Goal: Obtain resource: Download file/media

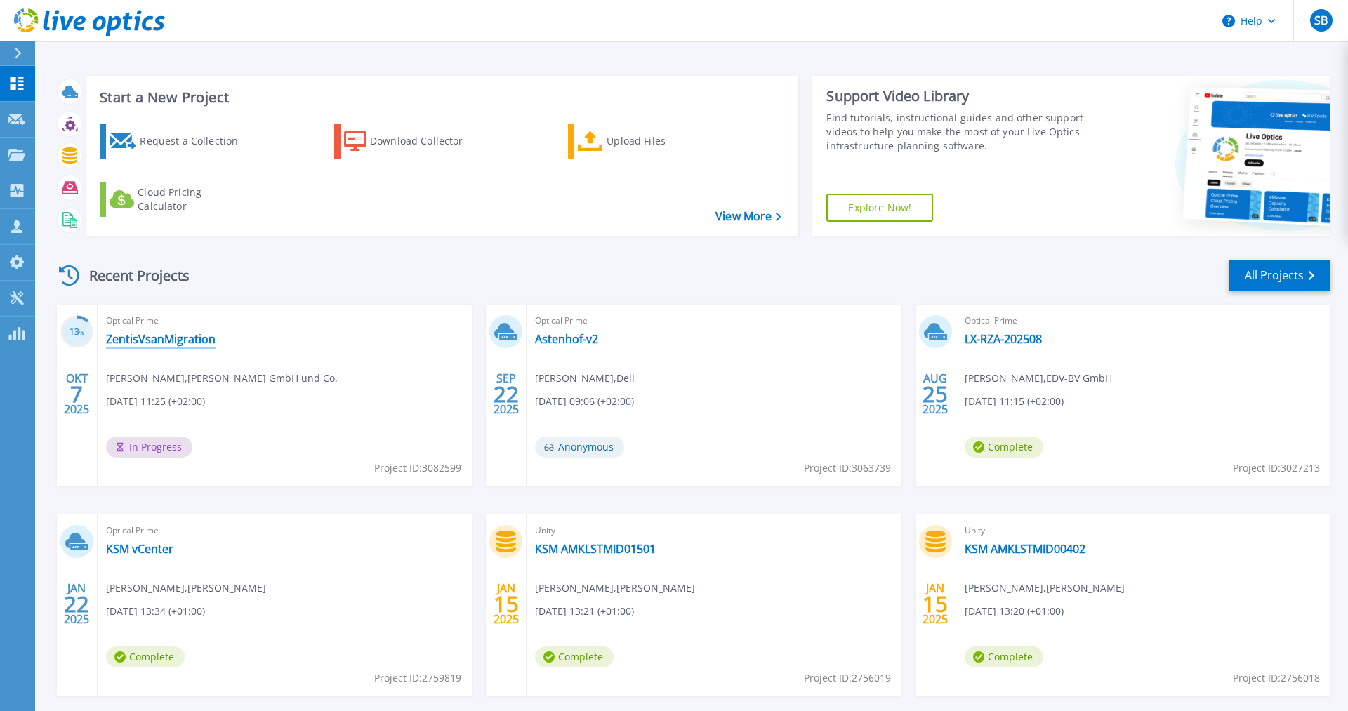
click at [175, 339] on link "ZentisVsanMigration" at bounding box center [161, 339] width 110 height 14
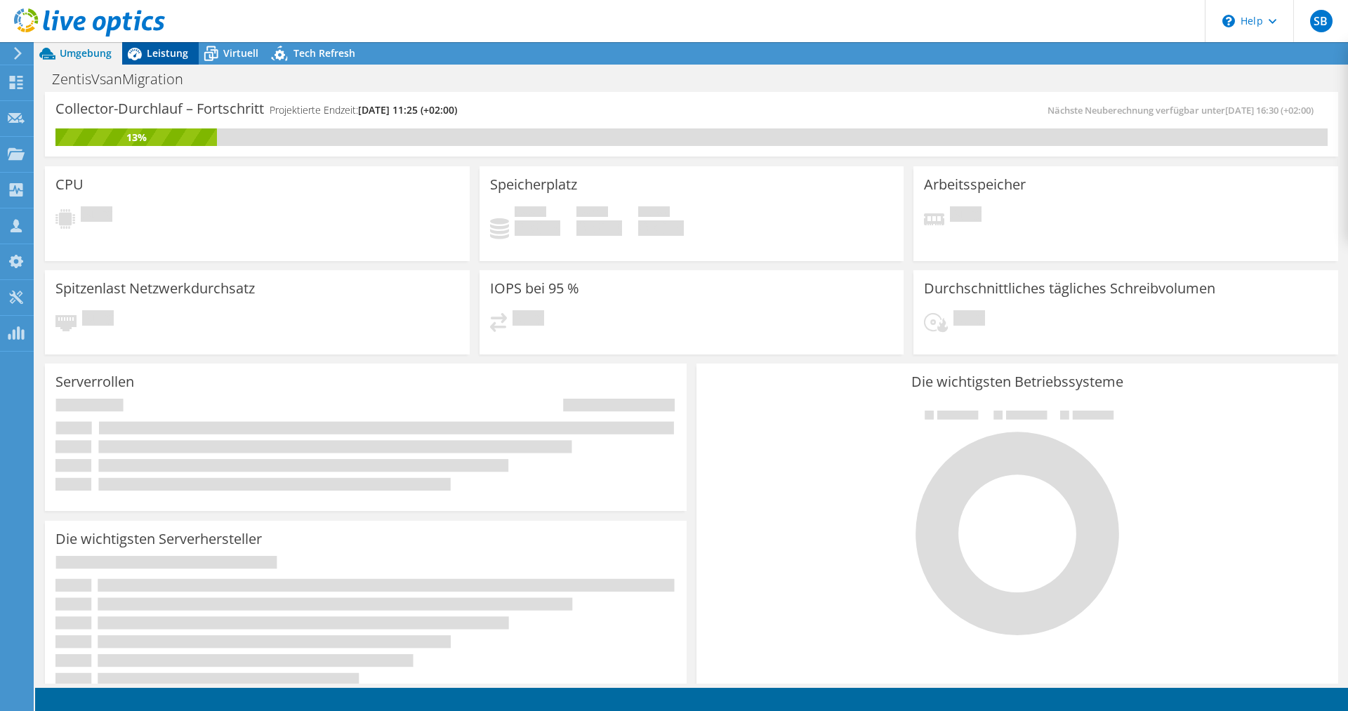
click at [169, 56] on span "Leistung" at bounding box center [167, 52] width 41 height 13
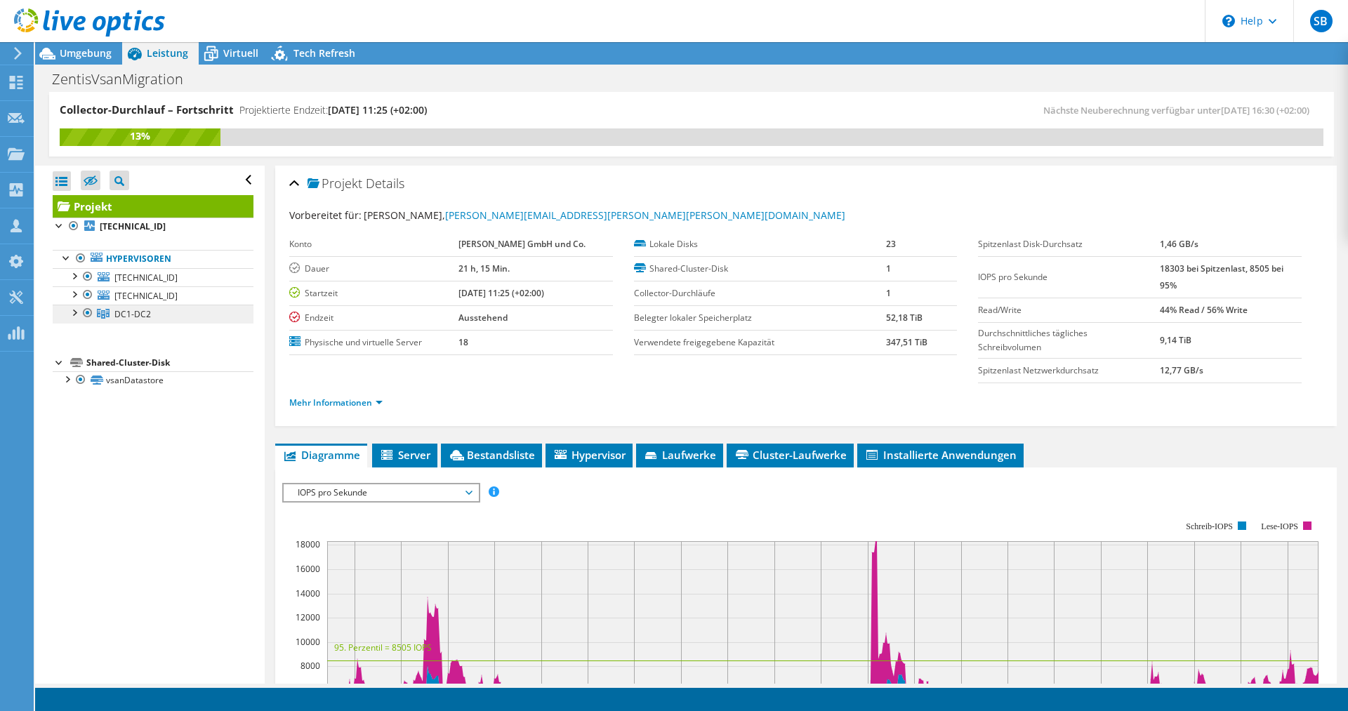
click at [136, 314] on span "DC1-DC2" at bounding box center [132, 314] width 37 height 12
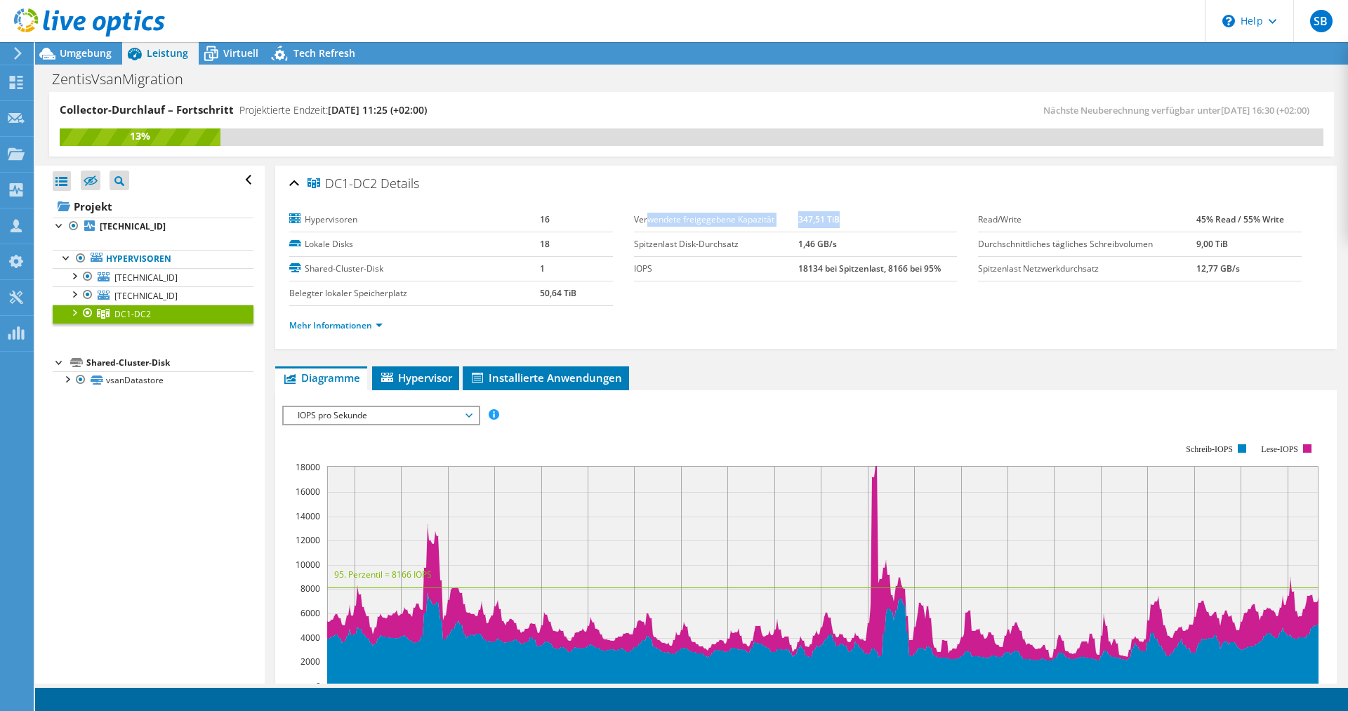
drag, startPoint x: 647, startPoint y: 220, endPoint x: 840, endPoint y: 223, distance: 193.1
click at [840, 223] on tr "Verwendete freigegebene Kapazität 347,51 TiB" at bounding box center [796, 220] width 324 height 25
click at [313, 53] on span "Tech Refresh" at bounding box center [325, 52] width 62 height 13
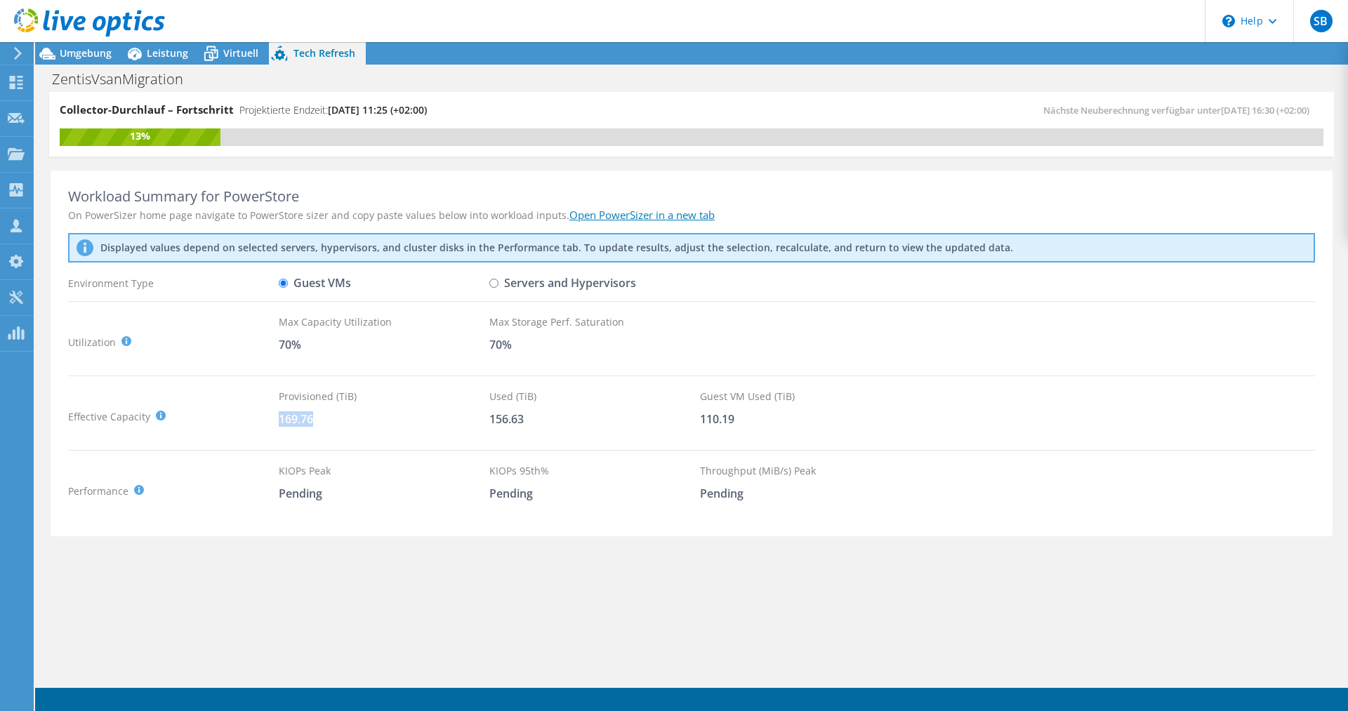
drag, startPoint x: 282, startPoint y: 423, endPoint x: 314, endPoint y: 419, distance: 32.5
click at [314, 419] on div "169.76" at bounding box center [384, 418] width 211 height 15
drag, startPoint x: 490, startPoint y: 421, endPoint x: 570, endPoint y: 424, distance: 80.1
click at [555, 424] on div "156.63" at bounding box center [594, 418] width 211 height 15
drag, startPoint x: 743, startPoint y: 421, endPoint x: 687, endPoint y: 417, distance: 56.3
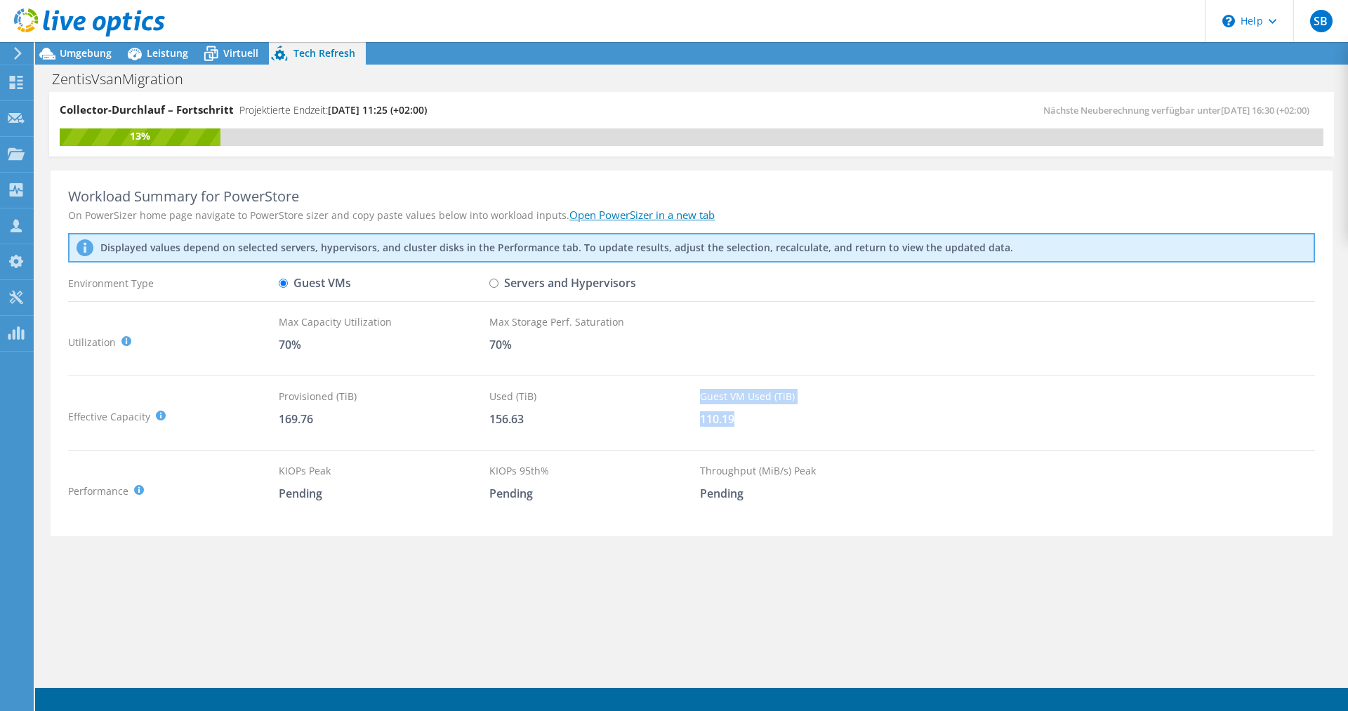
click at [687, 417] on div "Effective Capacity Provisioned (TiB) : Total virtual disk size of all VMs on se…" at bounding box center [691, 416] width 1247 height 55
click at [723, 414] on div "110.19" at bounding box center [805, 418] width 211 height 15
drag, startPoint x: 277, startPoint y: 415, endPoint x: 772, endPoint y: 413, distance: 494.3
click at [772, 413] on div "Effective Capacity Provisioned (TiB) : Total virtual disk size of all VMs on se…" at bounding box center [691, 416] width 1247 height 55
click at [153, 51] on span "Leistung" at bounding box center [167, 52] width 41 height 13
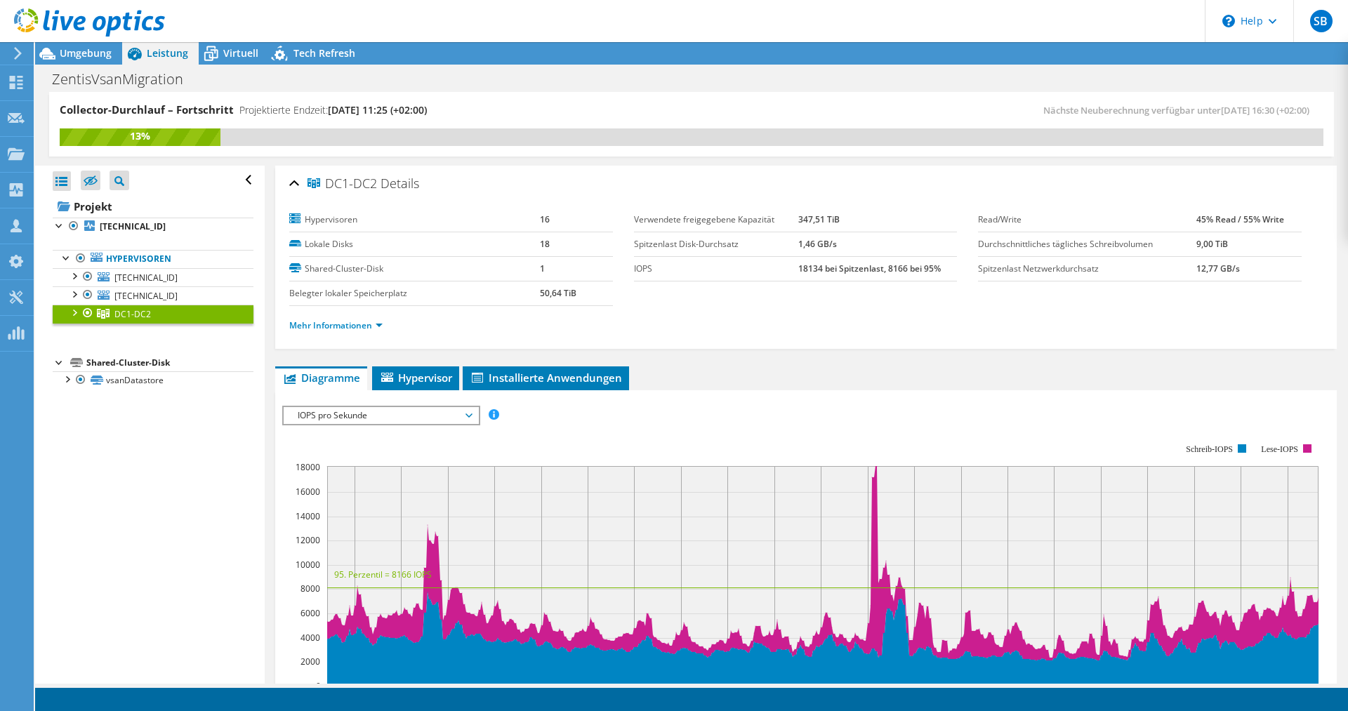
drag, startPoint x: 798, startPoint y: 224, endPoint x: 824, endPoint y: 220, distance: 26.9
click at [829, 220] on tr "Verwendete freigegebene Kapazität 347,51 TiB" at bounding box center [796, 220] width 324 height 25
click at [803, 223] on b "347,51 TiB" at bounding box center [818, 219] width 41 height 12
click at [289, 52] on icon at bounding box center [281, 55] width 25 height 29
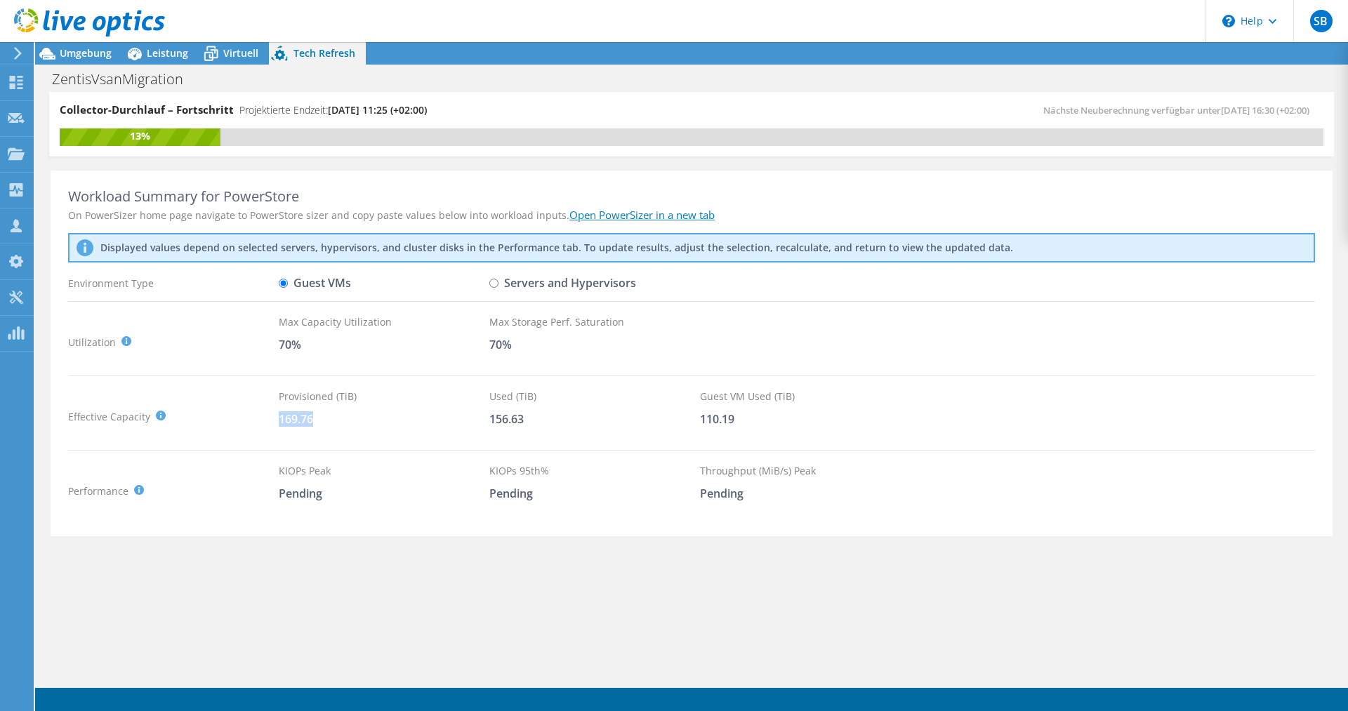
drag, startPoint x: 315, startPoint y: 421, endPoint x: 280, endPoint y: 422, distance: 35.1
click at [280, 422] on div "169.76" at bounding box center [384, 418] width 211 height 15
click at [180, 53] on span "Leistung" at bounding box center [167, 52] width 41 height 13
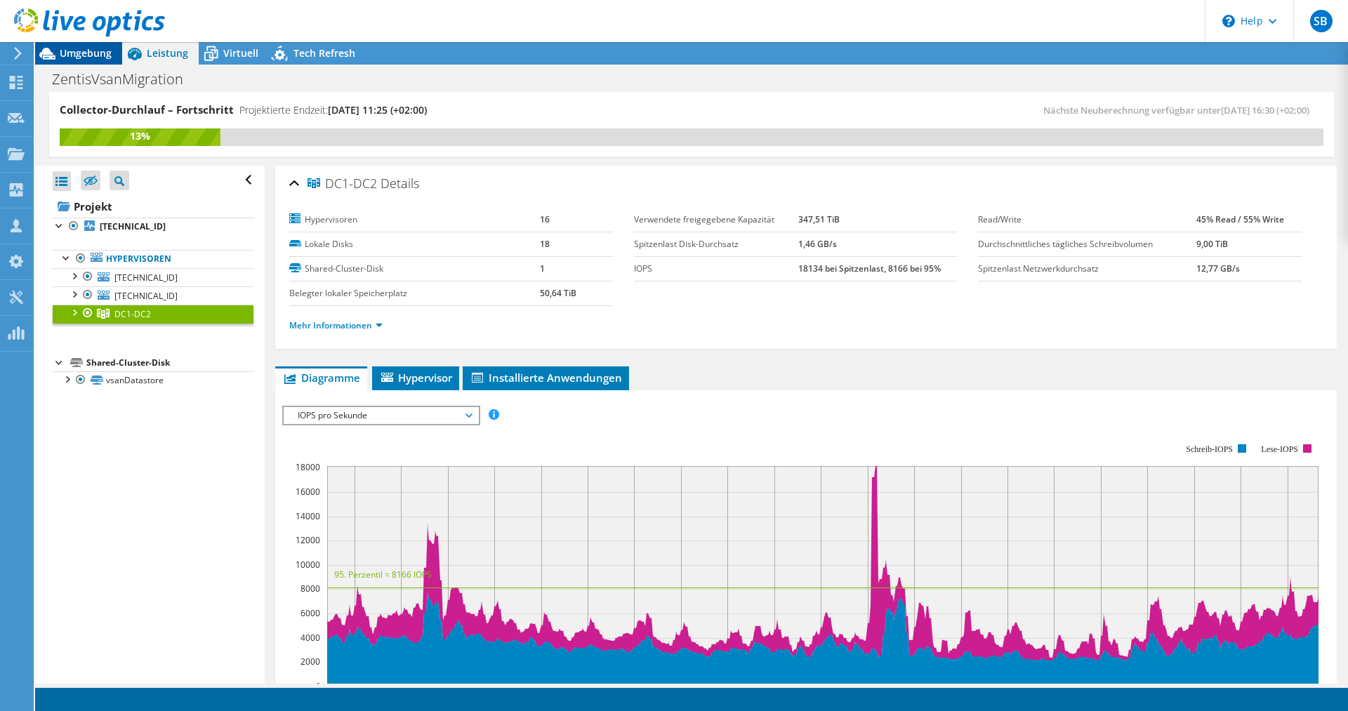
click at [74, 60] on div "Umgebung" at bounding box center [78, 53] width 87 height 22
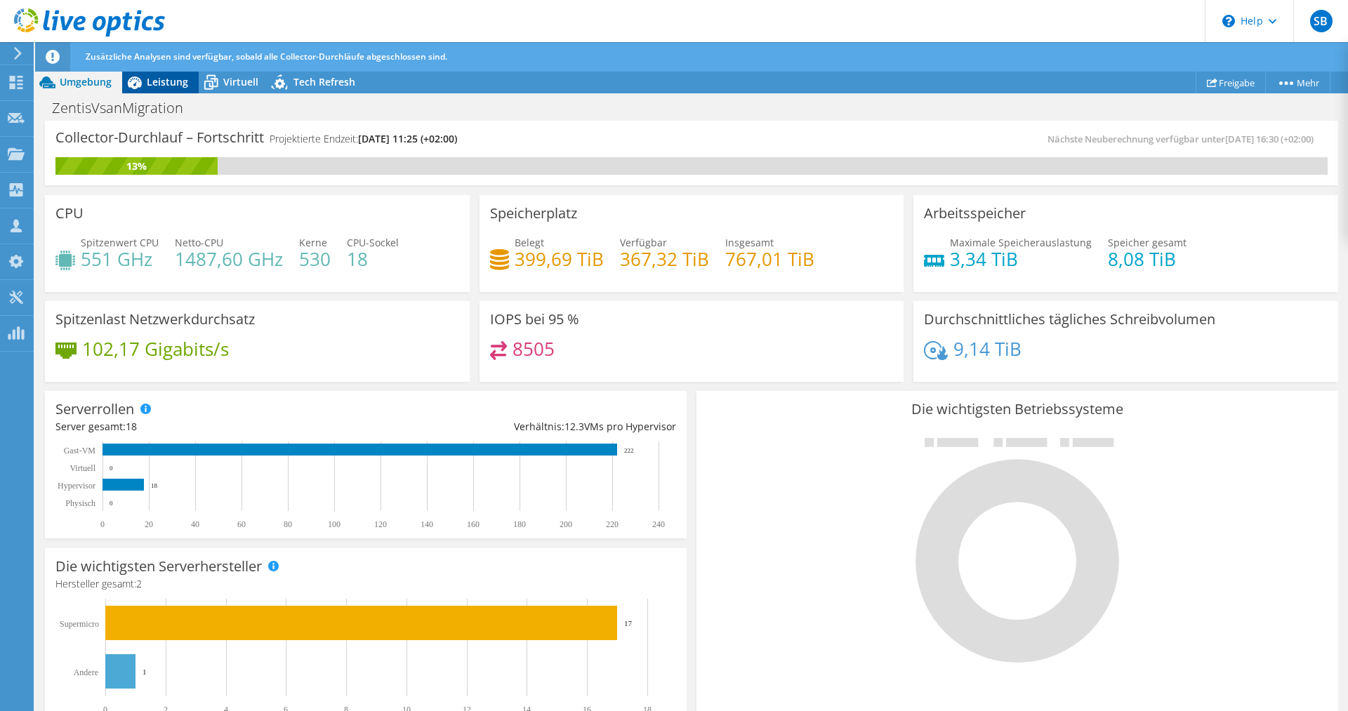
click at [176, 84] on span "Leistung" at bounding box center [167, 81] width 41 height 13
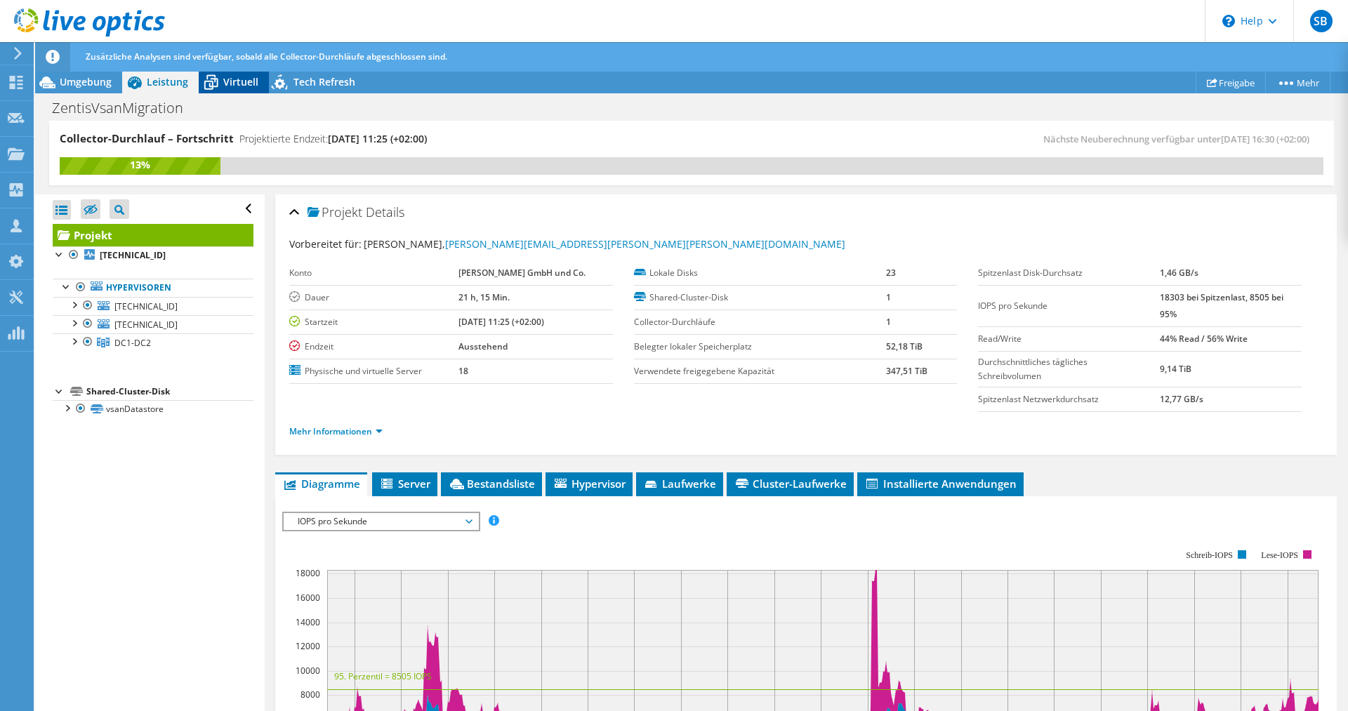
click at [227, 88] on span "Virtuell" at bounding box center [240, 81] width 35 height 13
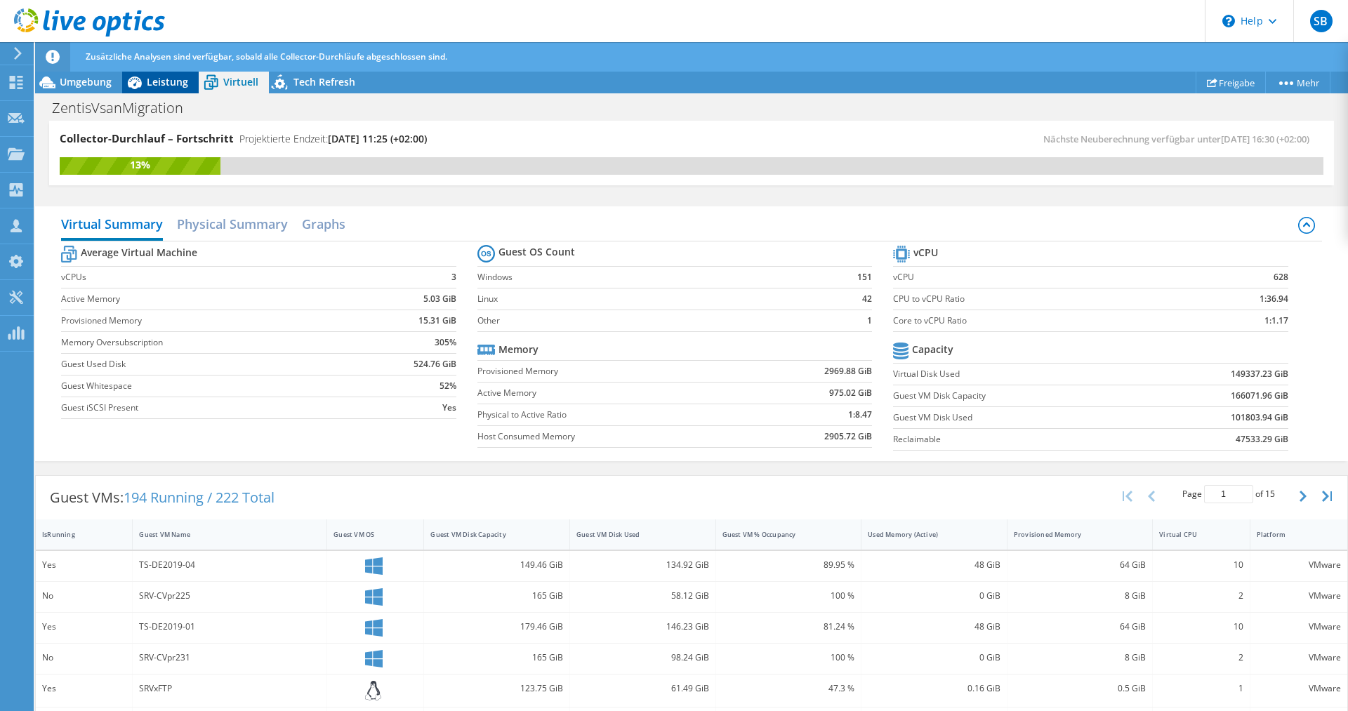
click at [168, 84] on span "Leistung" at bounding box center [167, 81] width 41 height 13
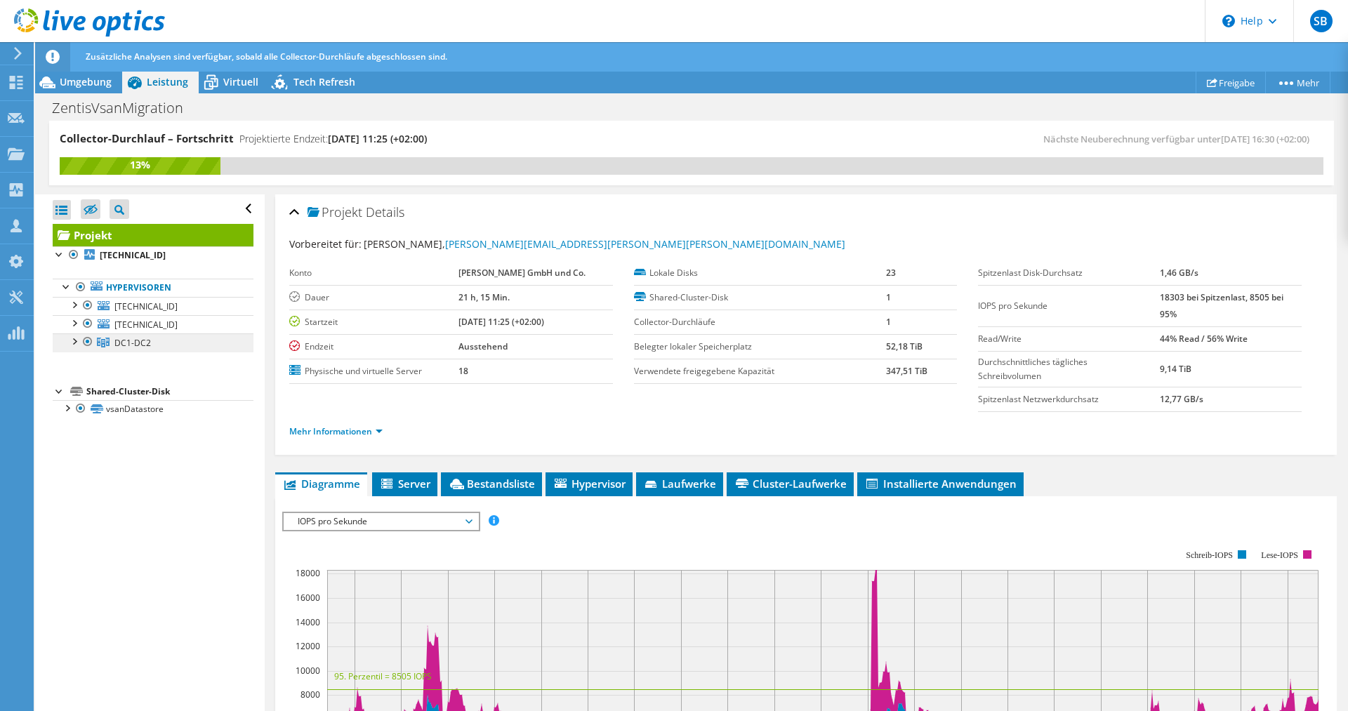
click at [147, 351] on link "DC1-DC2" at bounding box center [153, 343] width 201 height 18
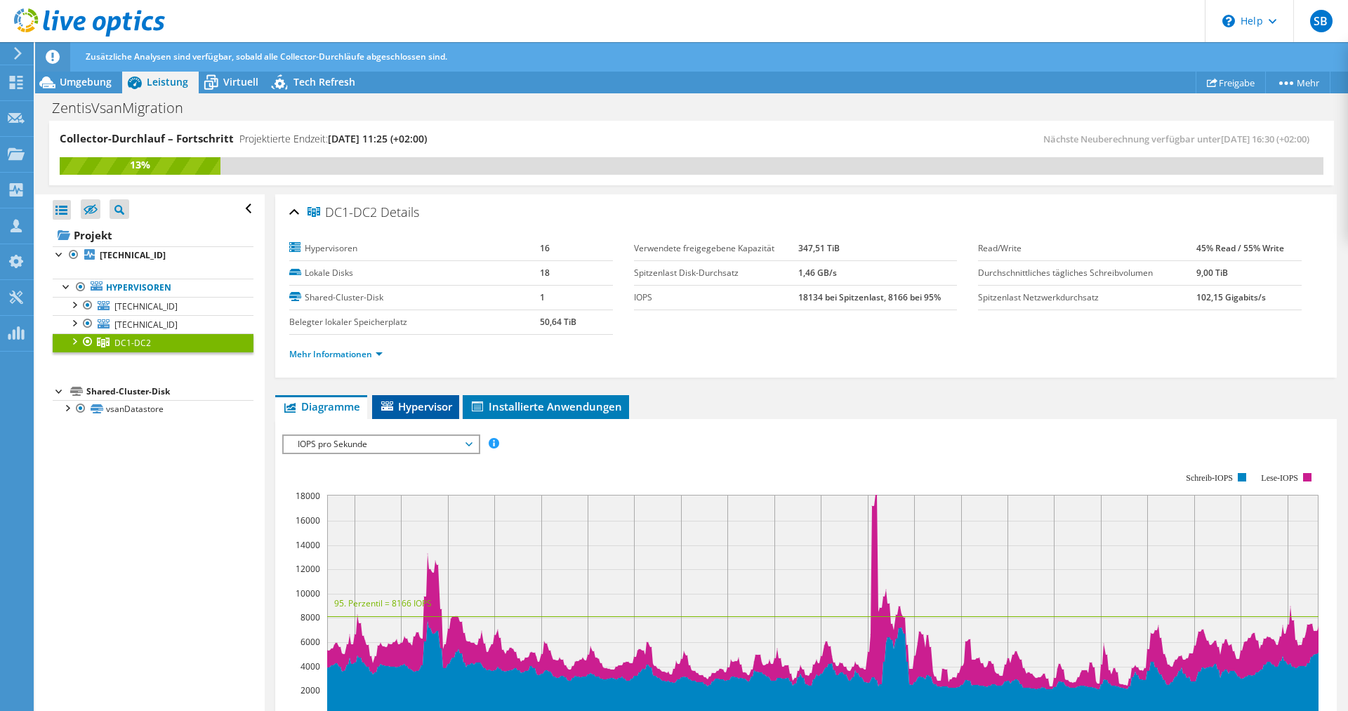
click at [432, 412] on span "Hypervisor" at bounding box center [415, 407] width 73 height 14
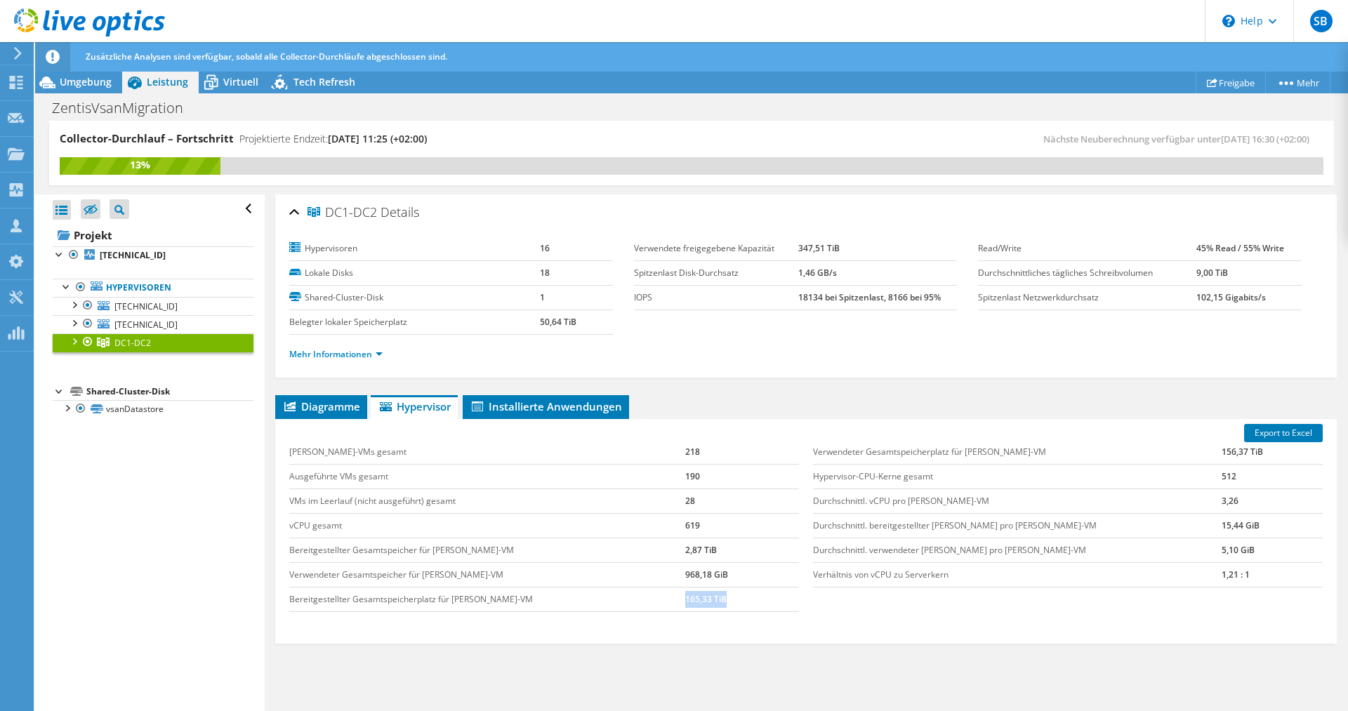
drag, startPoint x: 665, startPoint y: 597, endPoint x: 708, endPoint y: 597, distance: 42.8
click at [708, 597] on td "165,33 TiB" at bounding box center [742, 599] width 114 height 25
click at [76, 346] on div at bounding box center [74, 341] width 14 height 14
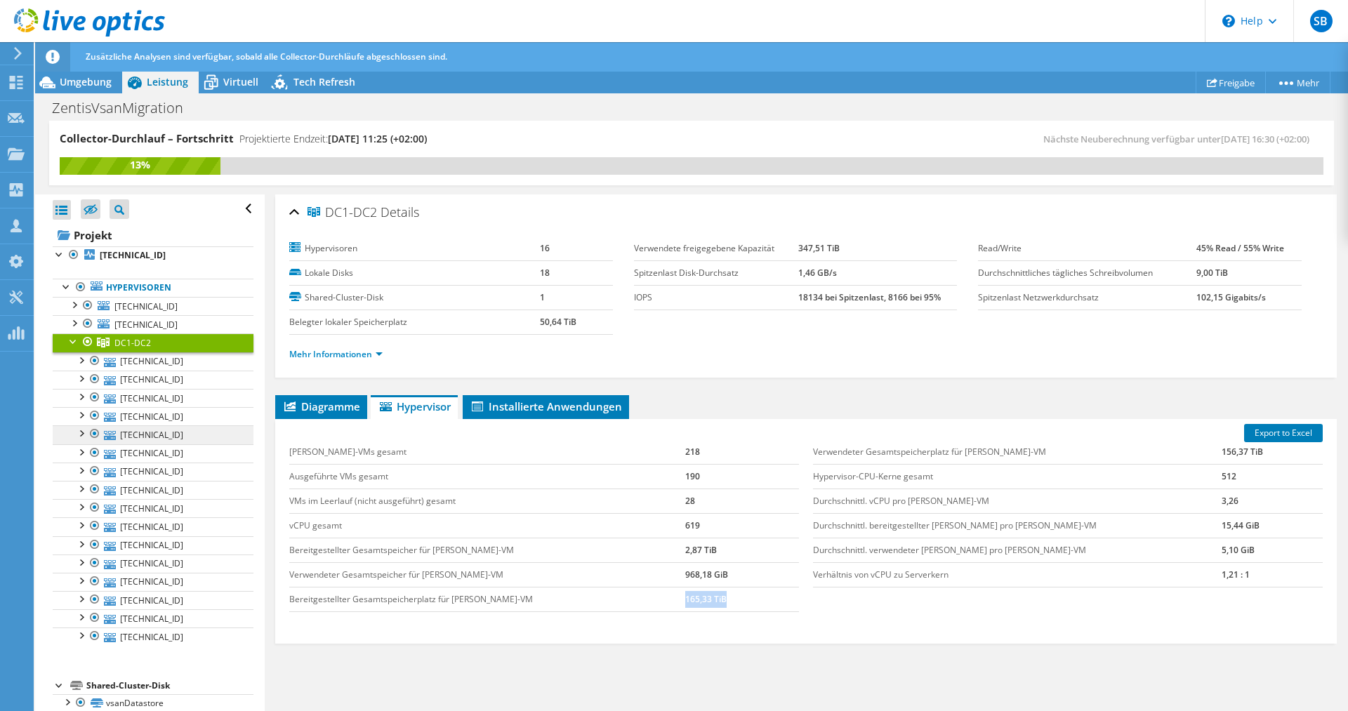
scroll to position [17, 0]
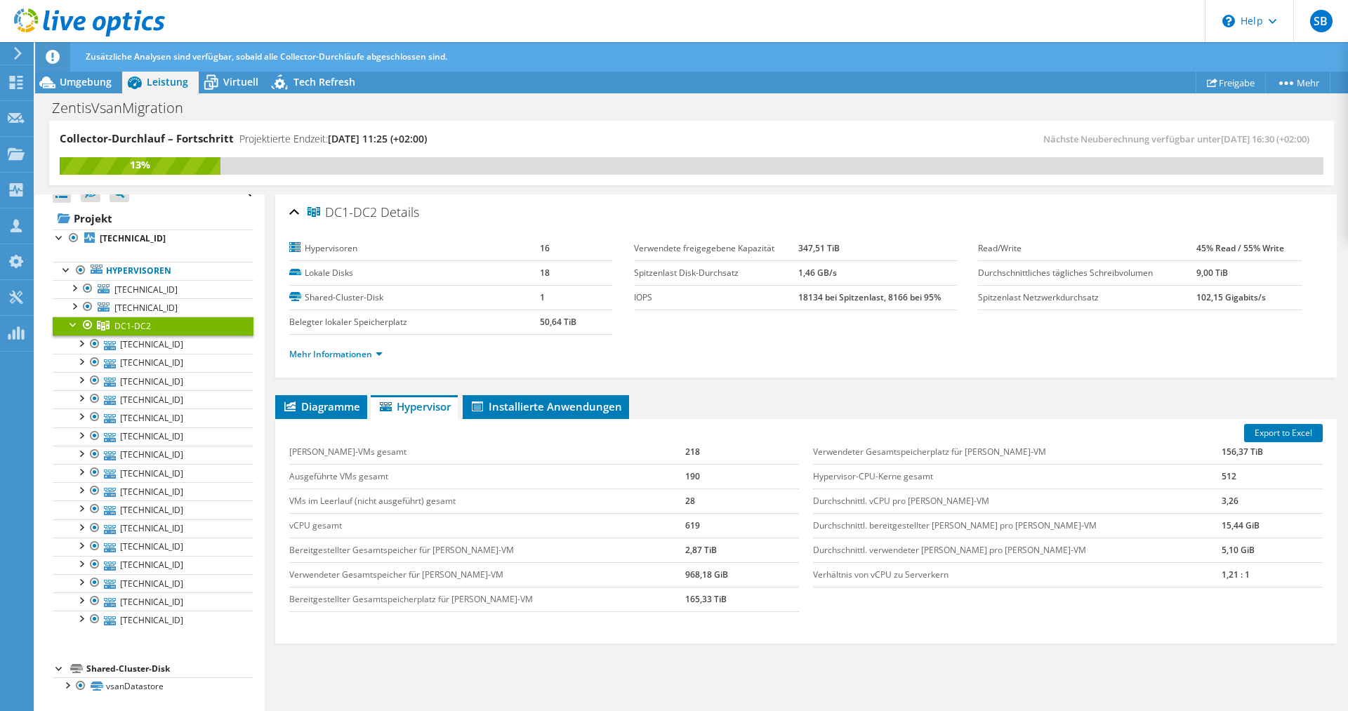
click at [67, 324] on div at bounding box center [74, 324] width 14 height 14
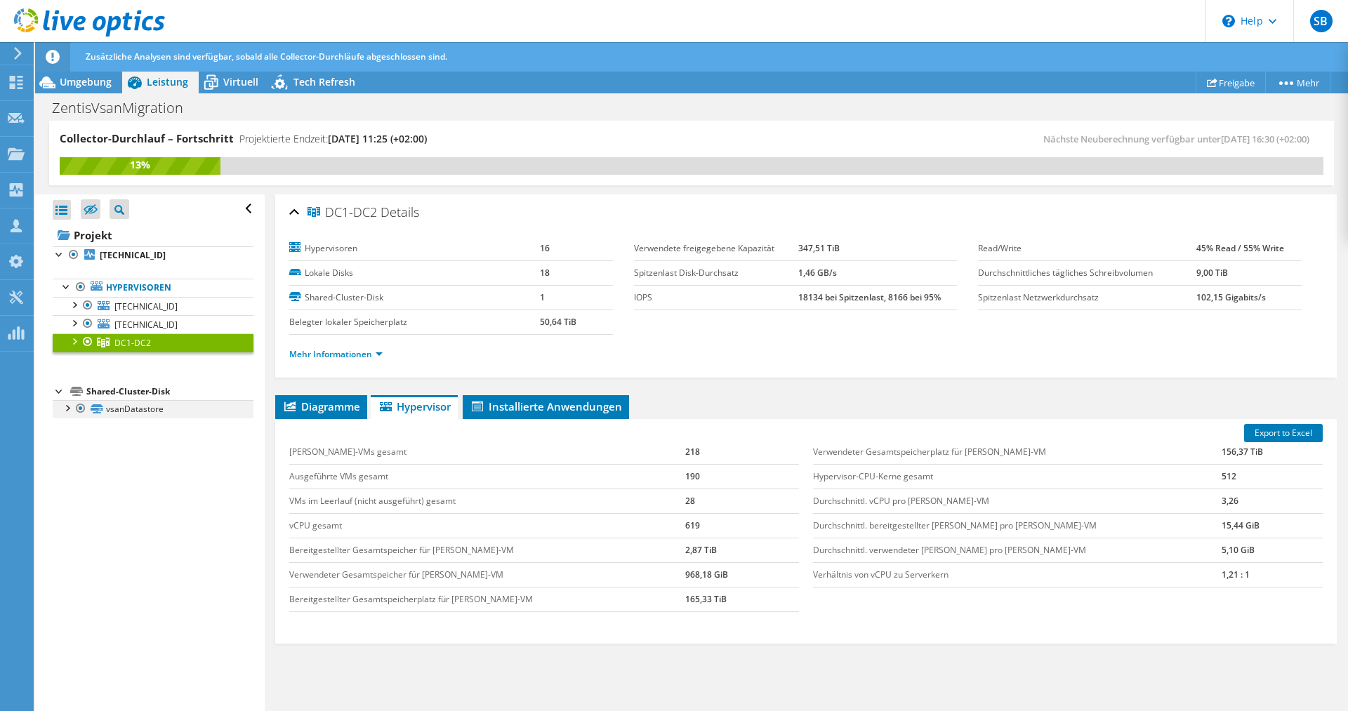
click at [72, 413] on div at bounding box center [67, 407] width 14 height 14
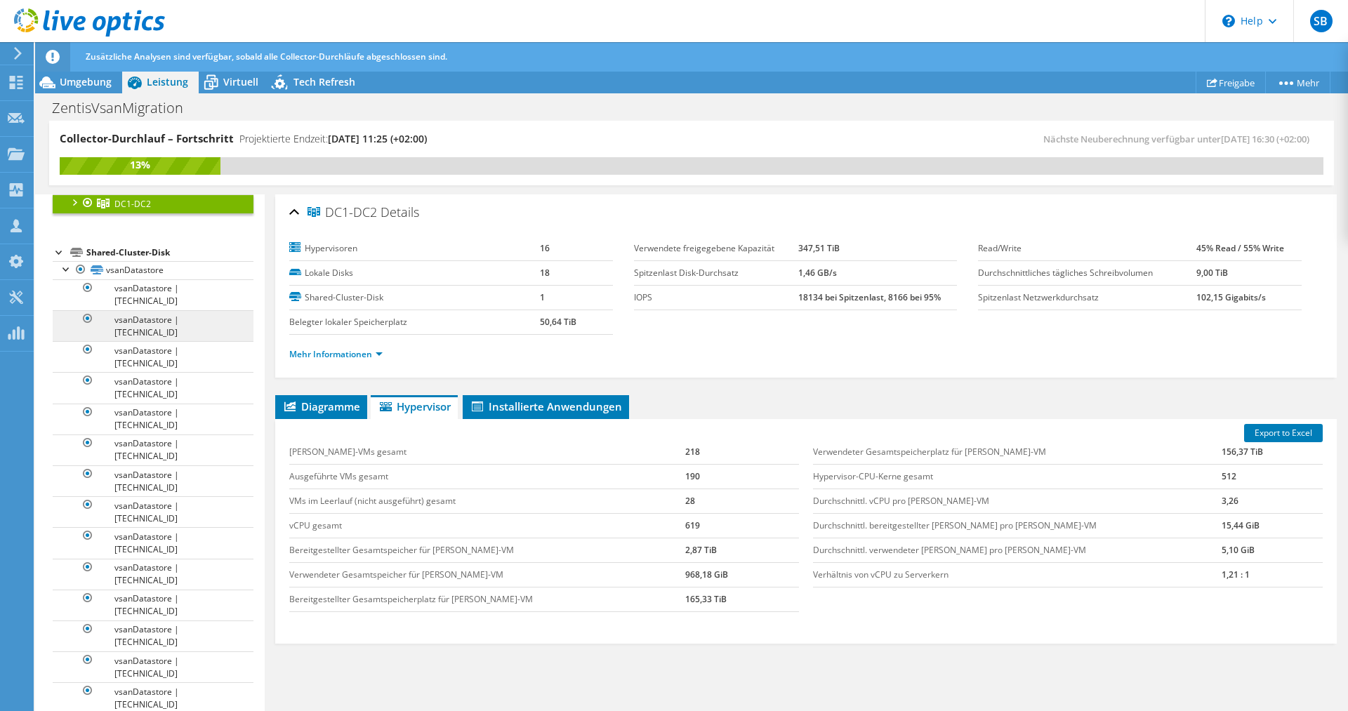
scroll to position [143, 0]
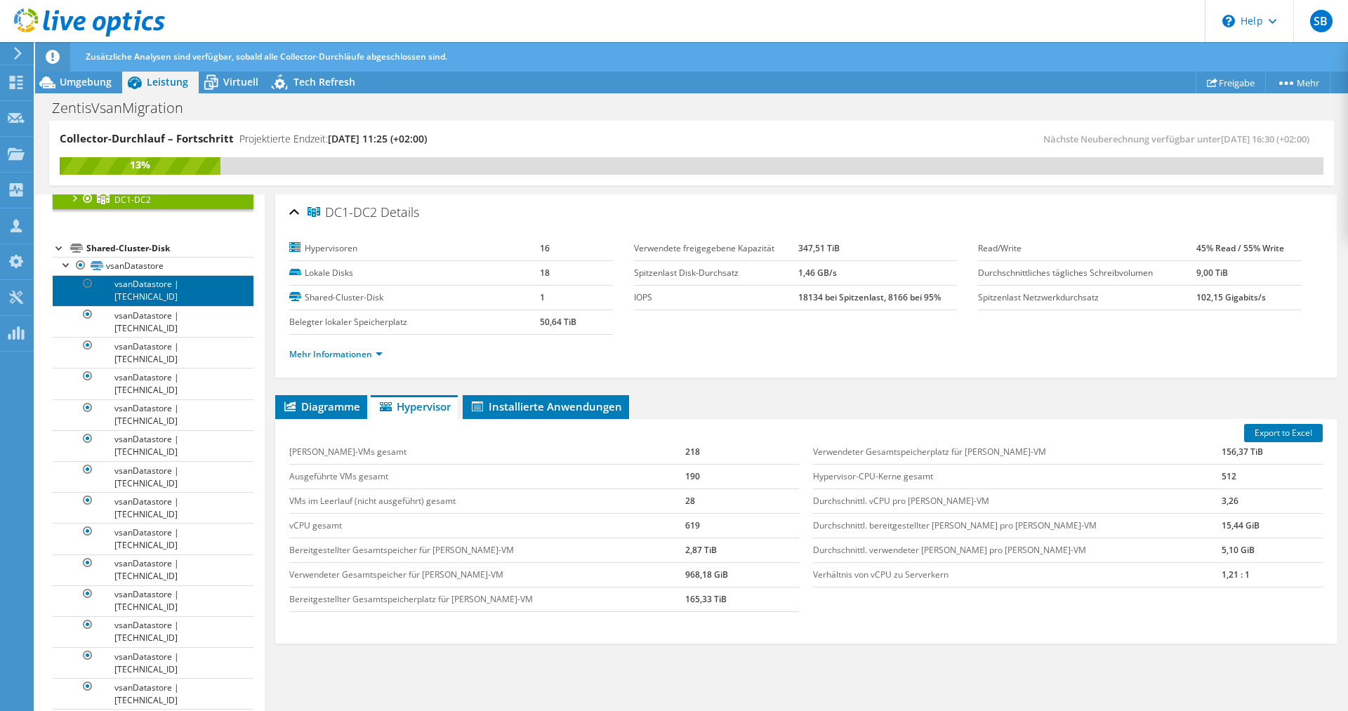
click at [165, 296] on link "vsanDatastore | 192.168.101.225" at bounding box center [153, 290] width 201 height 31
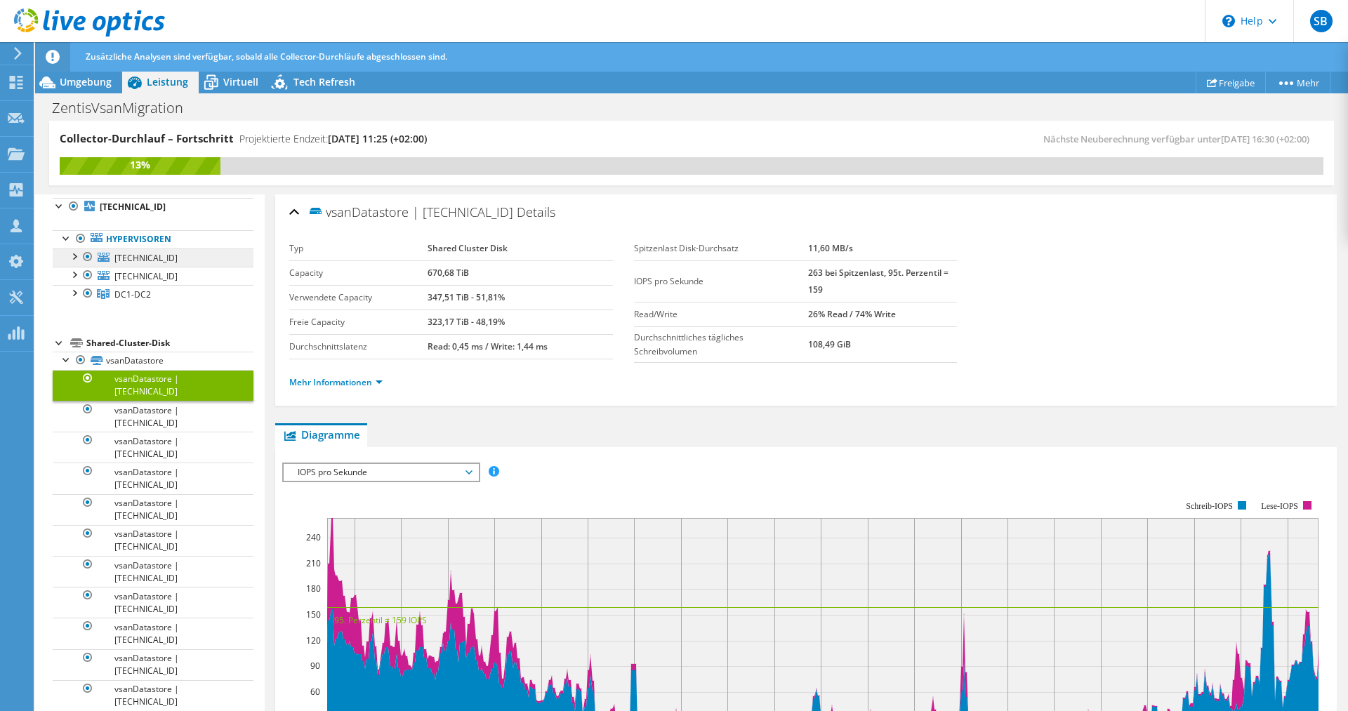
scroll to position [72, 0]
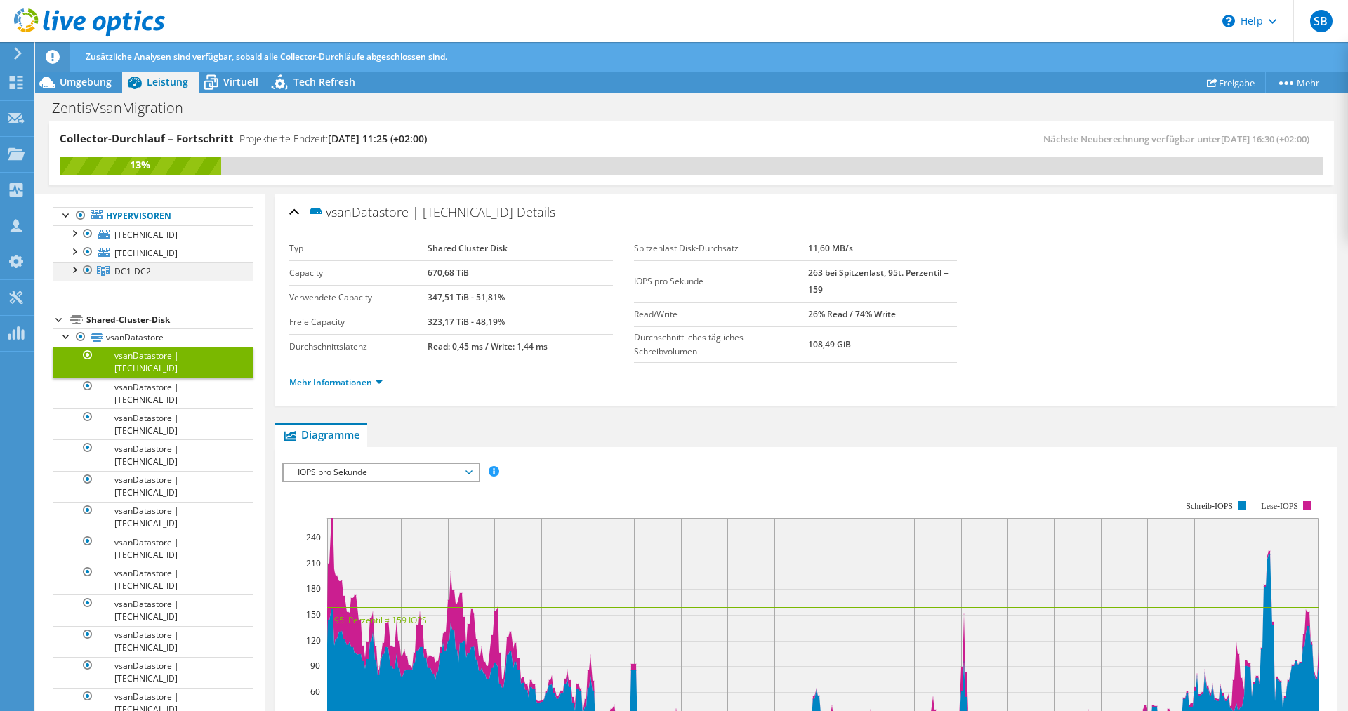
click at [75, 270] on div at bounding box center [74, 269] width 14 height 14
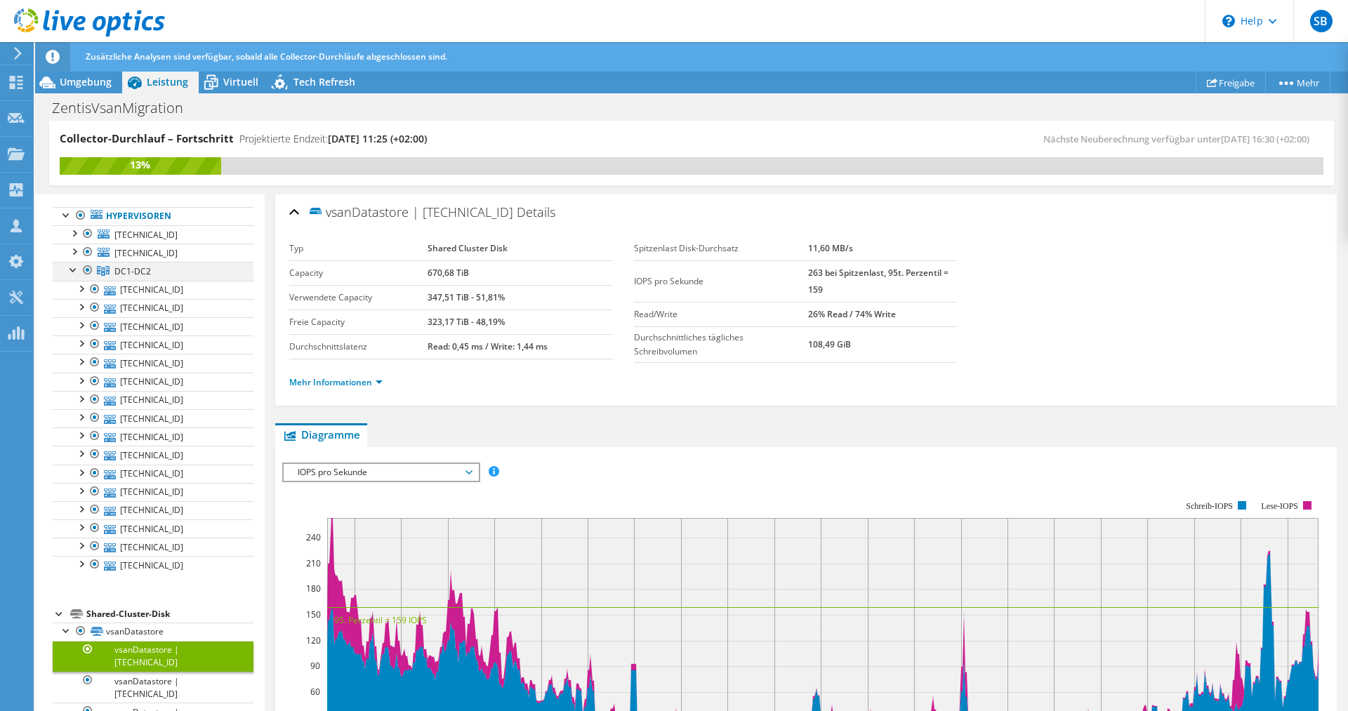
click at [74, 270] on div at bounding box center [74, 269] width 14 height 14
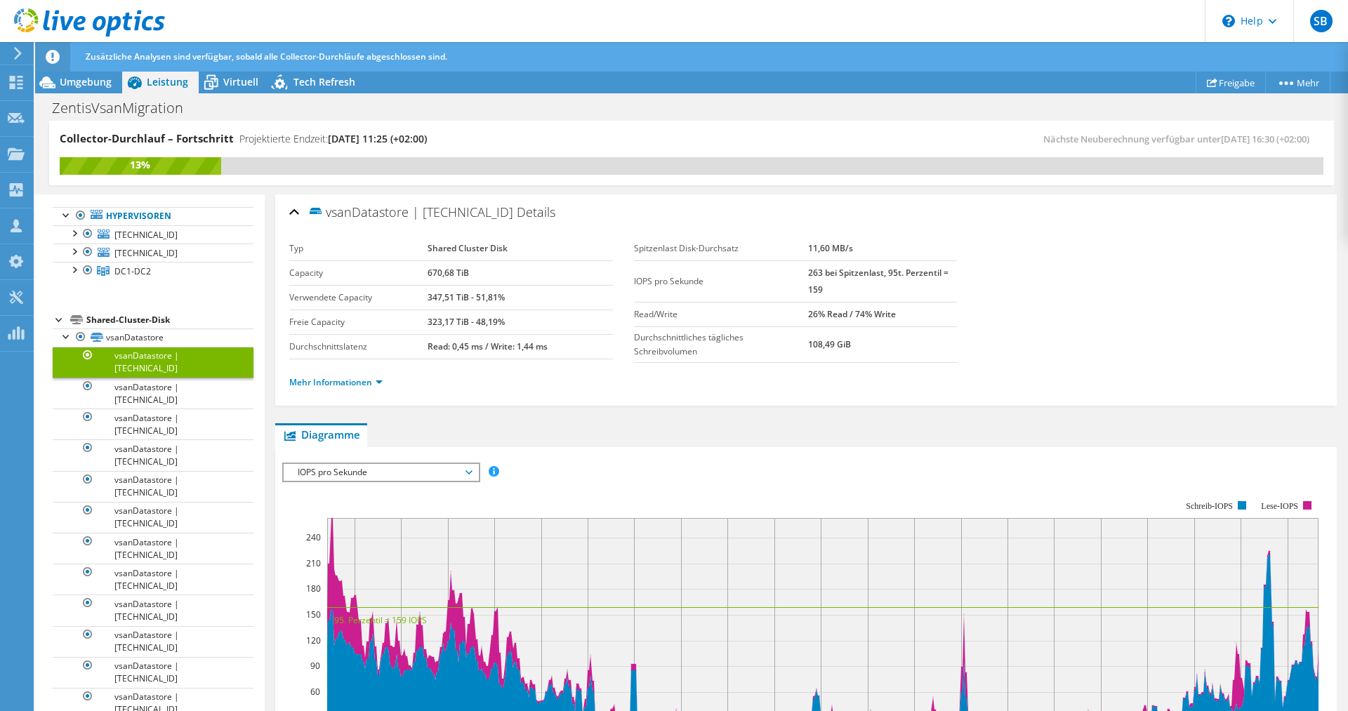
drag, startPoint x: 419, startPoint y: 275, endPoint x: 455, endPoint y: 275, distance: 35.8
click at [455, 275] on tr "Capacity 670,68 TiB" at bounding box center [451, 273] width 324 height 25
drag, startPoint x: 428, startPoint y: 296, endPoint x: 423, endPoint y: 325, distance: 29.9
click at [454, 298] on b "347,51 TiB - 51,81%" at bounding box center [466, 297] width 77 height 12
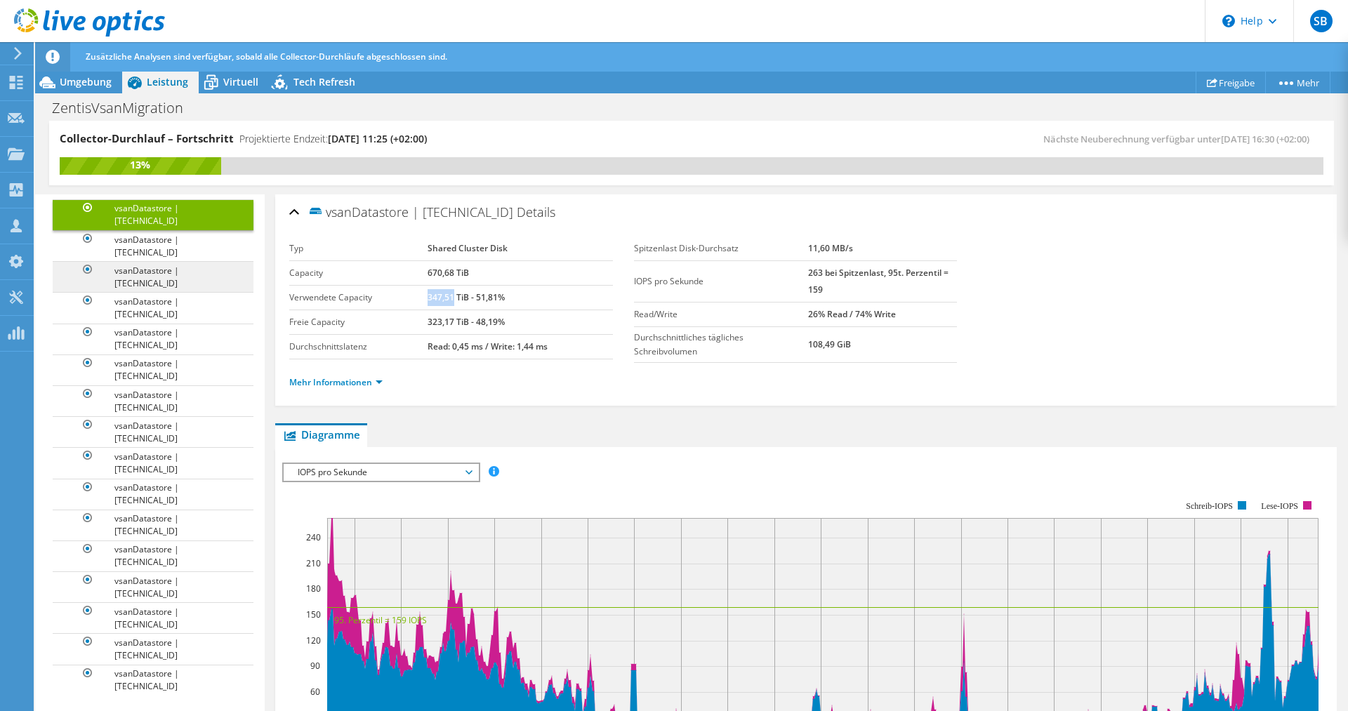
scroll to position [147, 0]
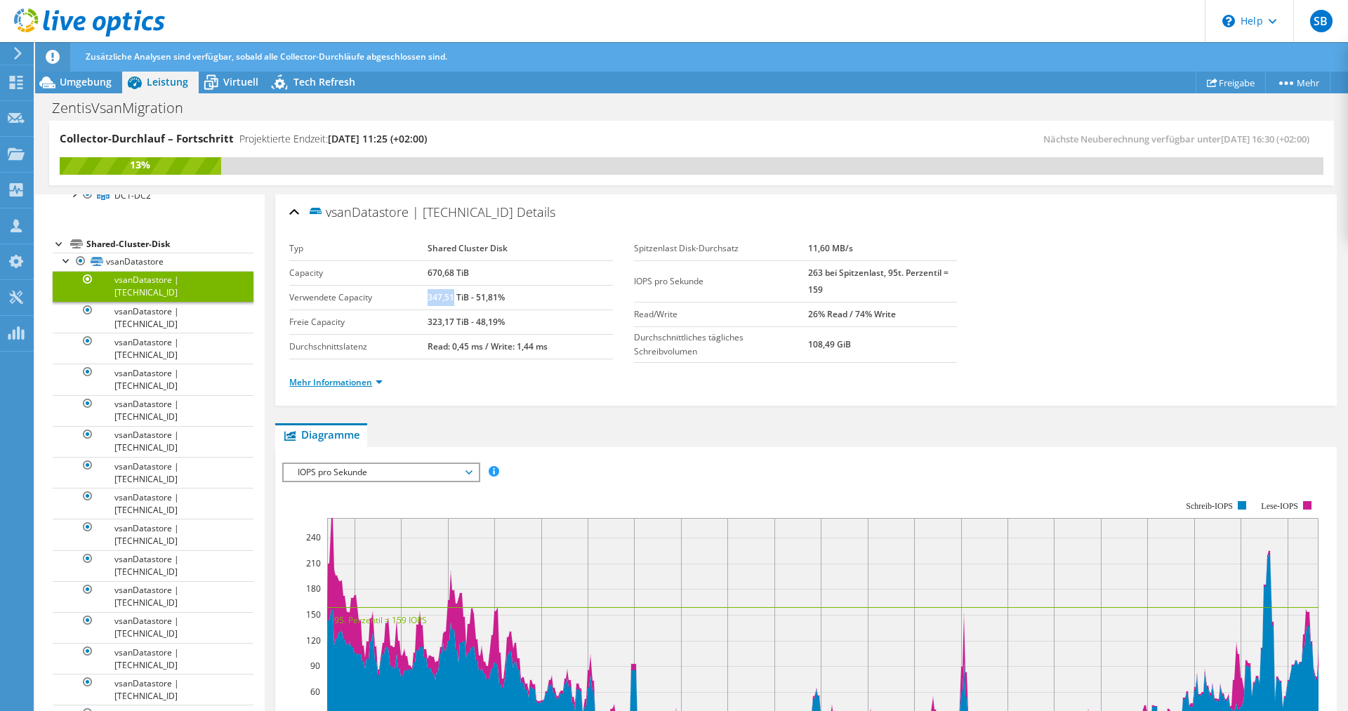
click at [360, 381] on link "Mehr Informationen" at bounding box center [335, 382] width 93 height 12
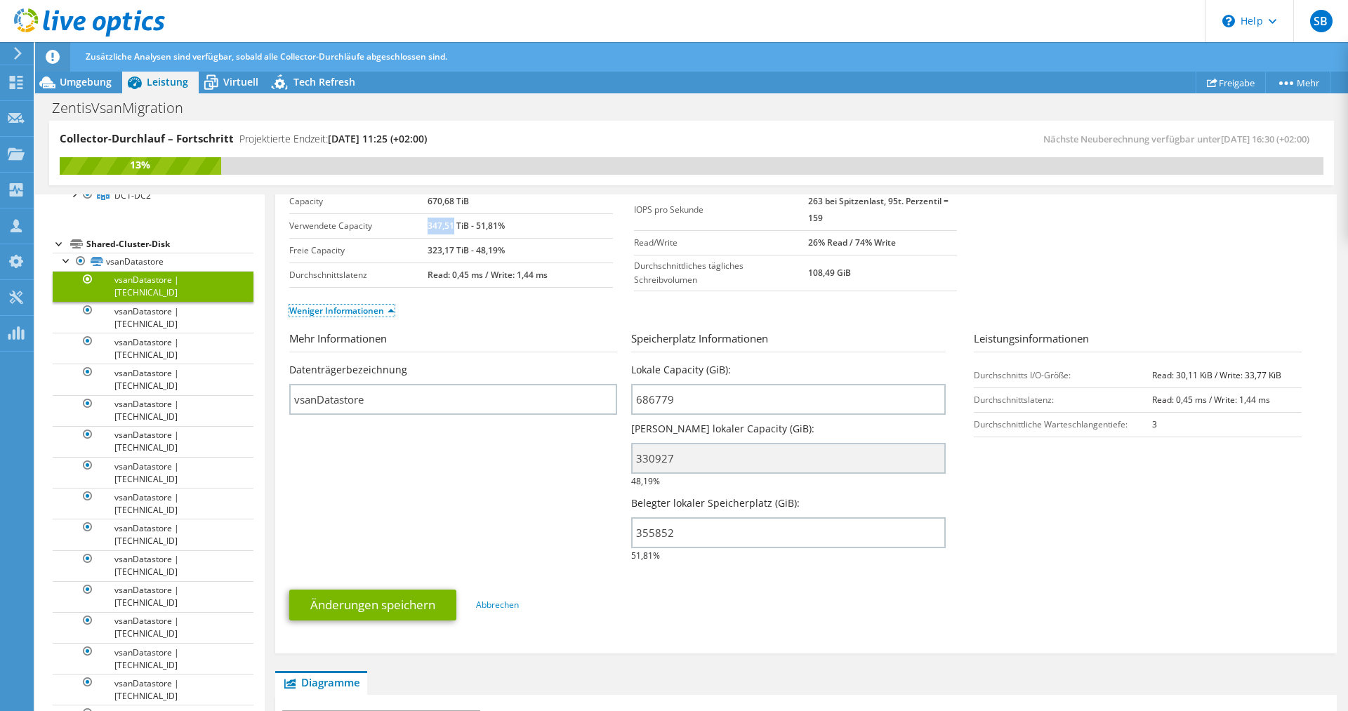
scroll to position [143, 0]
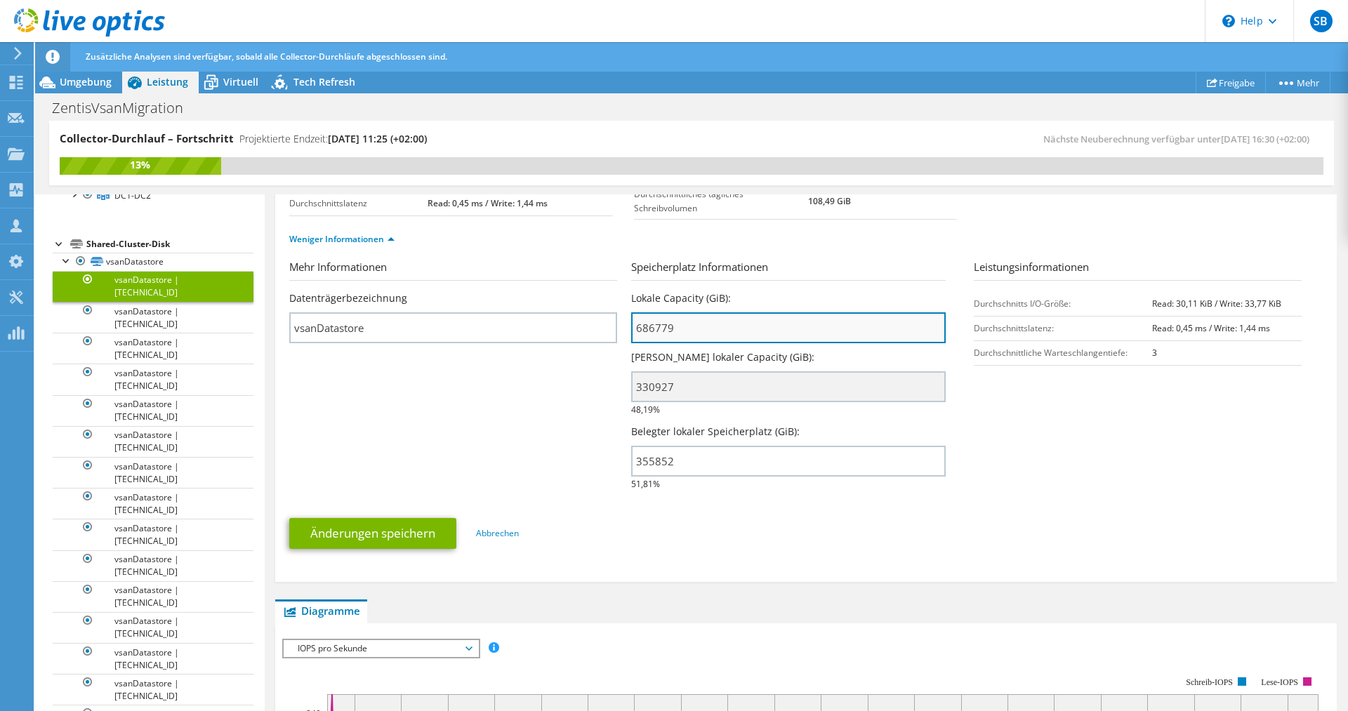
click at [661, 328] on input "686779" at bounding box center [788, 327] width 314 height 31
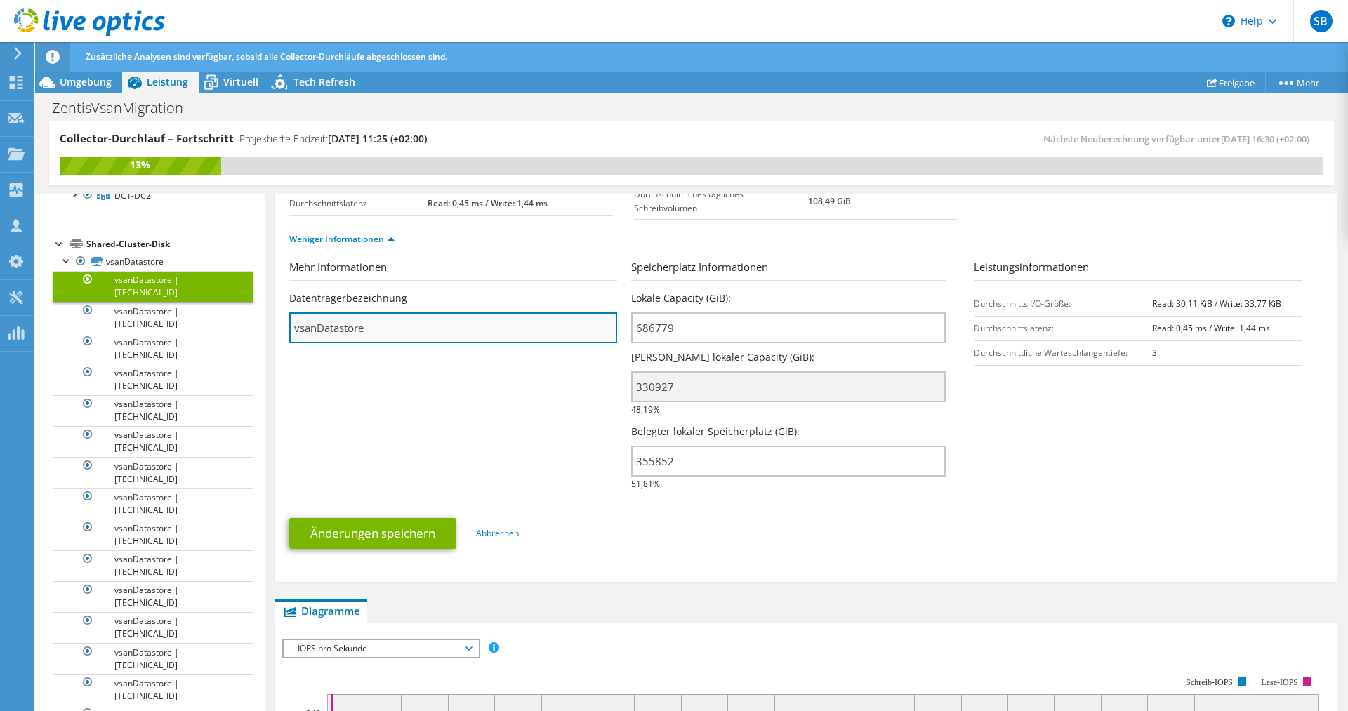
click at [409, 315] on input "vsanDatastore" at bounding box center [453, 327] width 328 height 31
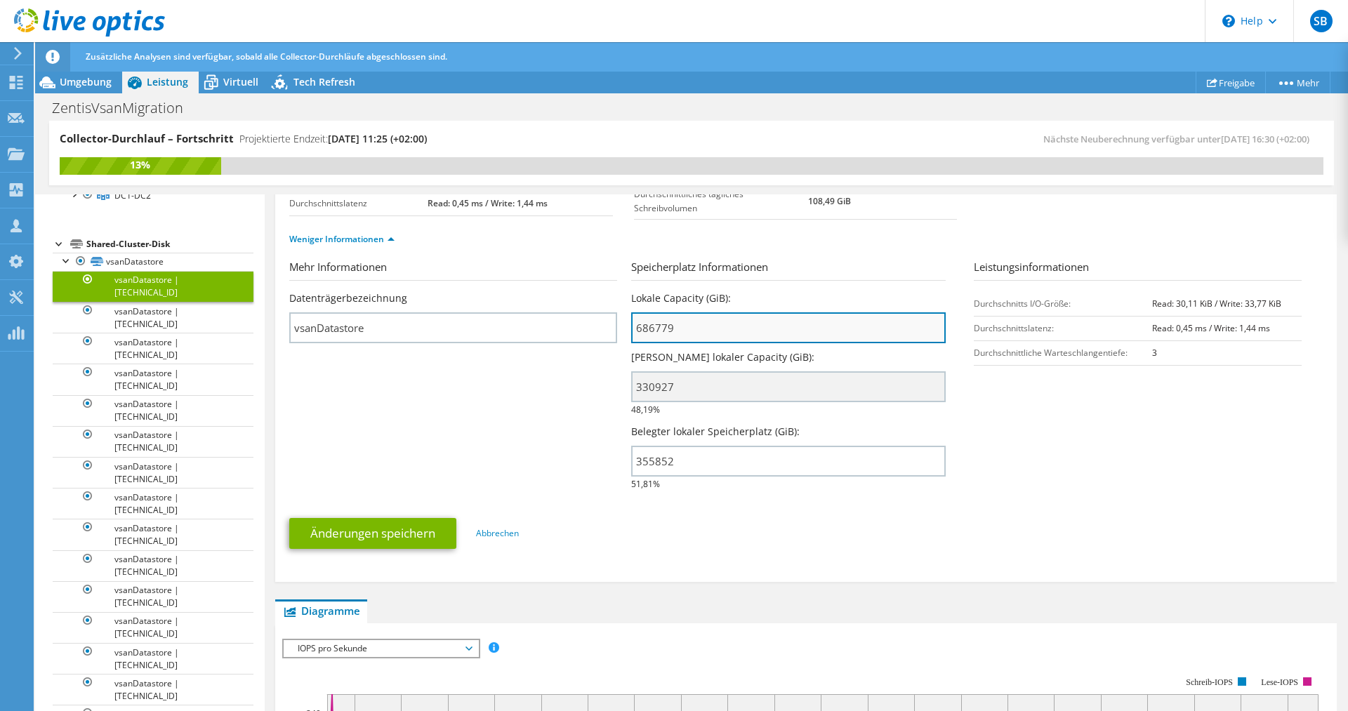
click at [671, 332] on input "686779" at bounding box center [788, 327] width 314 height 31
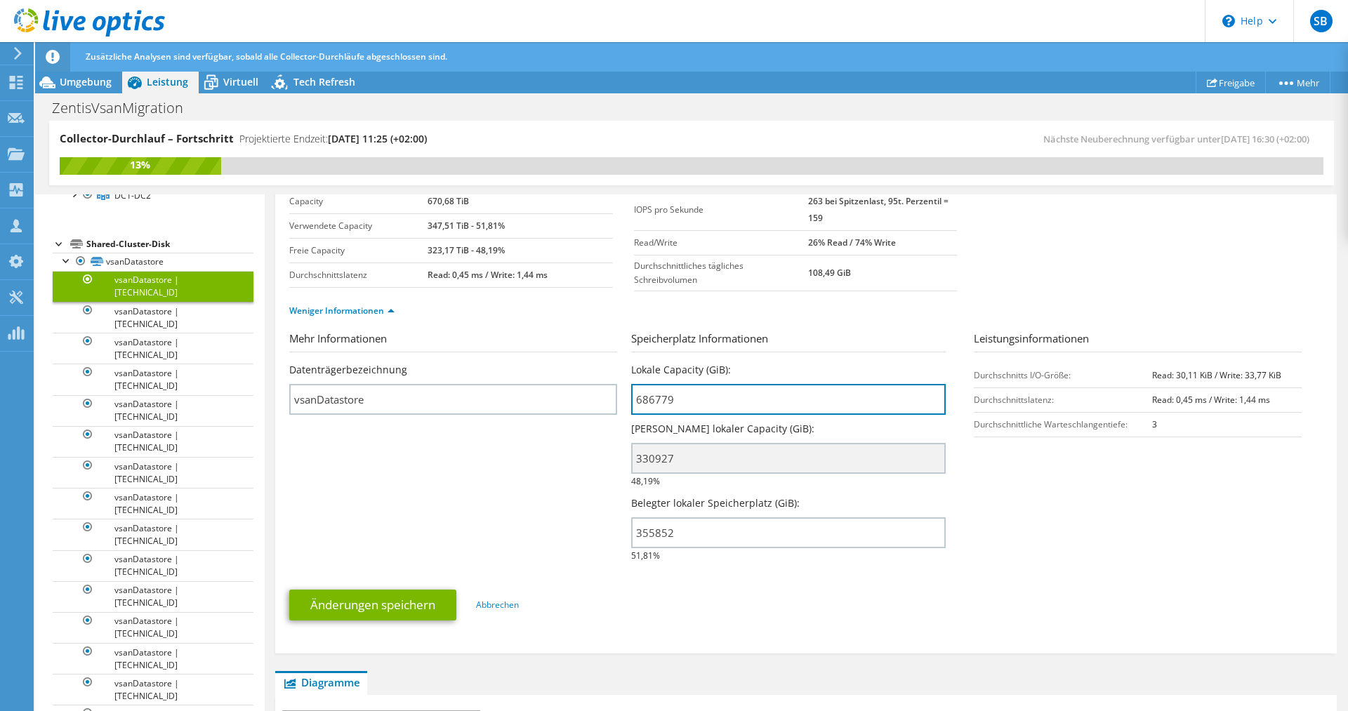
scroll to position [0, 0]
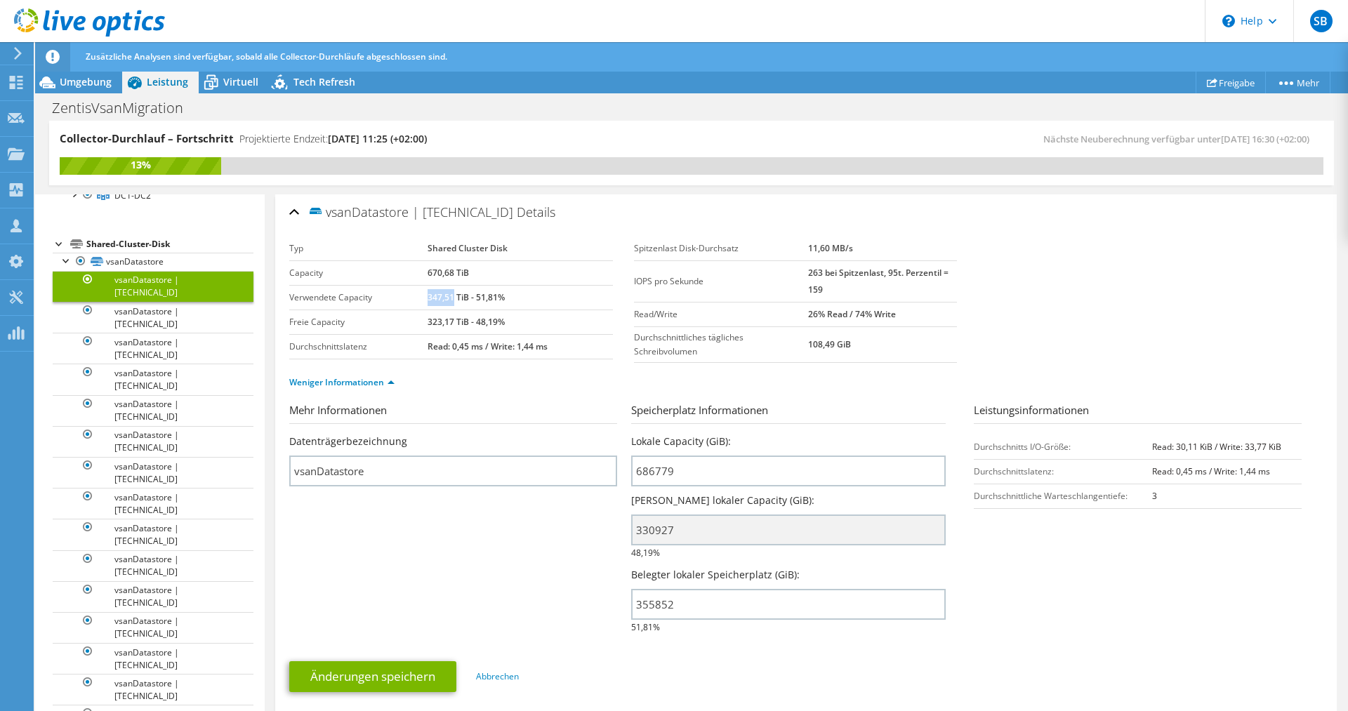
drag, startPoint x: 427, startPoint y: 299, endPoint x: 453, endPoint y: 300, distance: 26.0
click at [453, 300] on b "347,51 TiB - 51,81%" at bounding box center [466, 297] width 77 height 12
click at [301, 74] on div "Tech Refresh" at bounding box center [317, 82] width 97 height 22
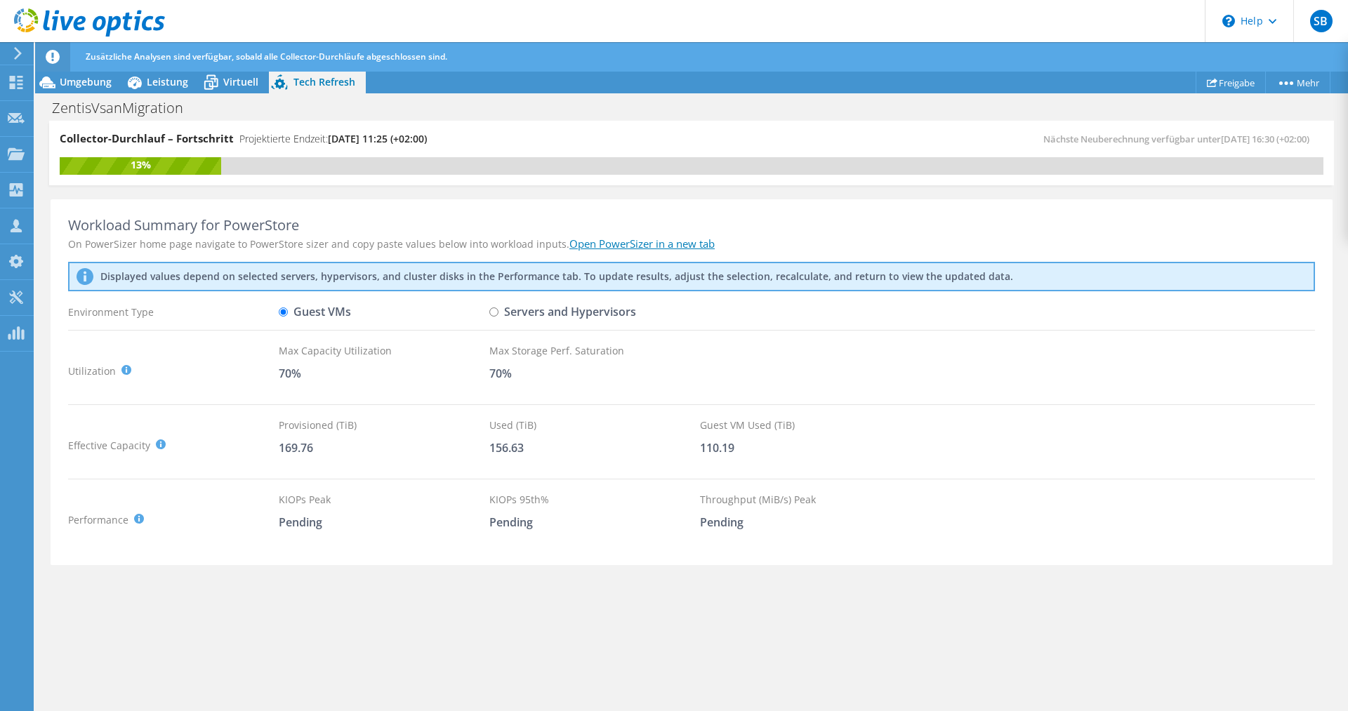
scroll to position [147, 0]
drag, startPoint x: 279, startPoint y: 451, endPoint x: 735, endPoint y: 451, distance: 456.4
click at [735, 451] on div "Effective Capacity Provisioned (TiB) : Total virtual disk size of all VMs on se…" at bounding box center [691, 445] width 1247 height 55
click at [185, 82] on span "Leistung" at bounding box center [167, 81] width 41 height 13
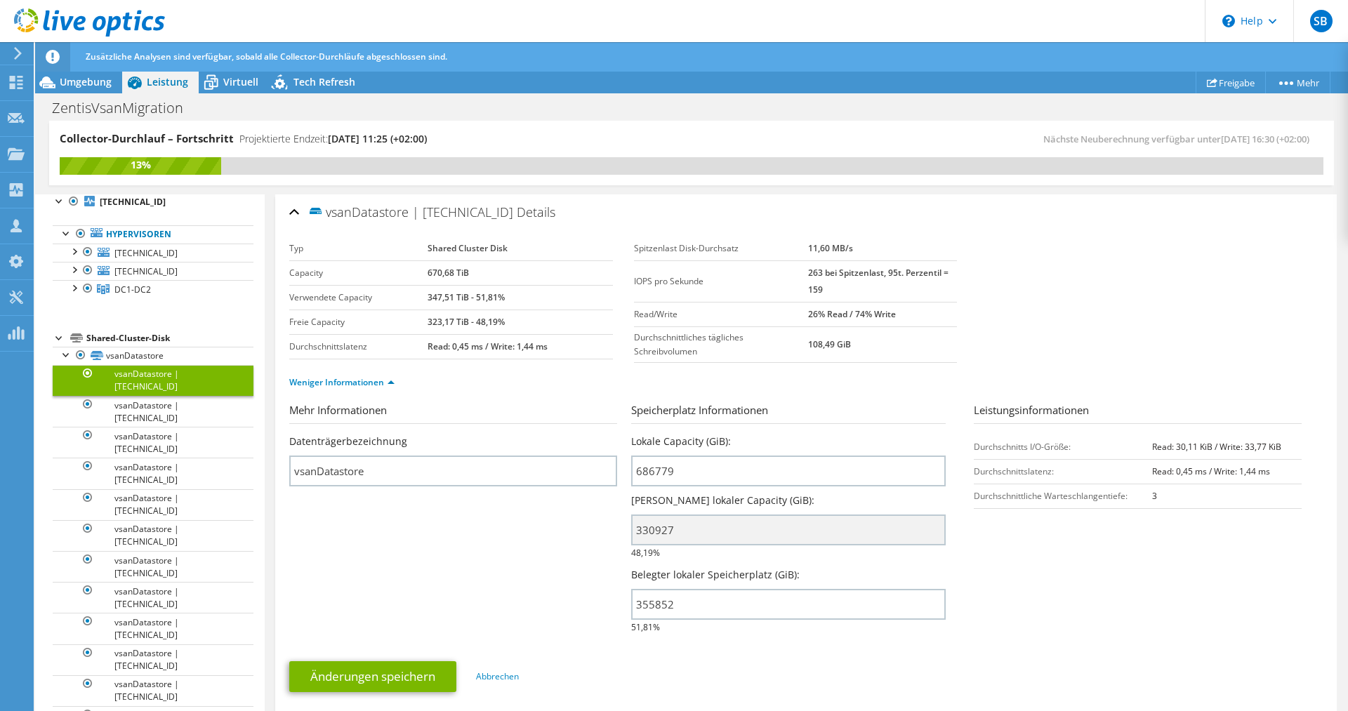
scroll to position [0, 0]
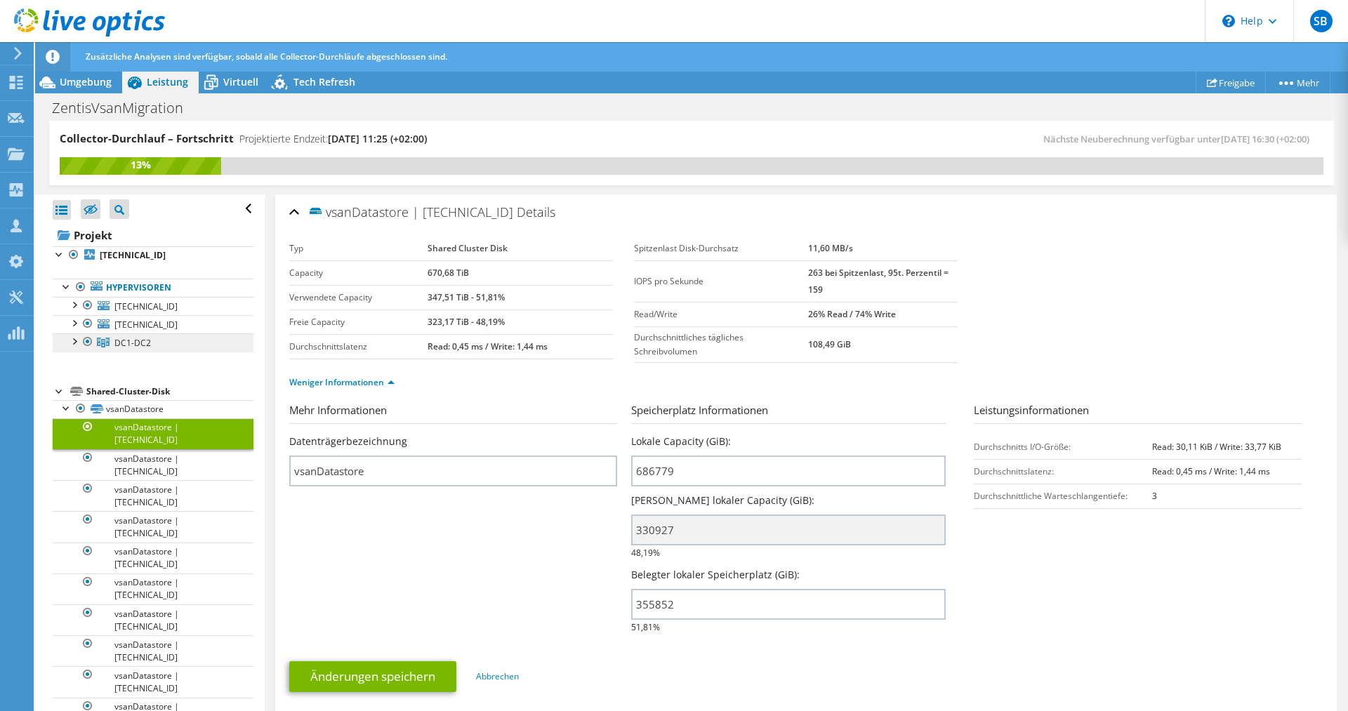
click at [137, 345] on span "DC1-DC2" at bounding box center [132, 343] width 37 height 12
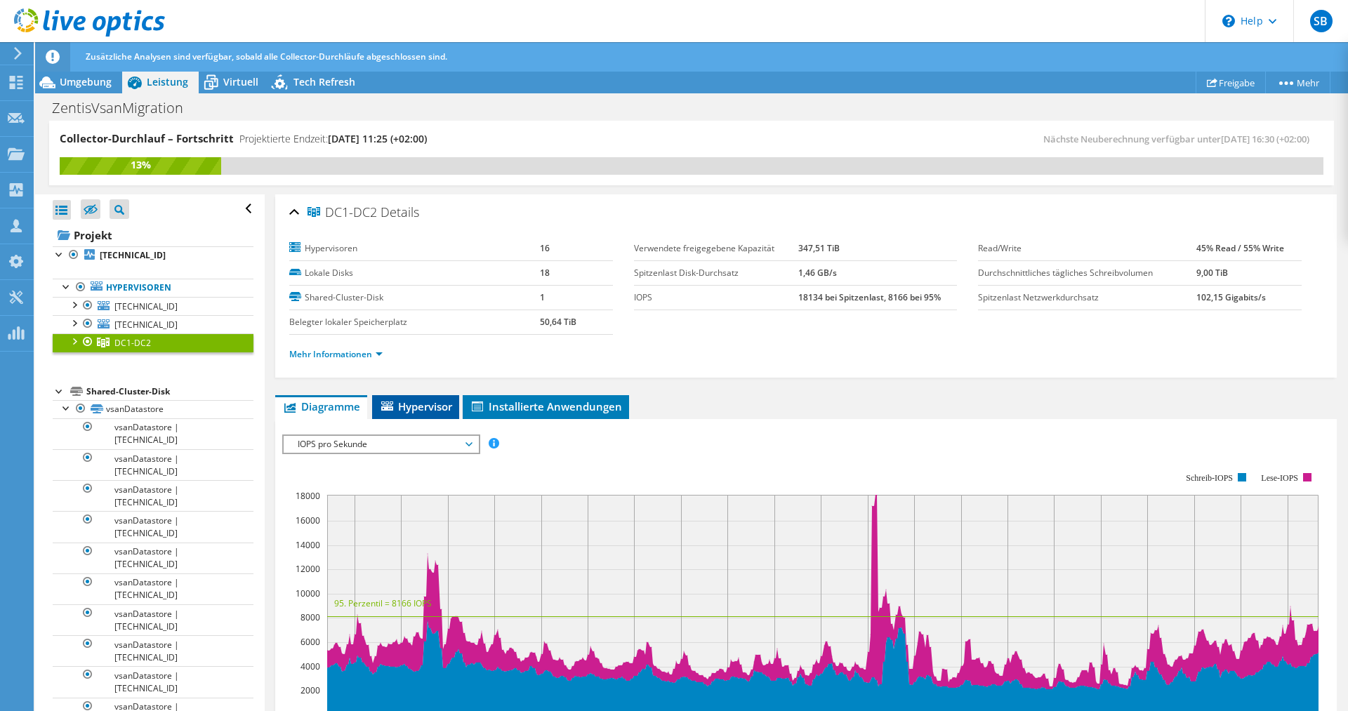
click at [429, 412] on span "Hypervisor" at bounding box center [415, 407] width 73 height 14
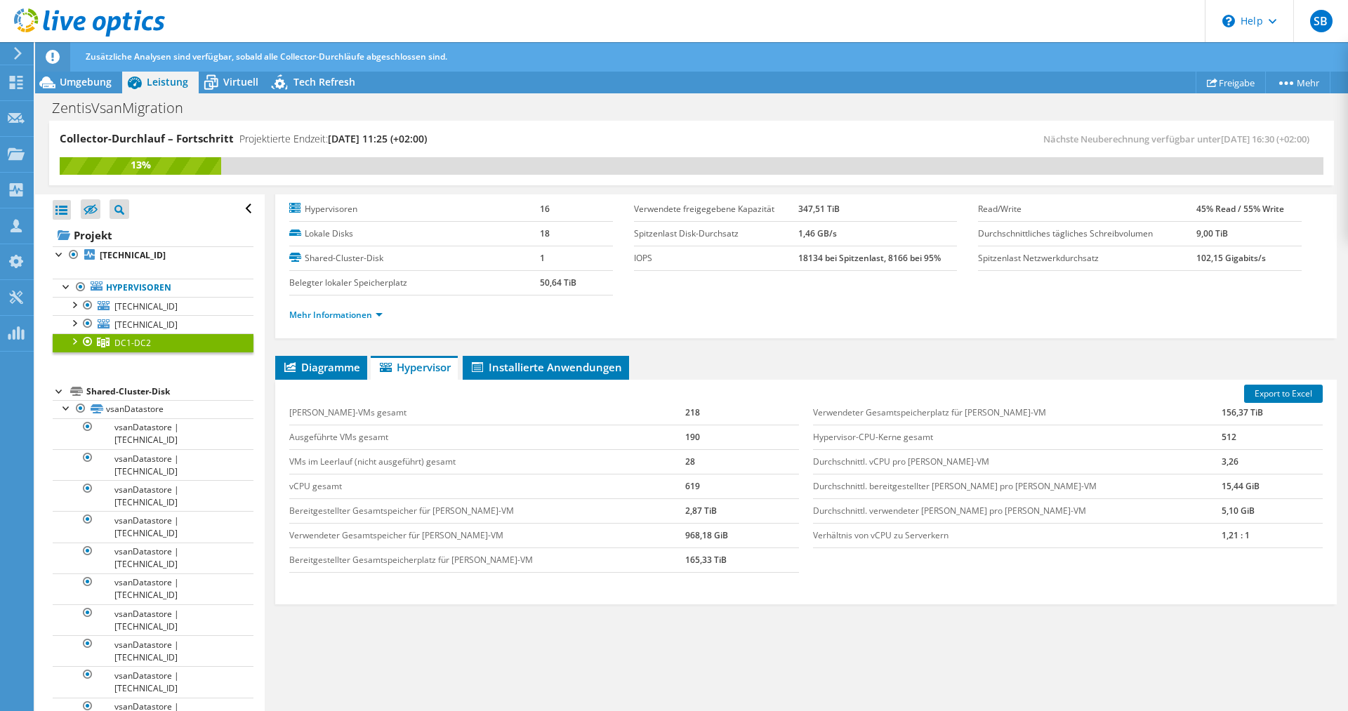
scroll to position [58, 0]
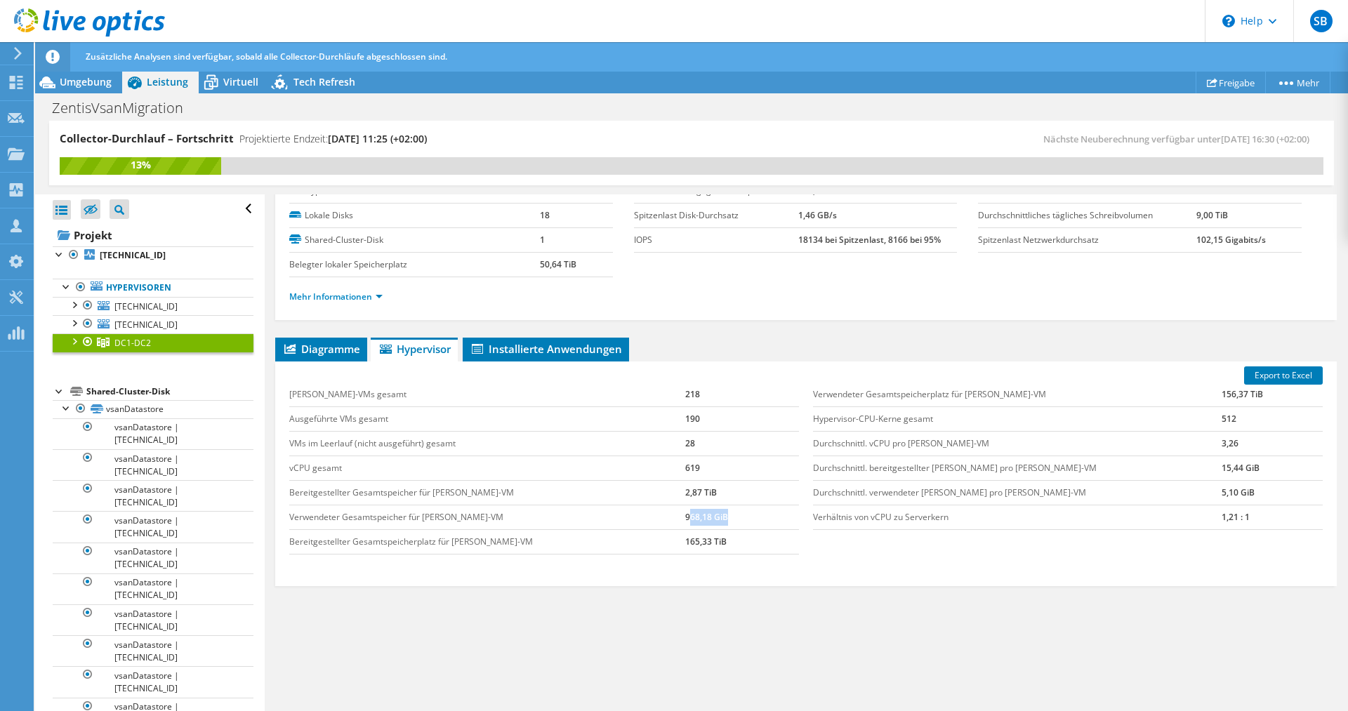
drag, startPoint x: 667, startPoint y: 517, endPoint x: 730, endPoint y: 522, distance: 63.4
click at [730, 522] on td "968,18 GiB" at bounding box center [742, 517] width 114 height 25
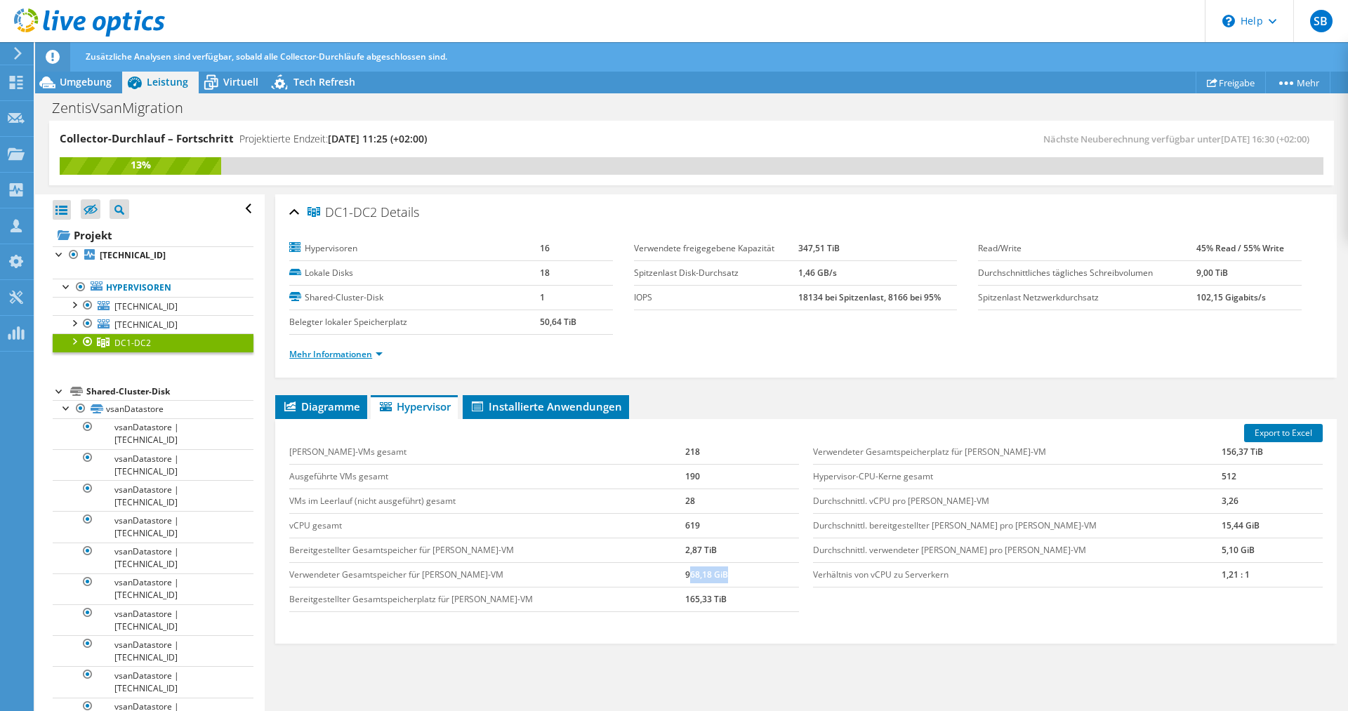
click at [372, 354] on link "Mehr Informationen" at bounding box center [335, 354] width 93 height 12
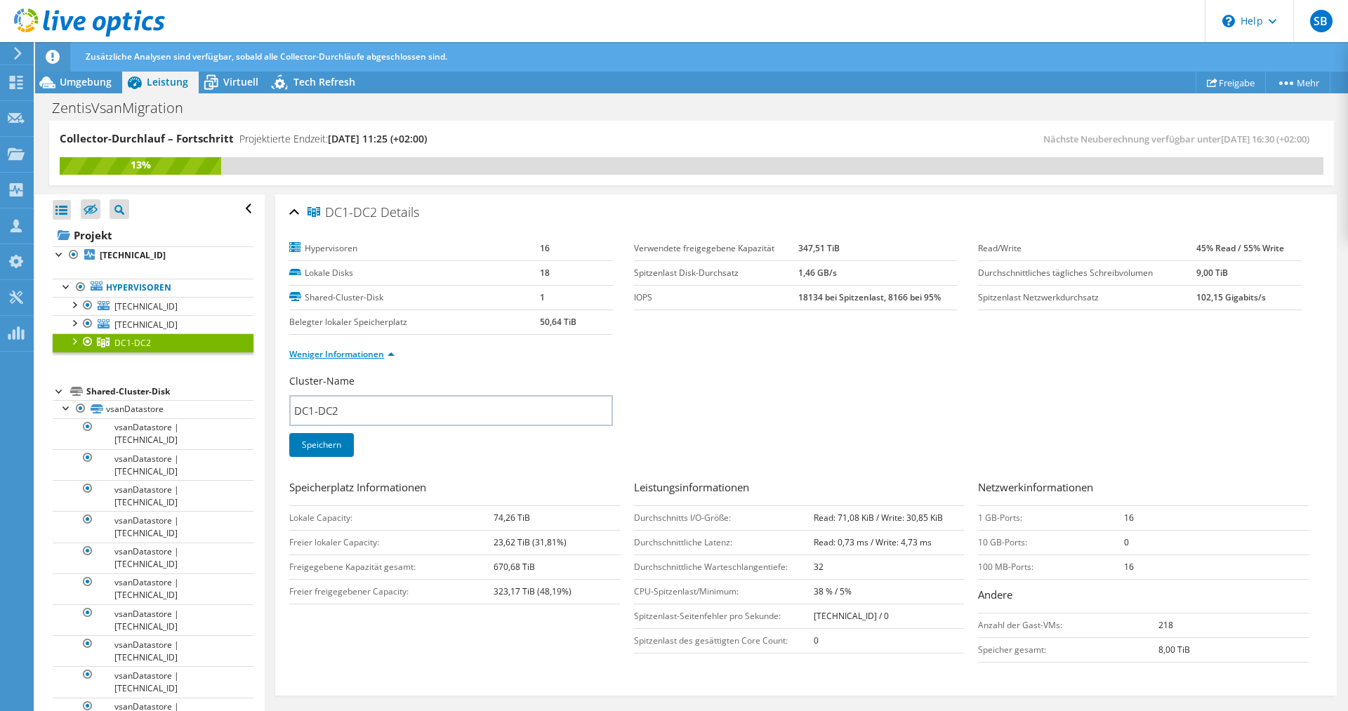
click at [372, 354] on link "Weniger Informationen" at bounding box center [341, 354] width 105 height 12
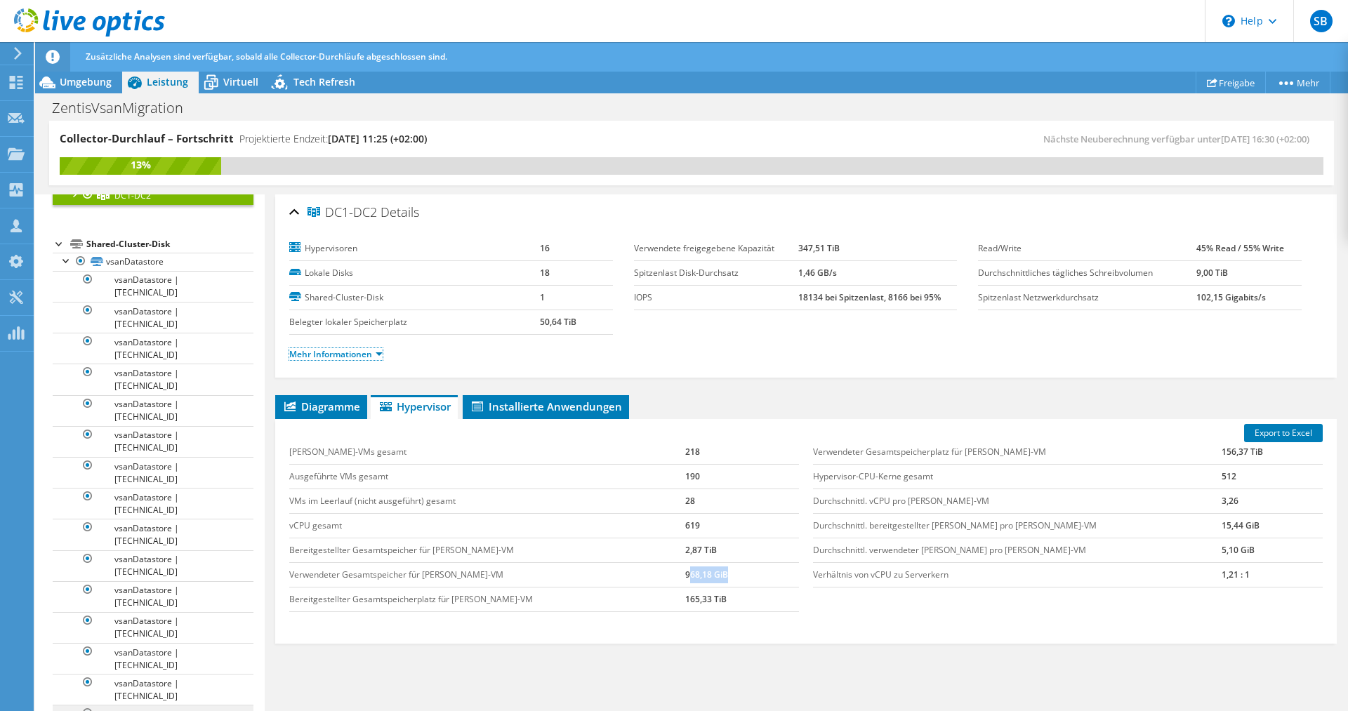
scroll to position [76, 0]
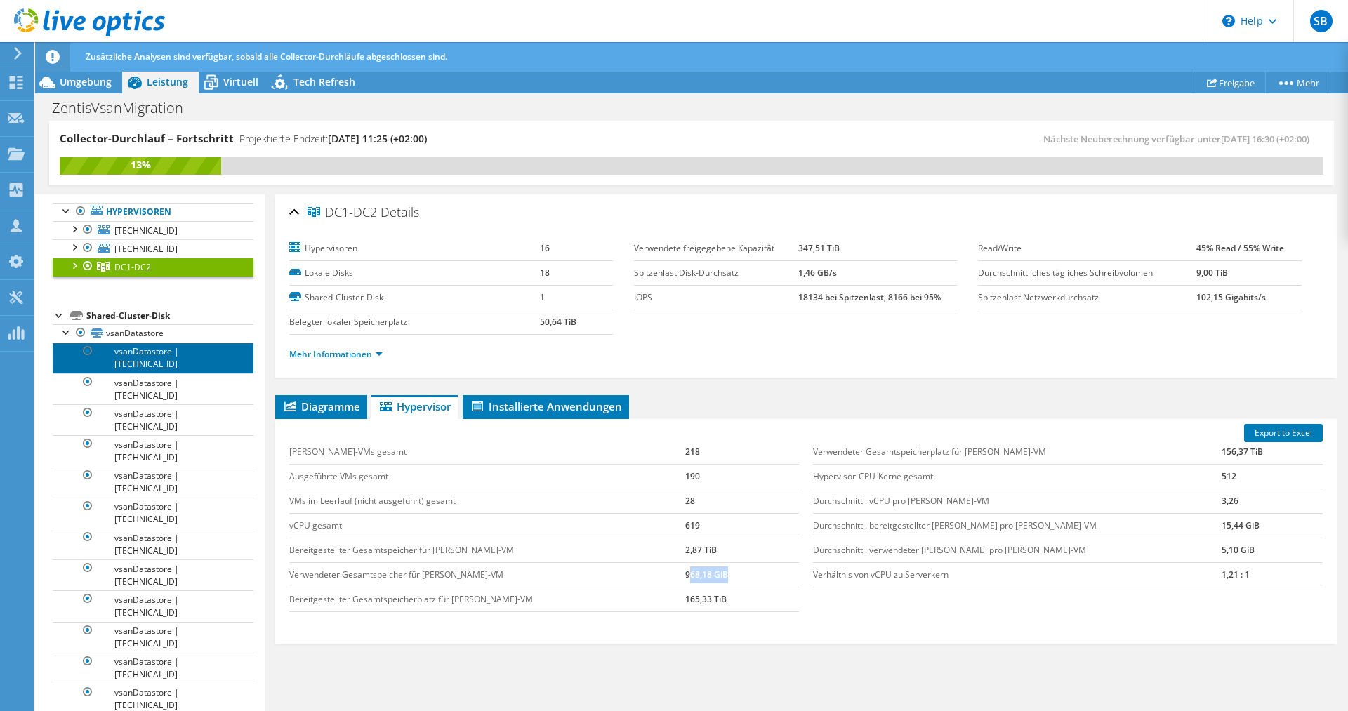
click at [192, 360] on link "vsanDatastore | 192.168.101.225" at bounding box center [153, 358] width 201 height 31
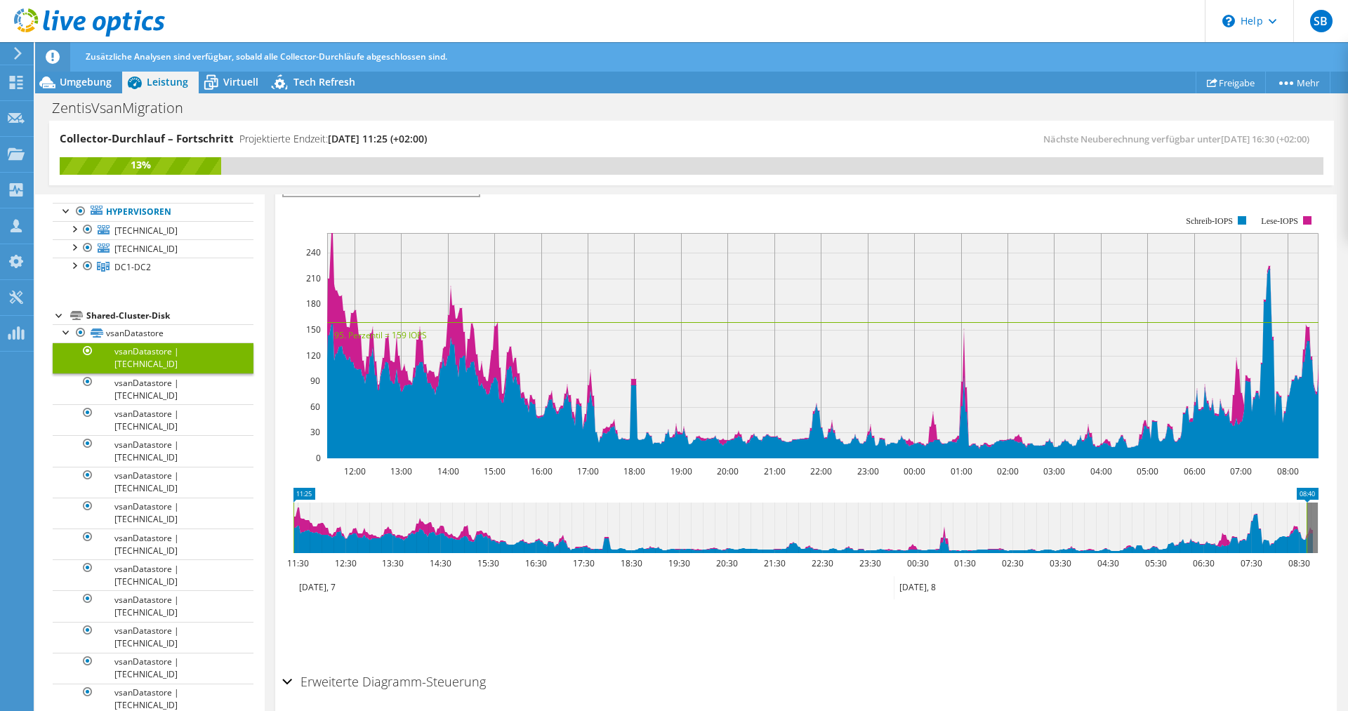
scroll to position [264, 0]
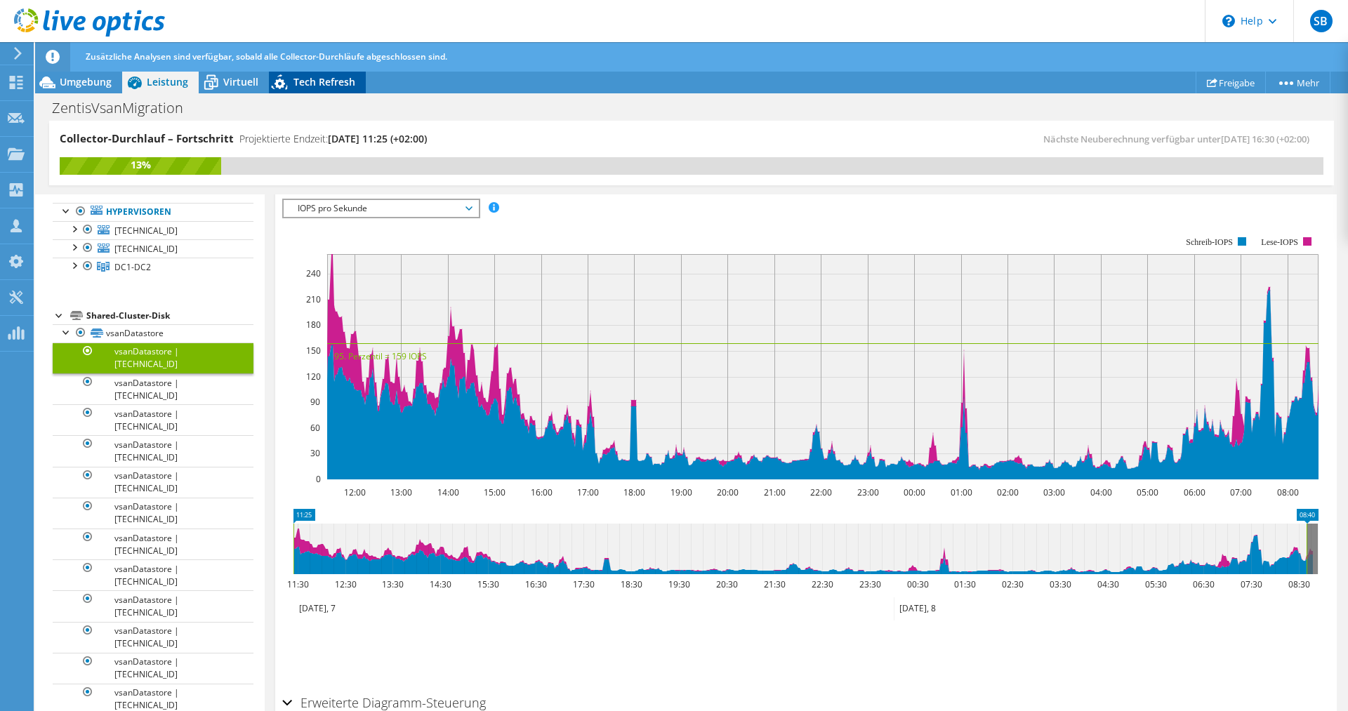
click at [314, 79] on span "Tech Refresh" at bounding box center [325, 81] width 62 height 13
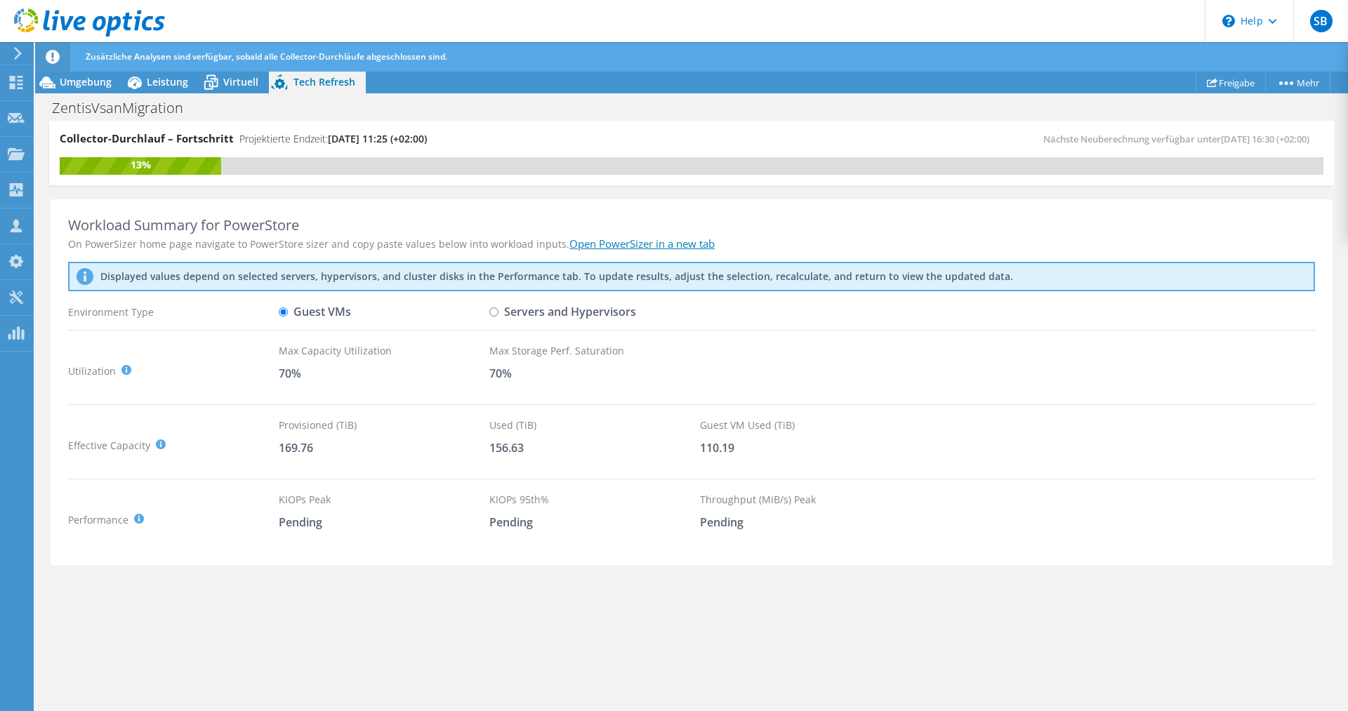
click at [495, 311] on input "Servers and Hypervisors" at bounding box center [493, 312] width 9 height 9
radio input "true"
click at [305, 312] on label "Guest VMs" at bounding box center [315, 312] width 72 height 25
click at [288, 312] on input "Guest VMs" at bounding box center [283, 312] width 9 height 9
radio input "true"
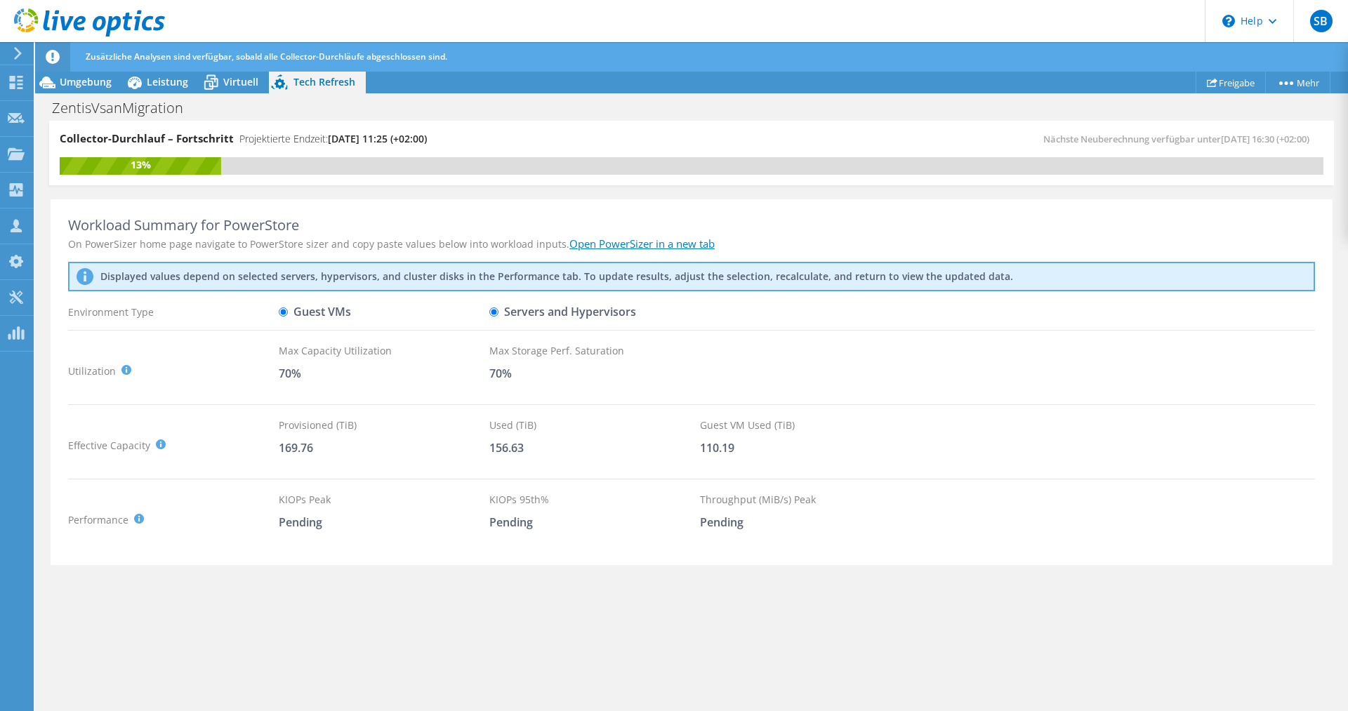
click at [495, 314] on input "Servers and Hypervisors" at bounding box center [493, 312] width 9 height 9
radio input "true"
drag, startPoint x: 524, startPoint y: 449, endPoint x: 486, endPoint y: 446, distance: 38.1
click at [486, 446] on div "Effective Capacity Total Capacity (TiB) : Sum of local and shared disk capaciti…" at bounding box center [691, 445] width 1247 height 55
click at [514, 449] on div "399.69" at bounding box center [594, 447] width 211 height 15
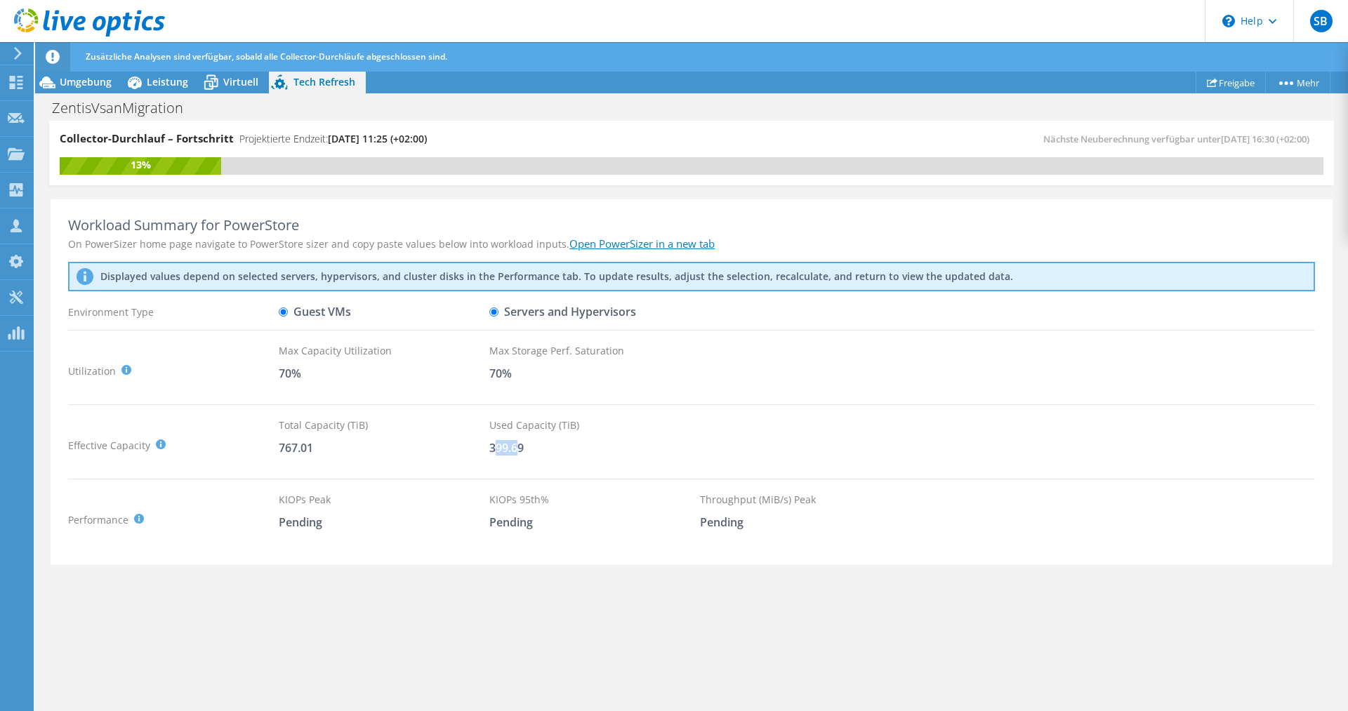
drag, startPoint x: 521, startPoint y: 452, endPoint x: 493, endPoint y: 451, distance: 28.1
click at [493, 451] on div "399.69" at bounding box center [594, 447] width 211 height 15
click at [522, 449] on div "399.69" at bounding box center [594, 447] width 211 height 15
click at [303, 311] on label "Guest VMs" at bounding box center [315, 312] width 72 height 25
click at [288, 311] on input "Guest VMs" at bounding box center [283, 312] width 9 height 9
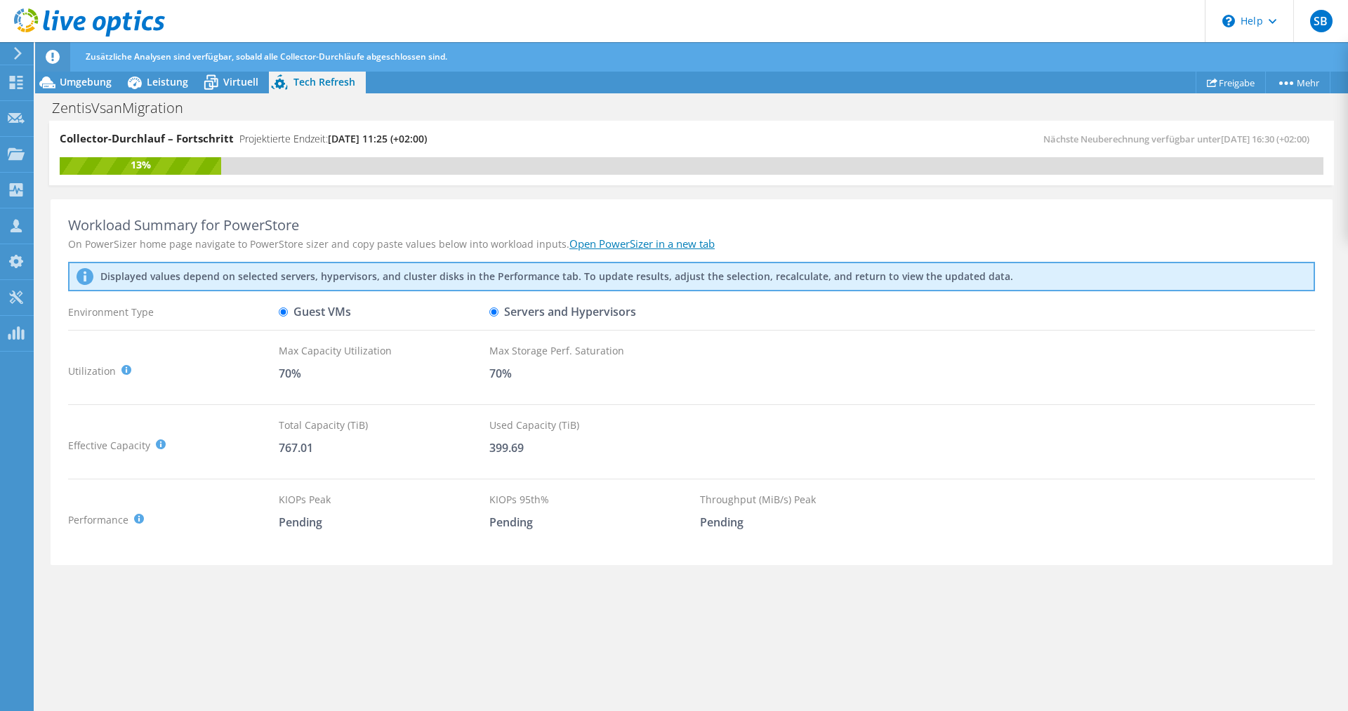
radio input "true"
drag, startPoint x: 739, startPoint y: 449, endPoint x: 430, endPoint y: 436, distance: 309.9
click at [307, 437] on div "Effective Capacity Provisioned (TiB) : Total virtual disk size of all VMs on se…" at bounding box center [691, 445] width 1247 height 55
click at [430, 436] on div "Provisioned (TiB) 169.76" at bounding box center [384, 445] width 211 height 55
click at [232, 79] on span "Virtuell" at bounding box center [240, 81] width 35 height 13
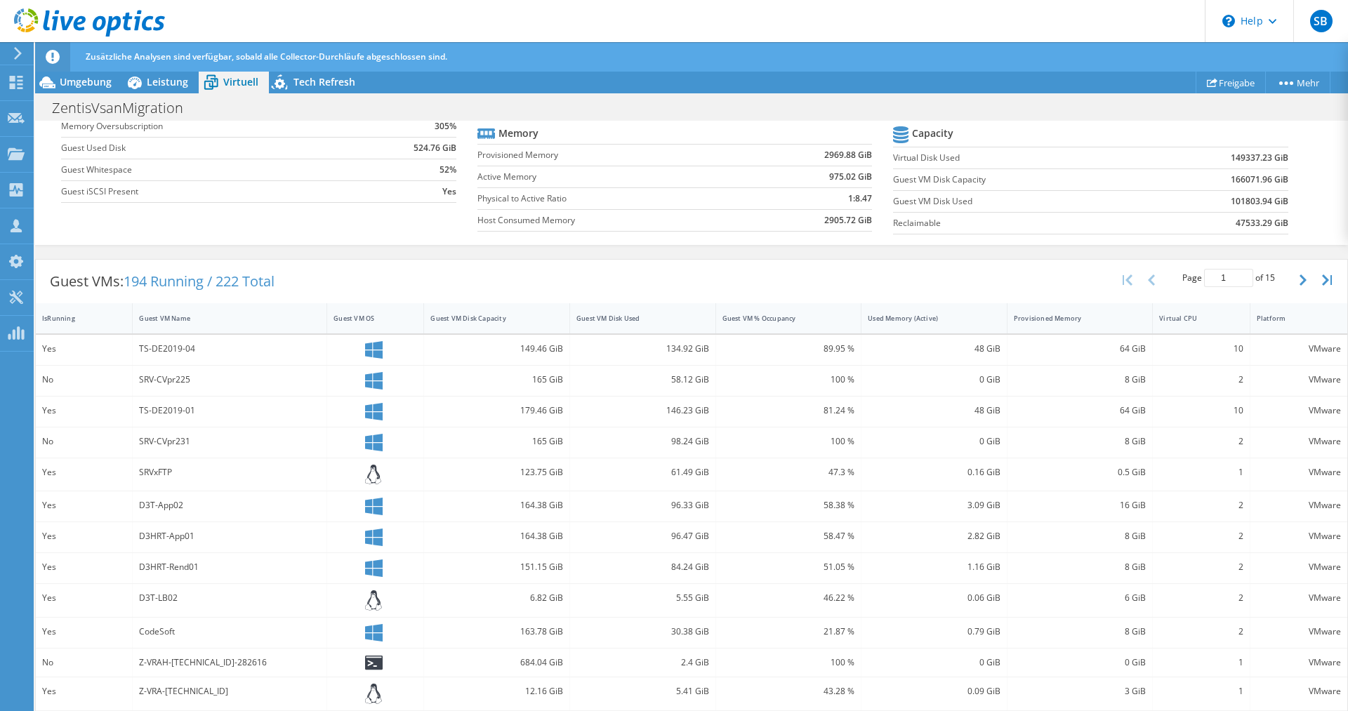
scroll to position [286, 0]
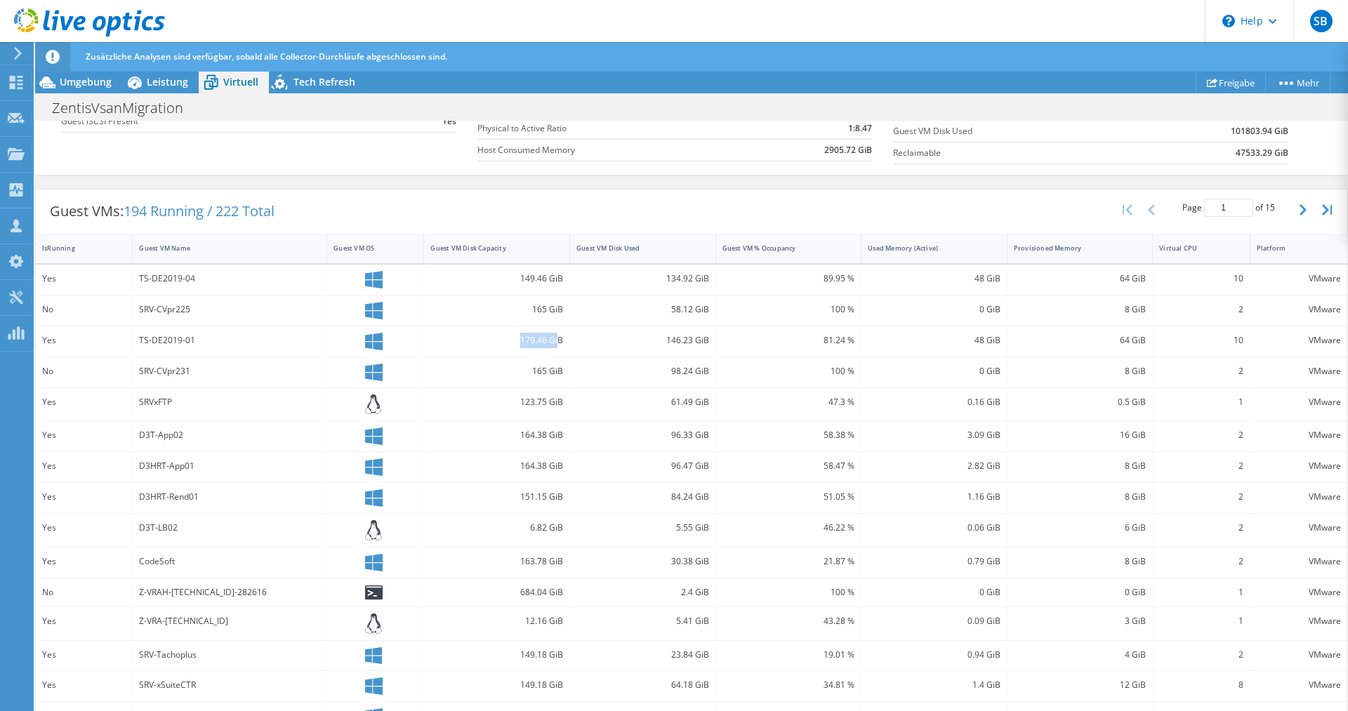
drag, startPoint x: 518, startPoint y: 277, endPoint x: 559, endPoint y: 350, distance: 83.0
click at [559, 295] on div "149.46 GiB" at bounding box center [497, 280] width 146 height 30
click at [558, 355] on div "179.46 GiB" at bounding box center [497, 342] width 146 height 30
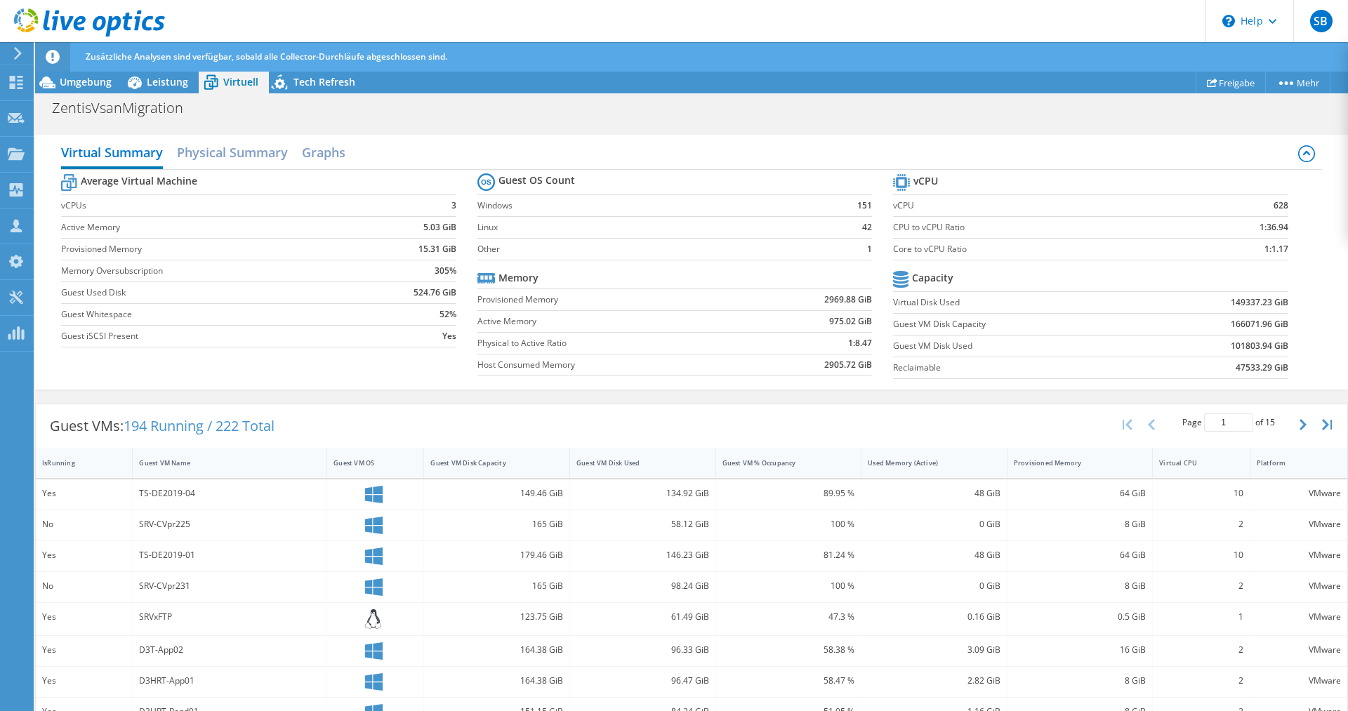
scroll to position [0, 0]
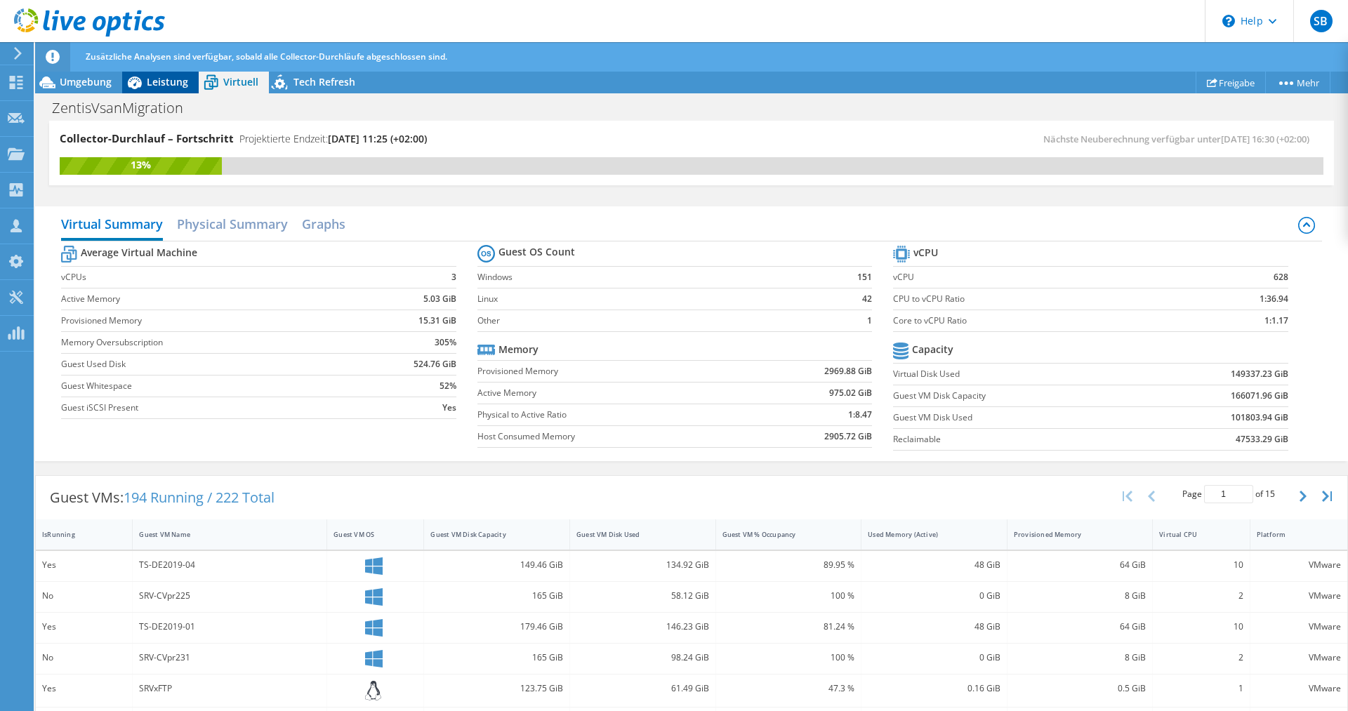
click at [145, 79] on icon at bounding box center [134, 82] width 25 height 25
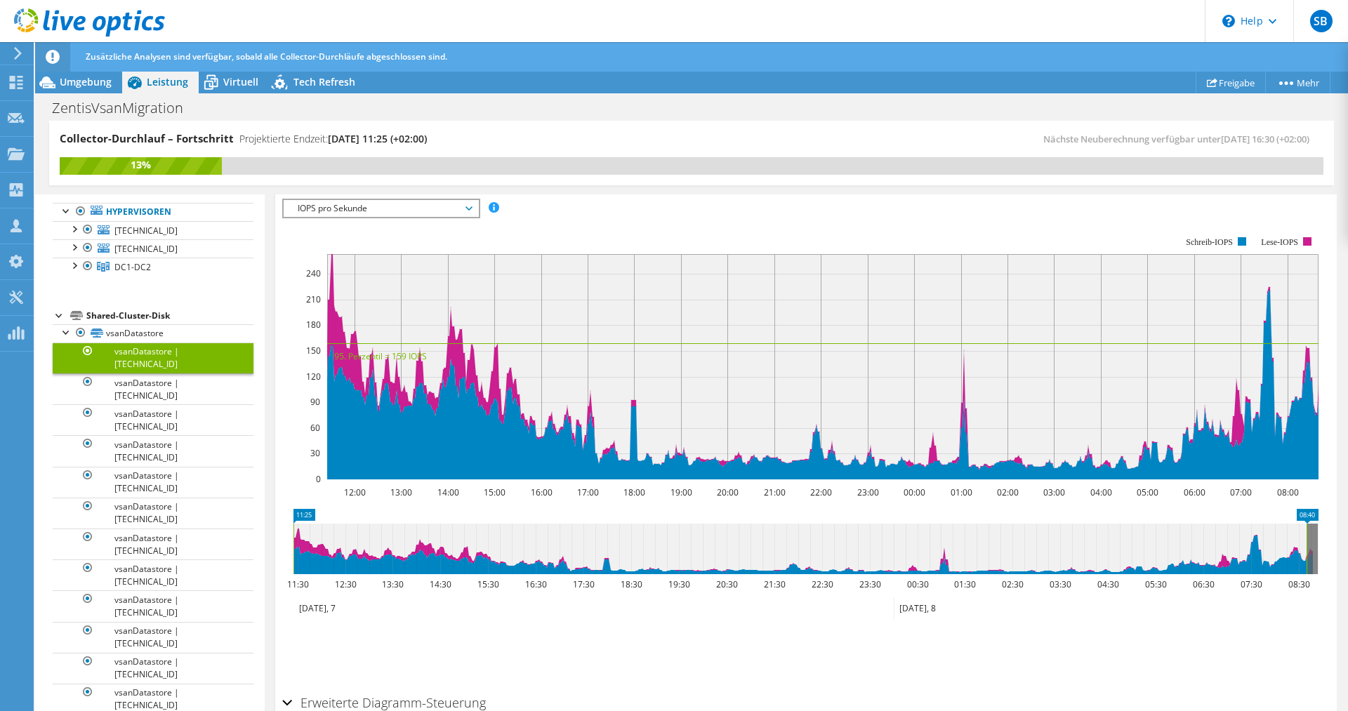
scroll to position [264, 0]
click at [103, 78] on span "Umgebung" at bounding box center [86, 81] width 52 height 13
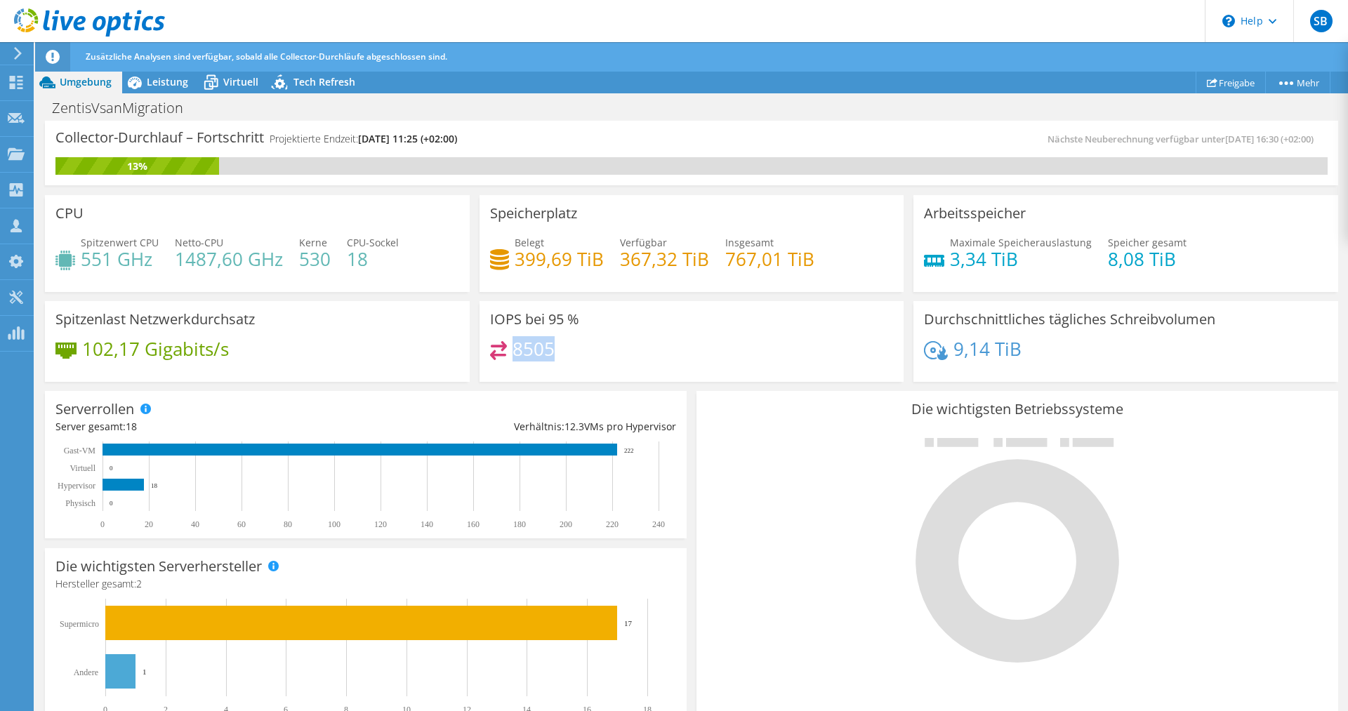
drag, startPoint x: 551, startPoint y: 352, endPoint x: 515, endPoint y: 352, distance: 36.5
click at [515, 352] on h4 "8505" at bounding box center [534, 348] width 42 height 15
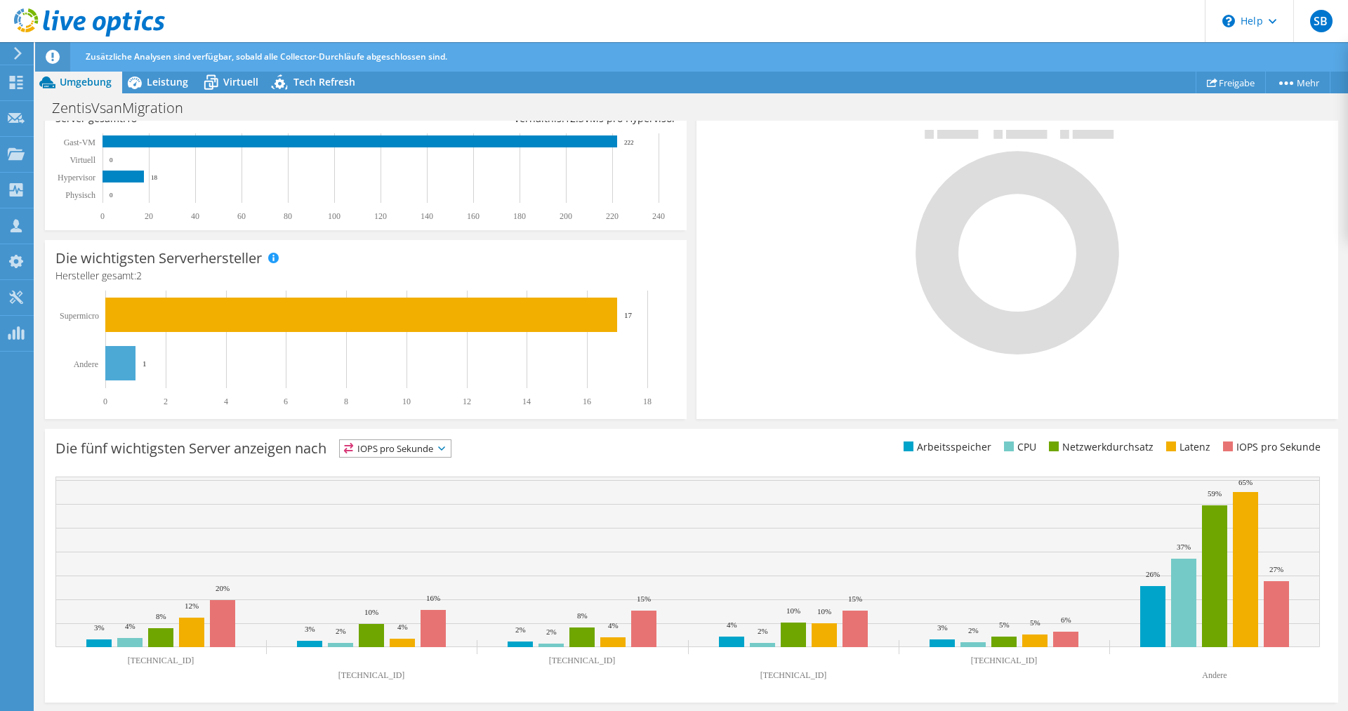
scroll to position [0, 0]
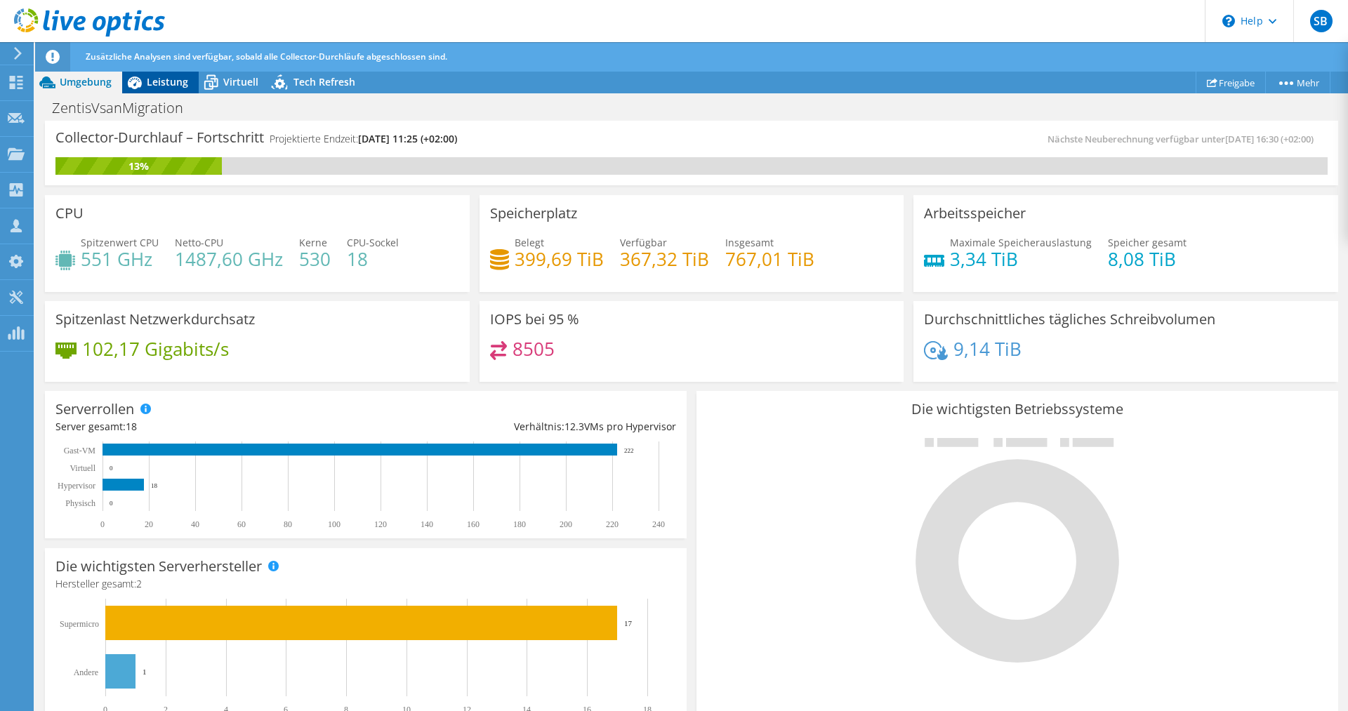
click at [176, 93] on div "Leistung" at bounding box center [160, 82] width 77 height 22
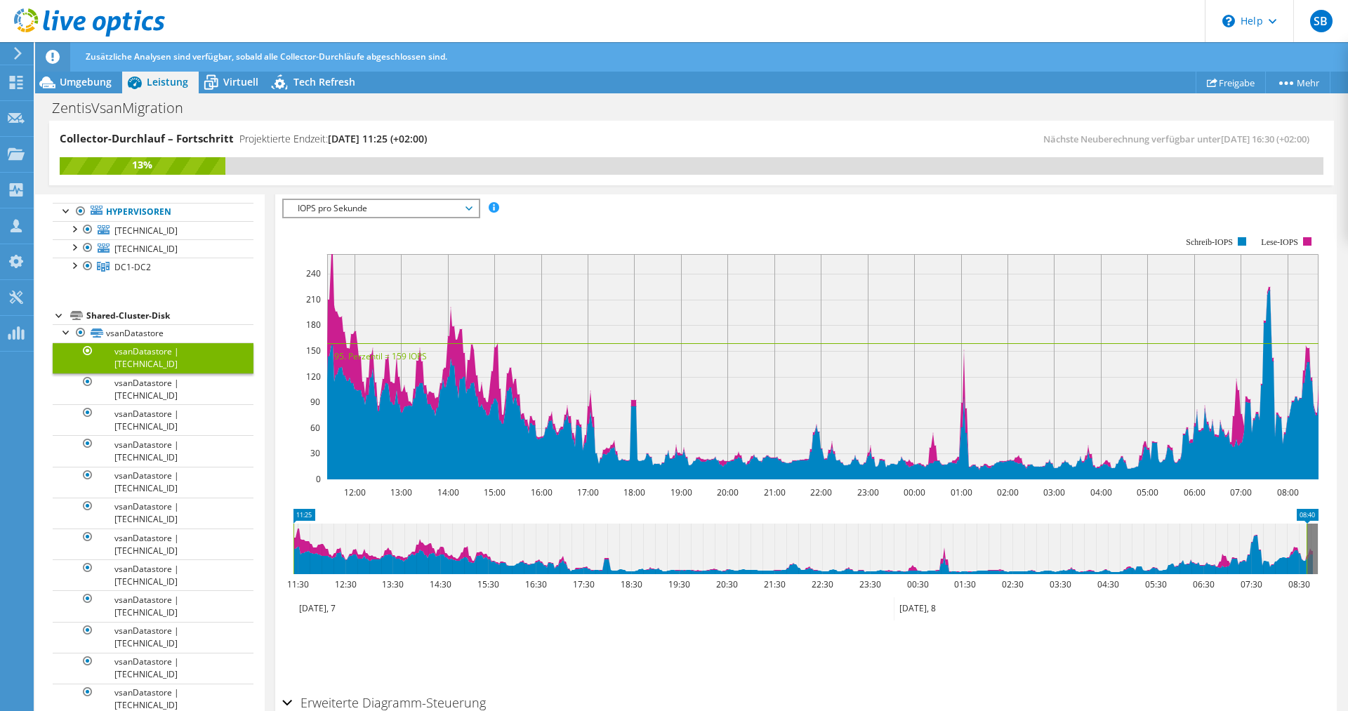
scroll to position [264, 0]
click at [224, 88] on span "Virtuell" at bounding box center [240, 81] width 35 height 13
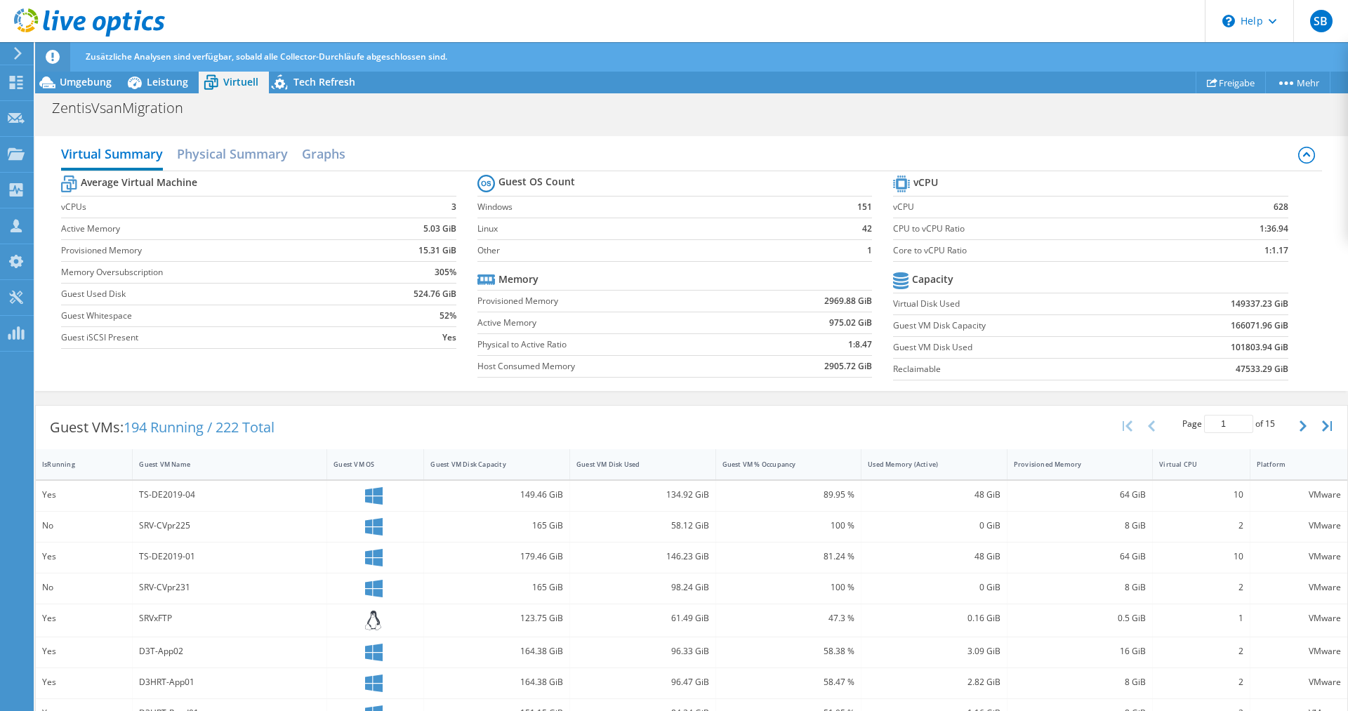
scroll to position [0, 0]
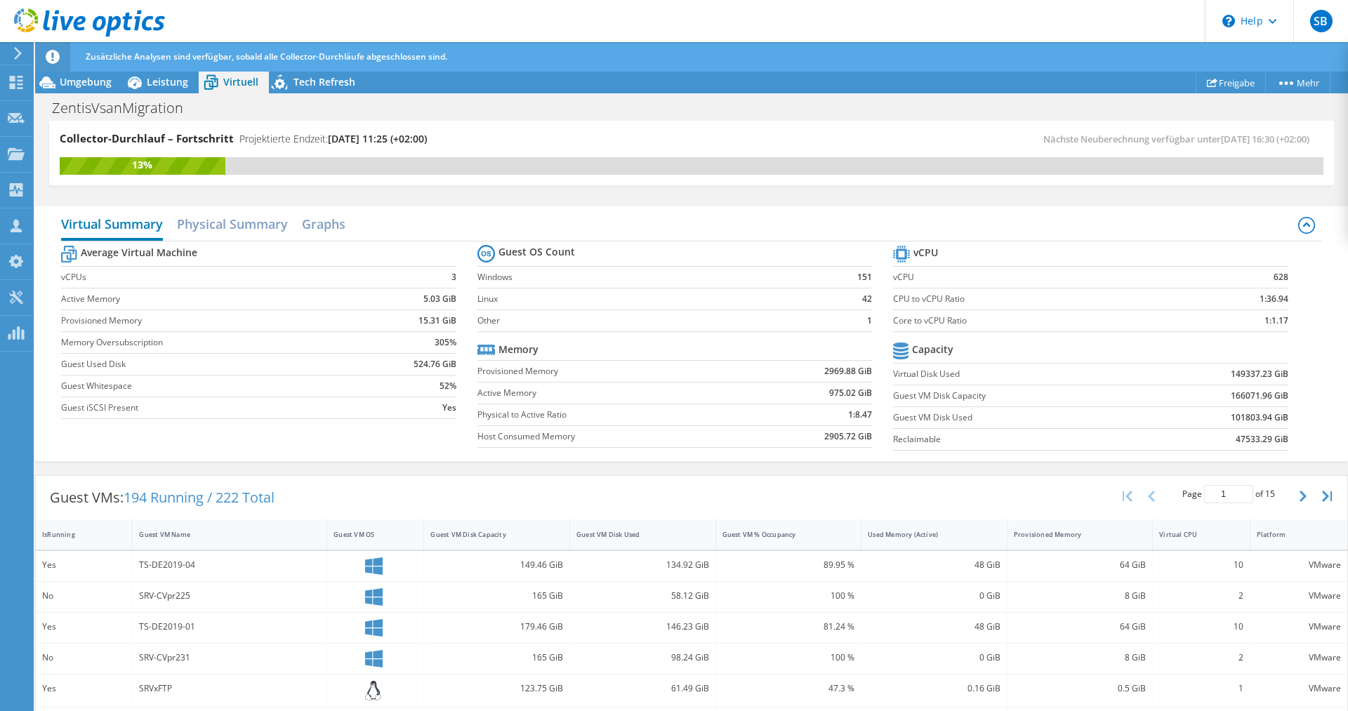
click at [145, 233] on h2 "Virtual Summary" at bounding box center [112, 225] width 102 height 31
click at [222, 229] on h2 "Physical Summary" at bounding box center [232, 225] width 111 height 31
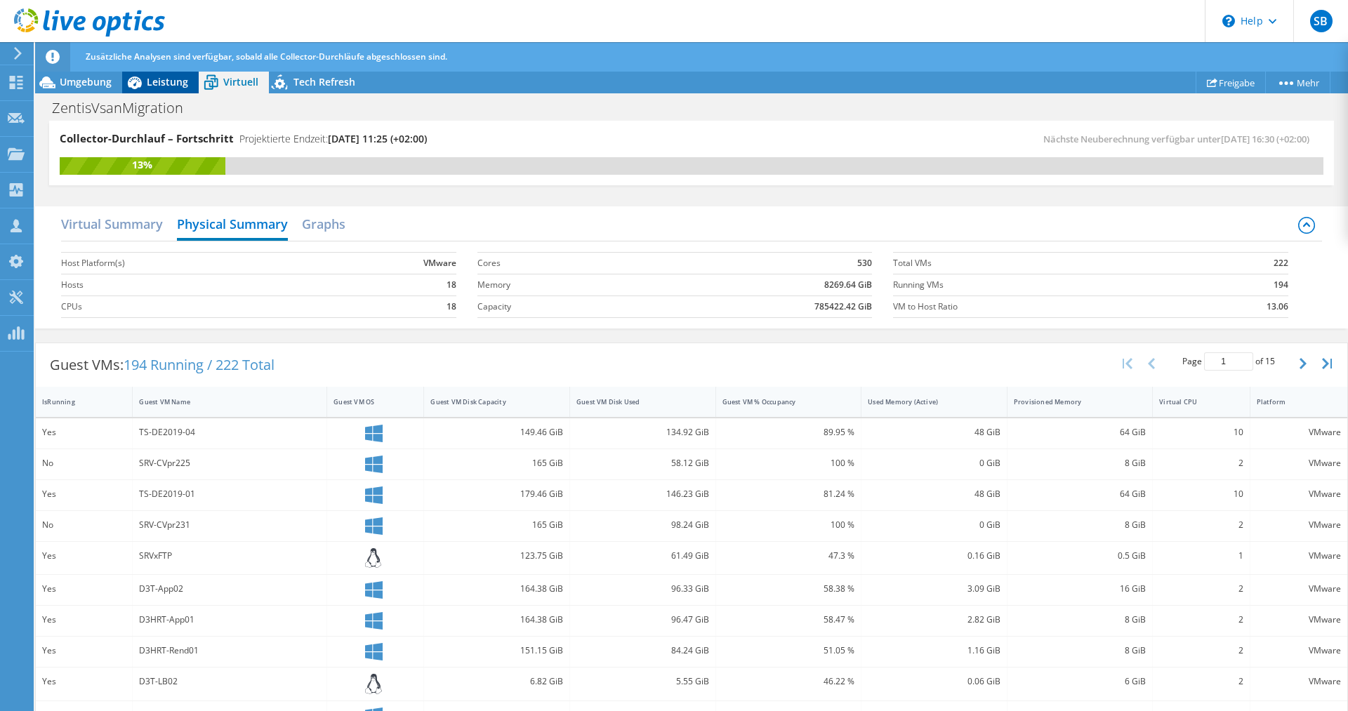
click at [180, 91] on div "Leistung" at bounding box center [160, 82] width 77 height 22
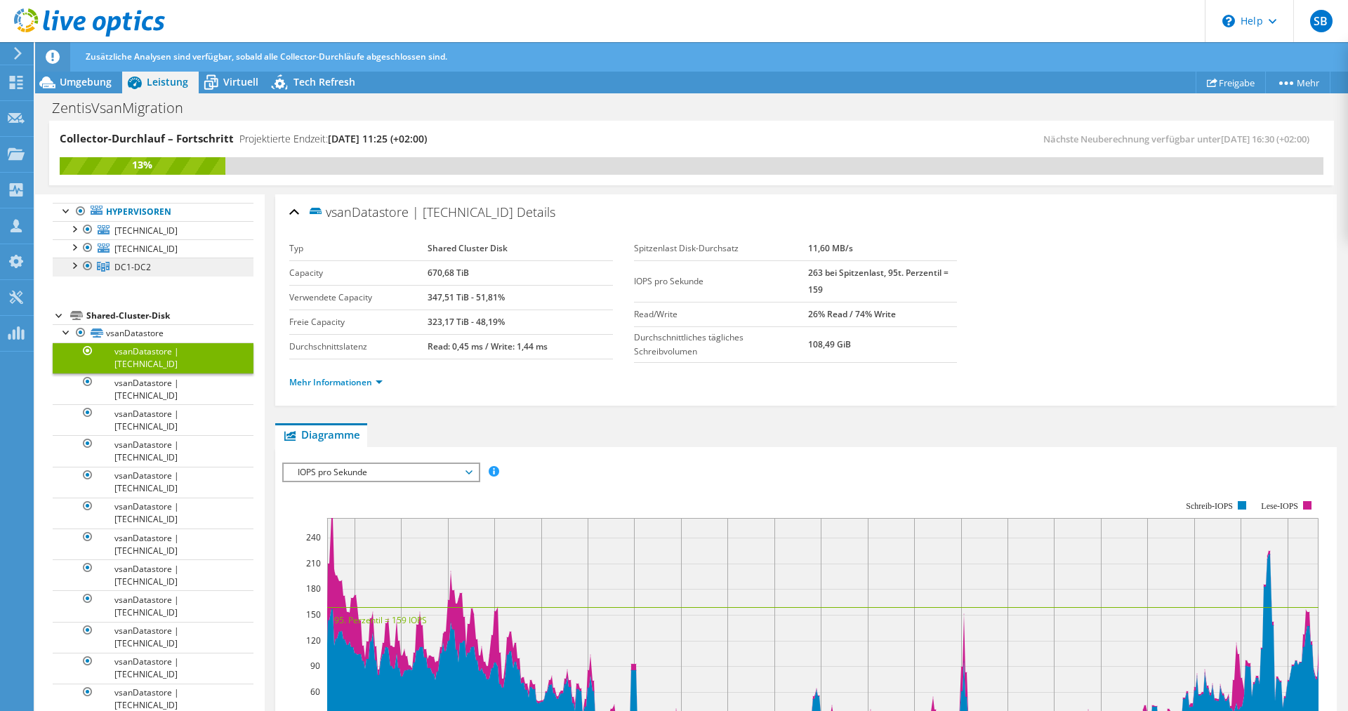
click at [159, 272] on link "DC1-DC2" at bounding box center [153, 267] width 201 height 18
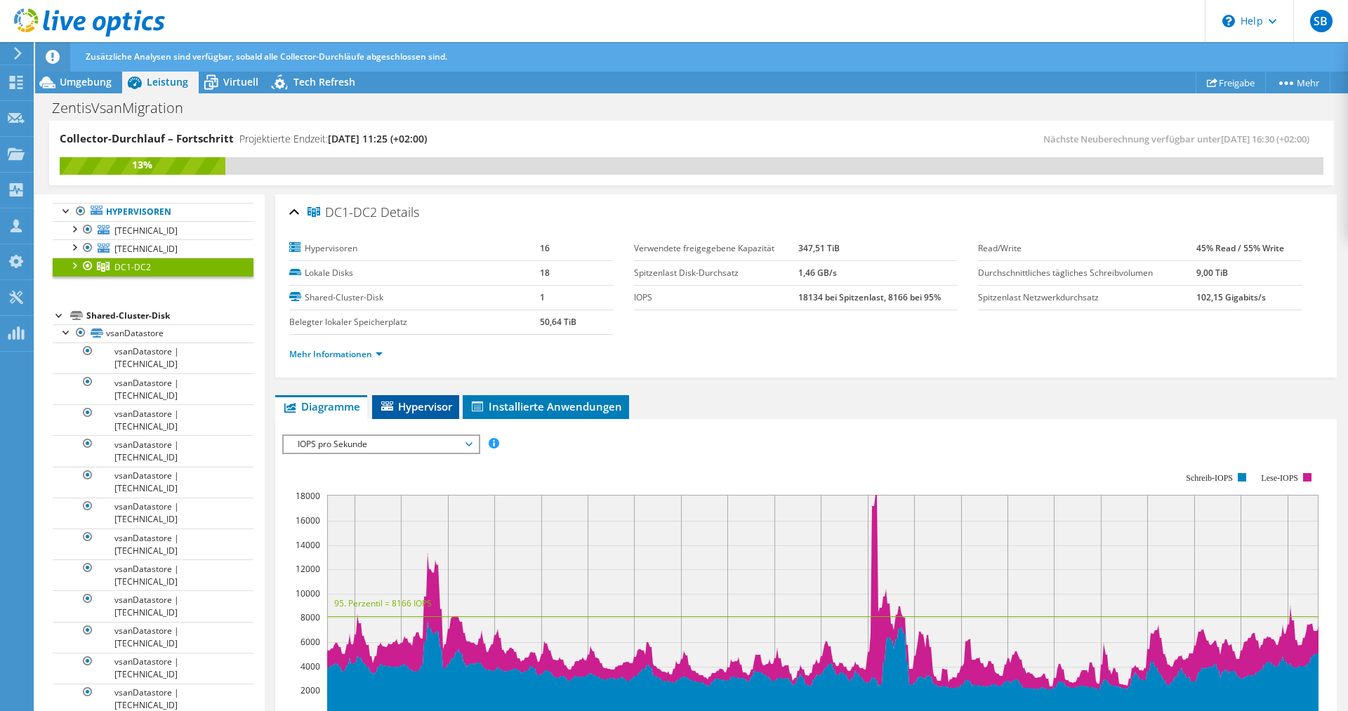
click at [416, 409] on span "Hypervisor" at bounding box center [415, 407] width 73 height 14
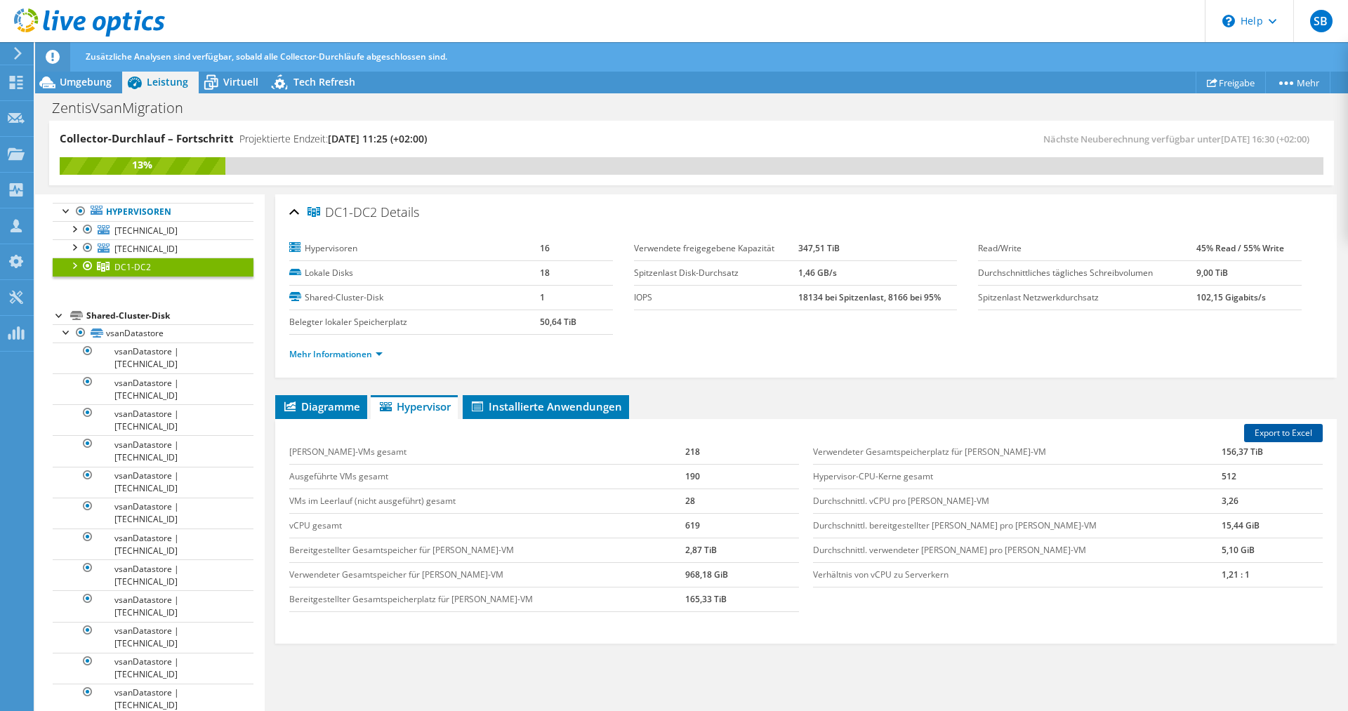
click at [1281, 431] on link "Export to Excel" at bounding box center [1283, 433] width 79 height 18
click at [529, 414] on li "Installierte Anwendungen" at bounding box center [546, 407] width 166 height 24
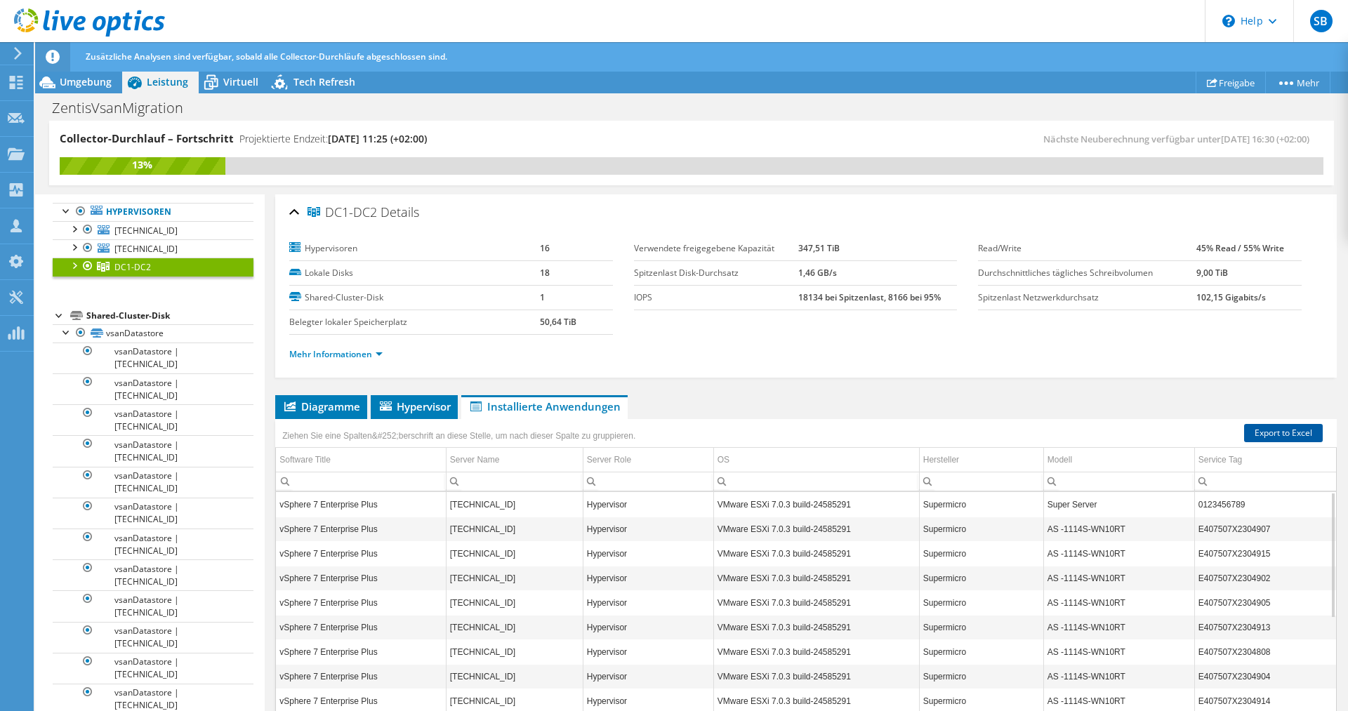
click at [1272, 433] on link "Export to Excel" at bounding box center [1283, 433] width 79 height 18
click at [294, 79] on span "Tech Refresh" at bounding box center [325, 81] width 62 height 13
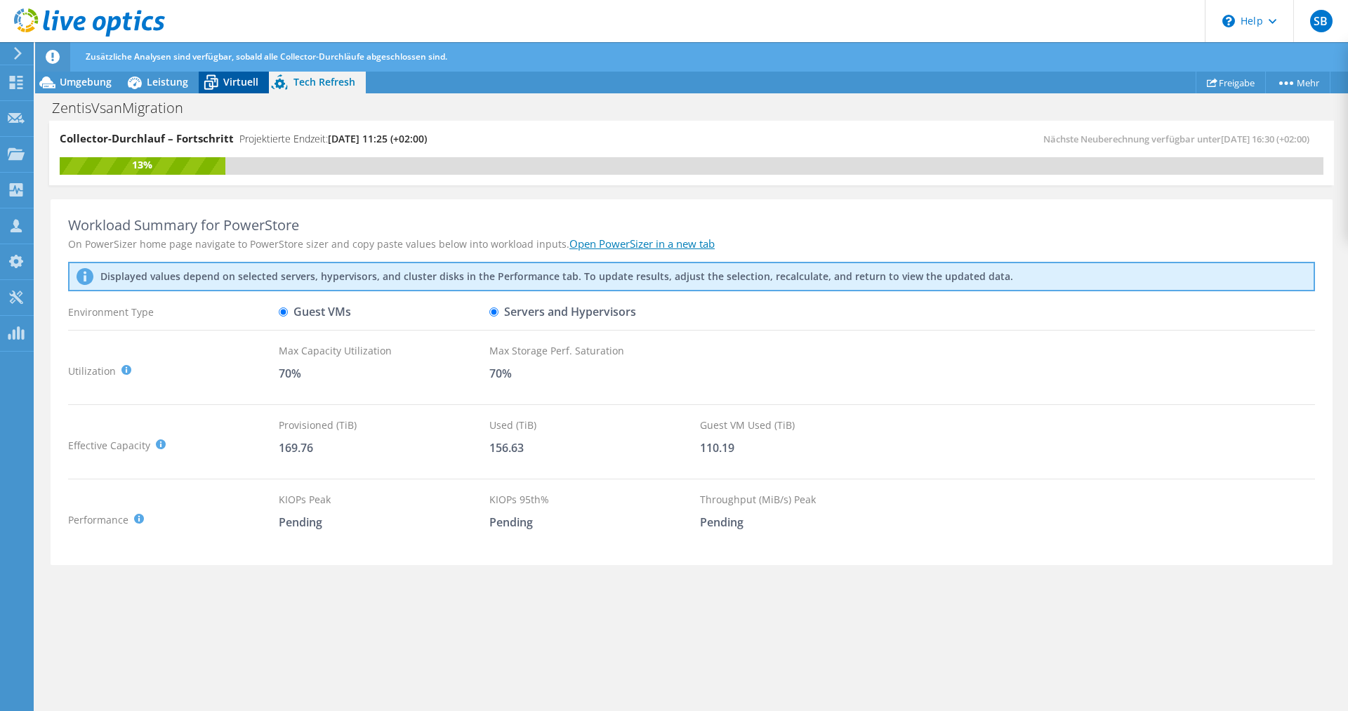
click at [229, 79] on span "Virtuell" at bounding box center [240, 81] width 35 height 13
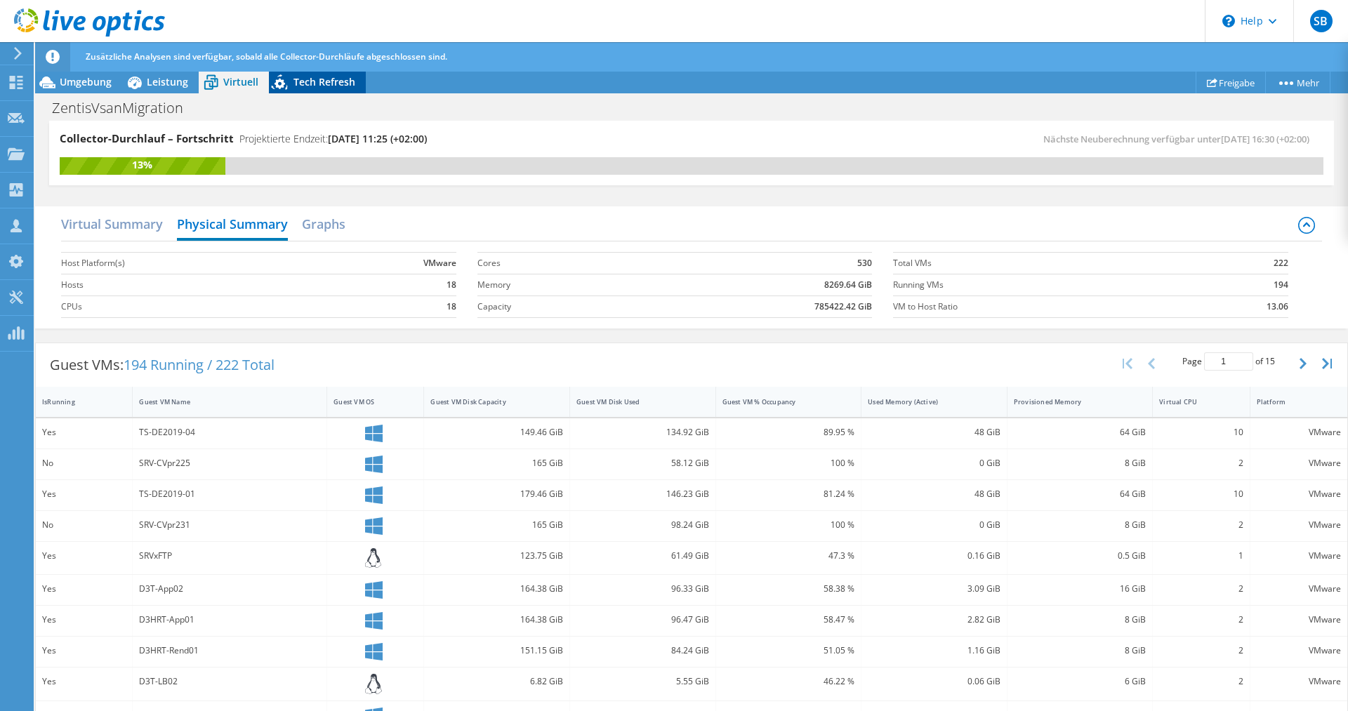
click at [327, 74] on div "Tech Refresh" at bounding box center [317, 82] width 97 height 22
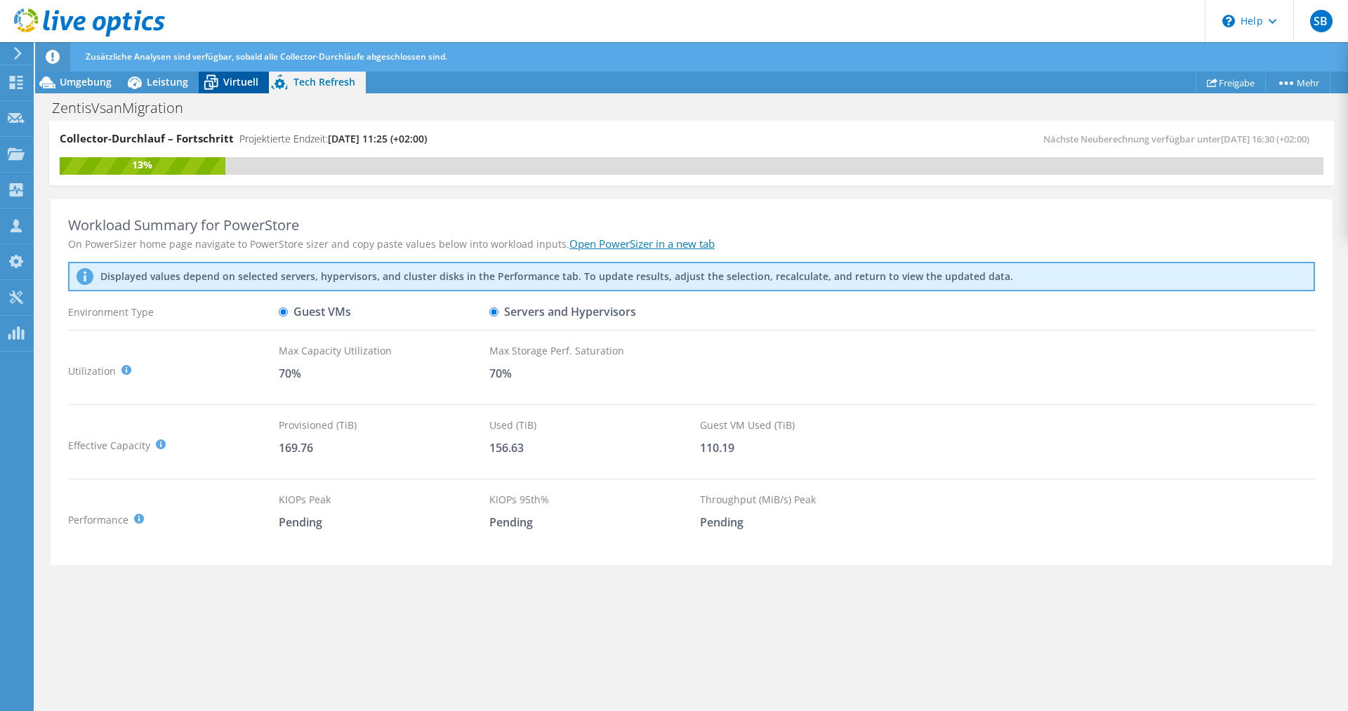
click at [234, 84] on span "Virtuell" at bounding box center [240, 81] width 35 height 13
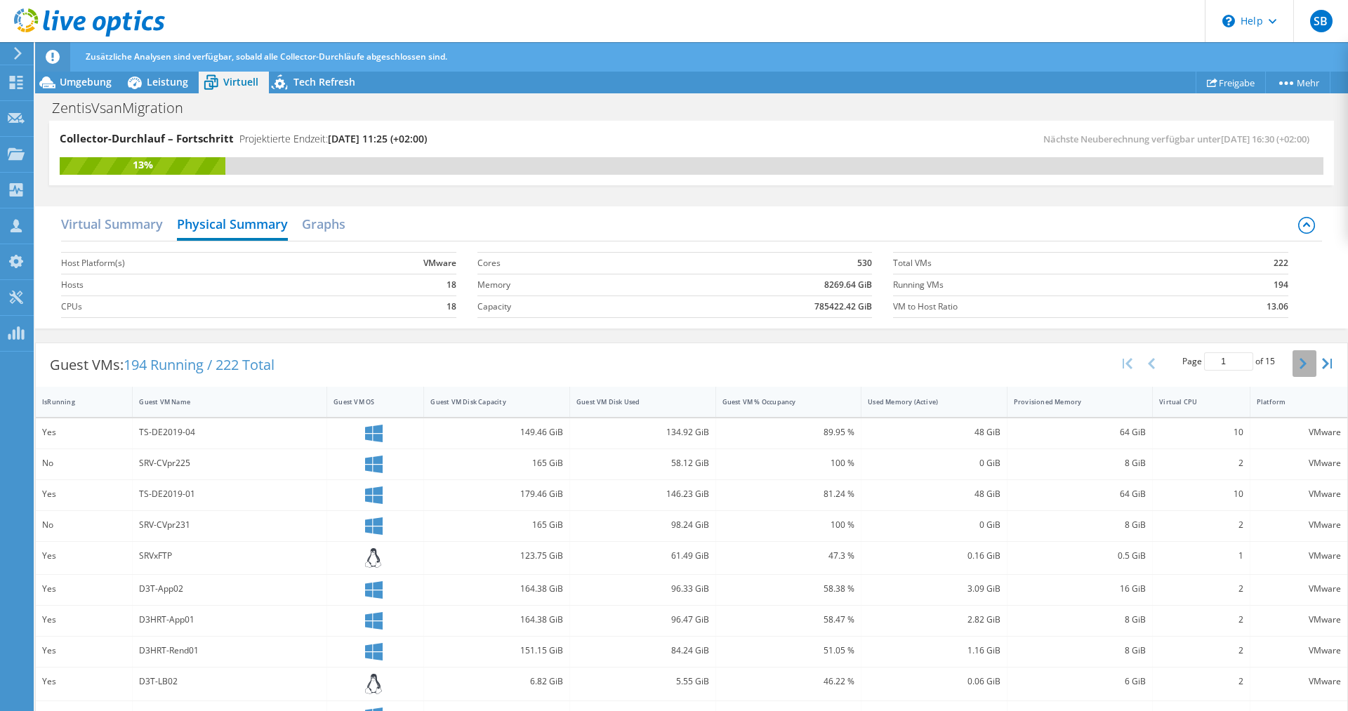
click at [1303, 363] on icon "button" at bounding box center [1303, 363] width 7 height 11
click at [1303, 364] on icon "button" at bounding box center [1303, 363] width 7 height 11
click at [1304, 364] on icon "button" at bounding box center [1303, 363] width 7 height 11
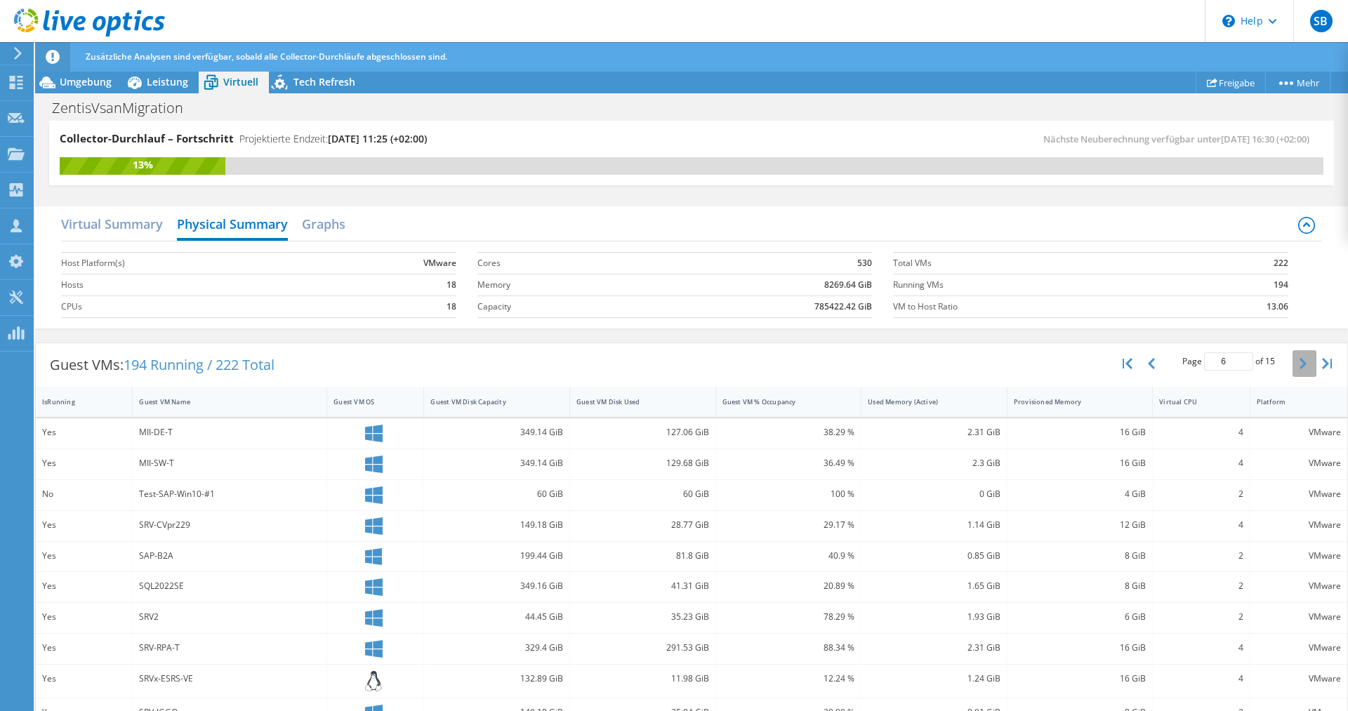
click at [1304, 364] on icon "button" at bounding box center [1303, 363] width 7 height 11
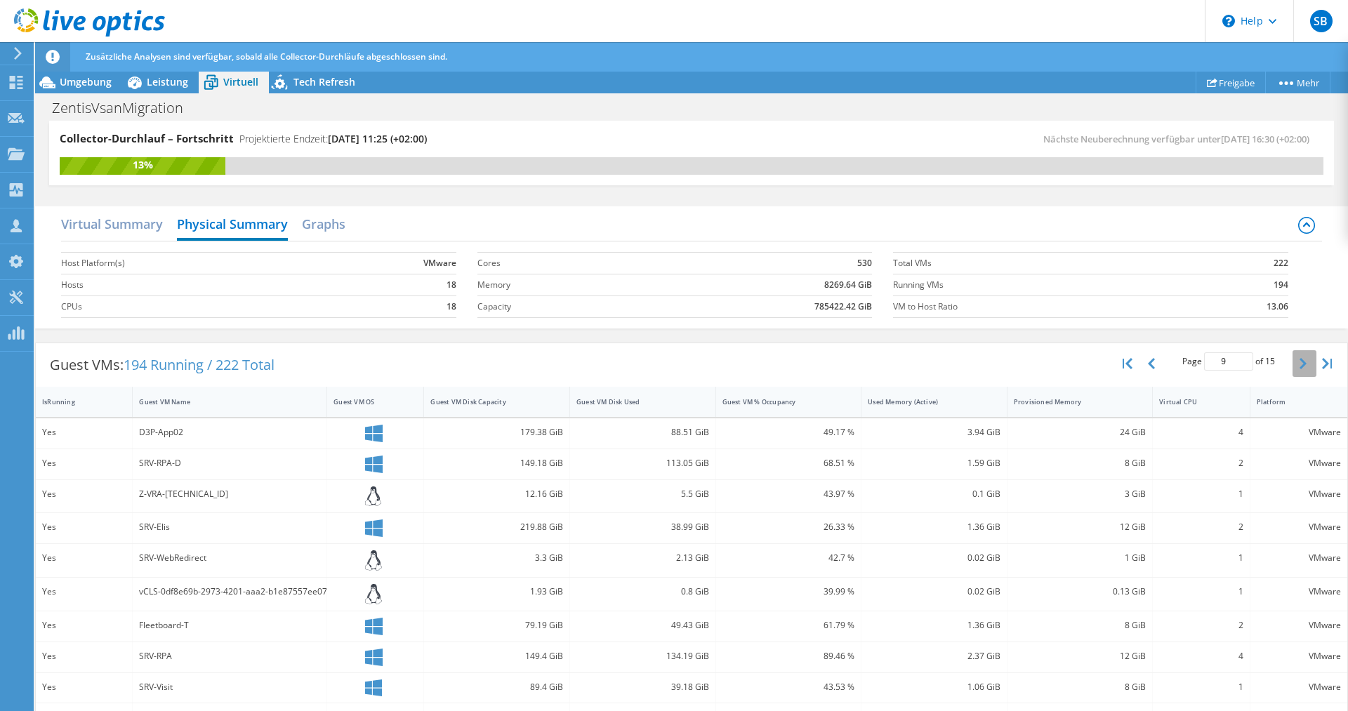
click at [1303, 365] on icon "button" at bounding box center [1303, 363] width 7 height 11
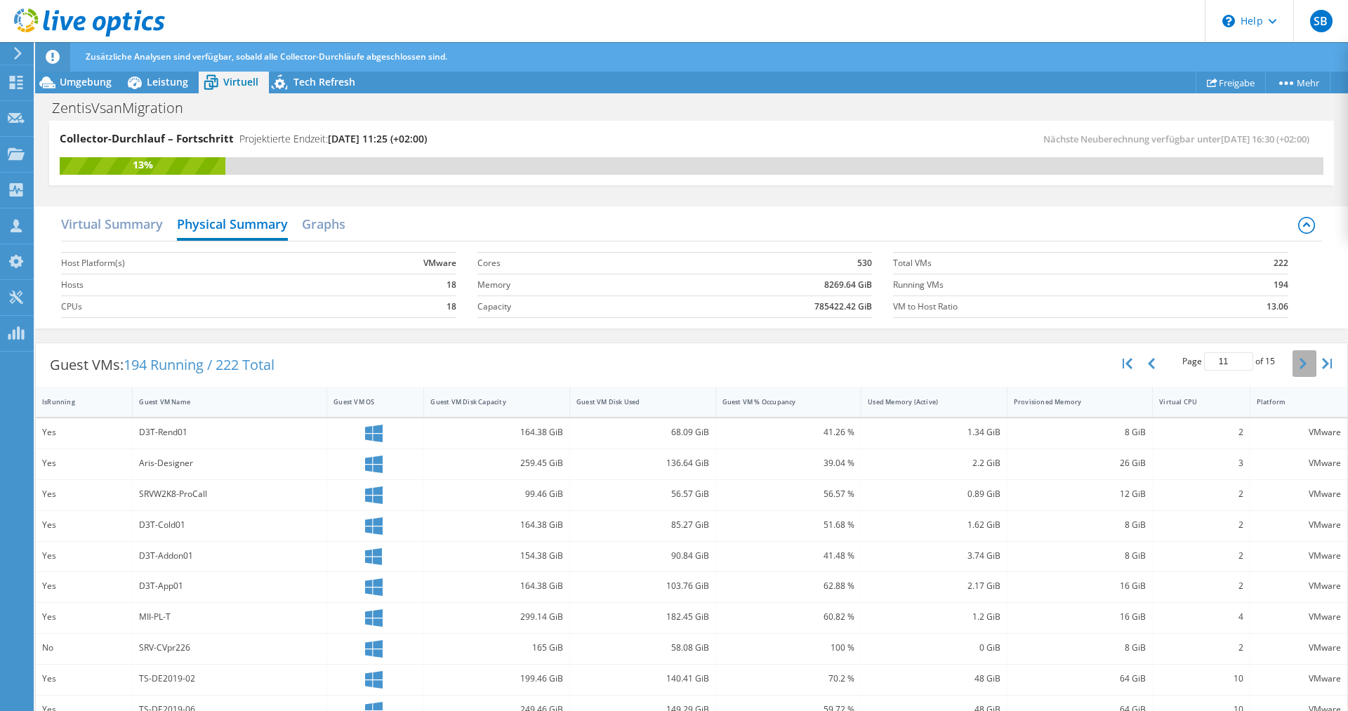
click at [1303, 365] on icon "button" at bounding box center [1303, 363] width 7 height 11
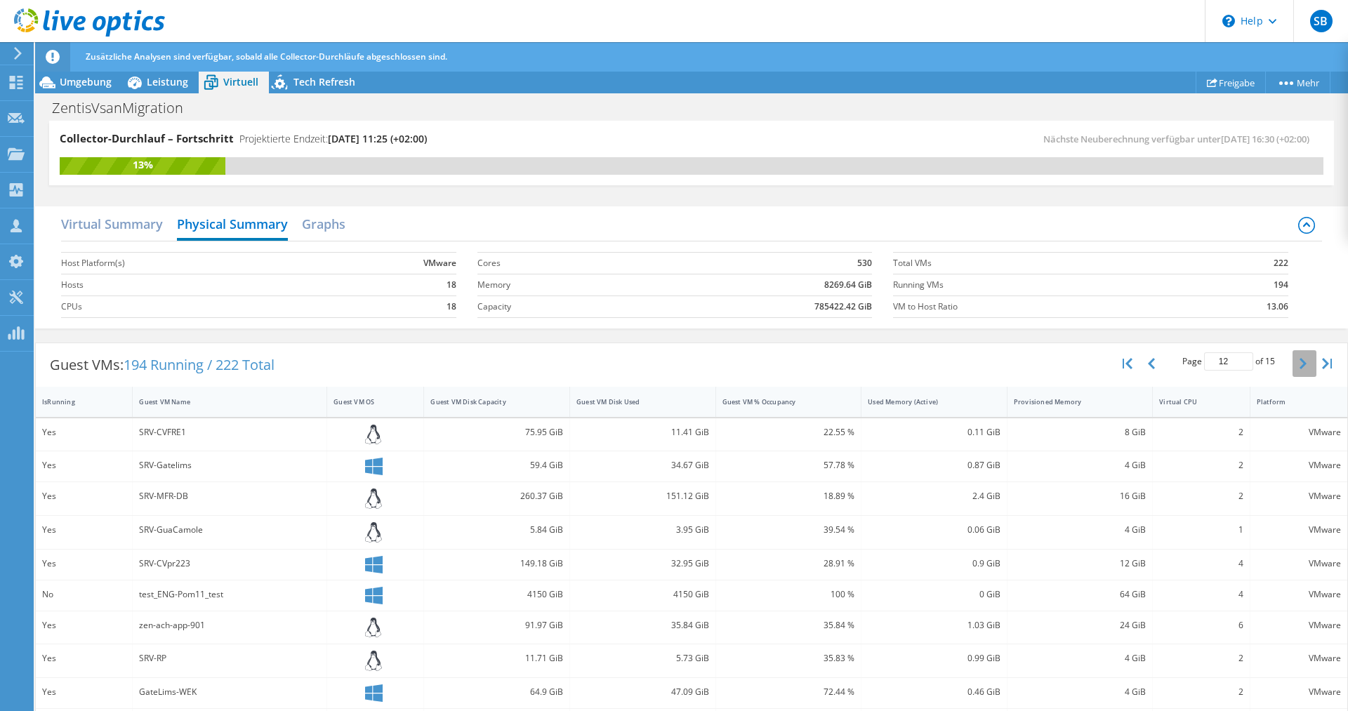
click at [1303, 371] on button "button" at bounding box center [1305, 363] width 24 height 27
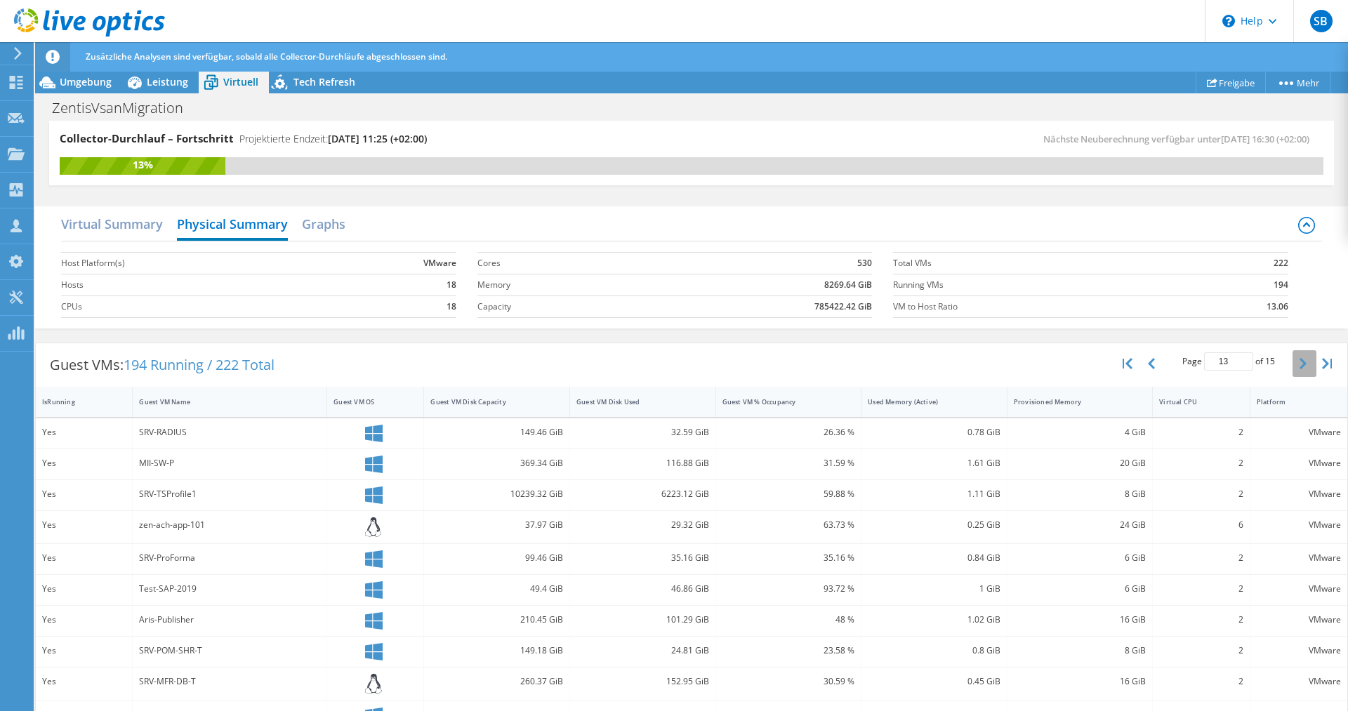
click at [1303, 371] on button "button" at bounding box center [1305, 363] width 24 height 27
click at [1154, 368] on icon "button" at bounding box center [1151, 363] width 7 height 11
click at [1154, 369] on icon "button" at bounding box center [1151, 363] width 7 height 11
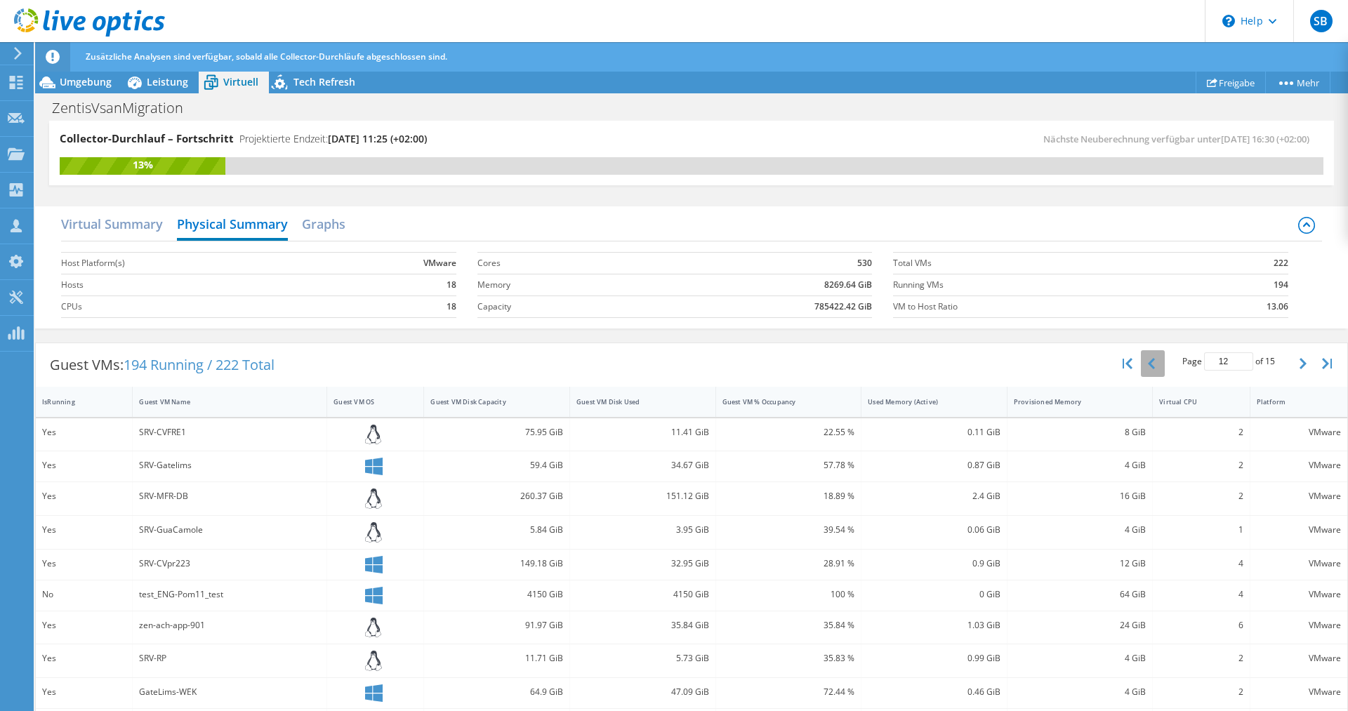
click at [1154, 369] on icon "button" at bounding box center [1151, 363] width 7 height 11
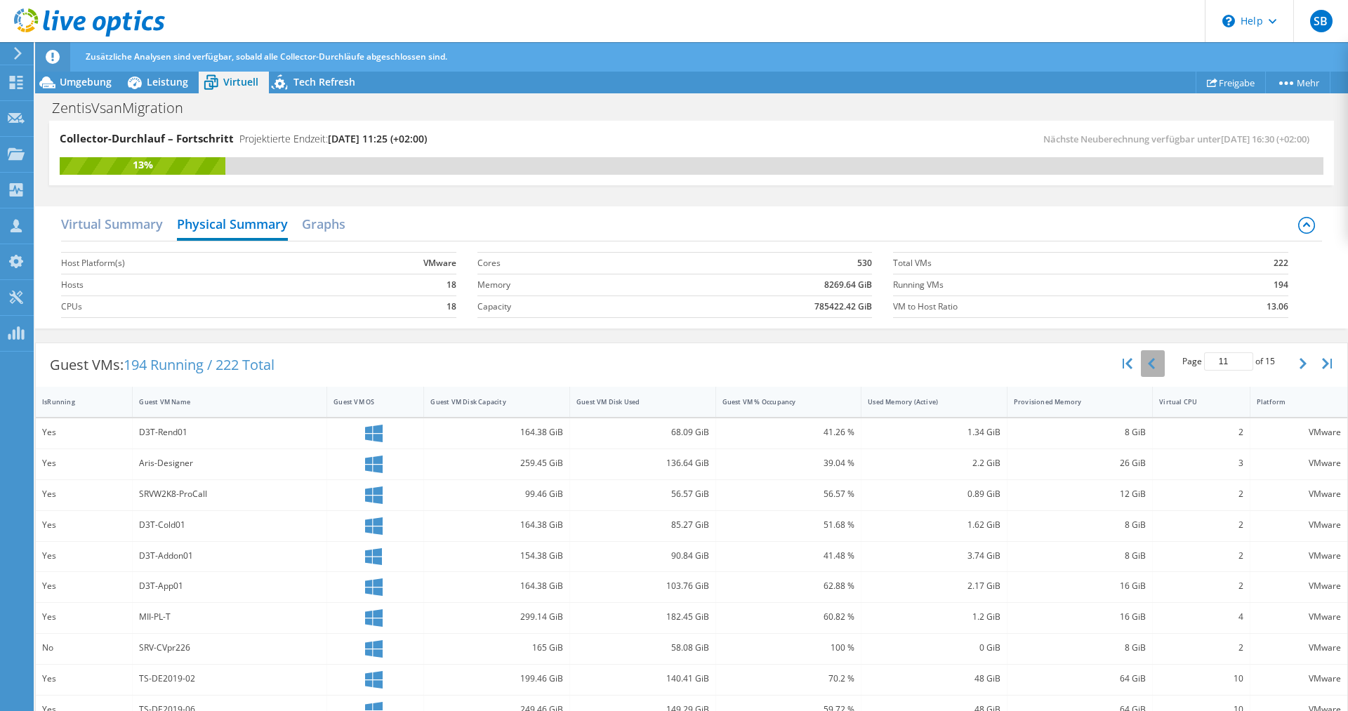
click at [1154, 369] on icon "button" at bounding box center [1151, 363] width 7 height 11
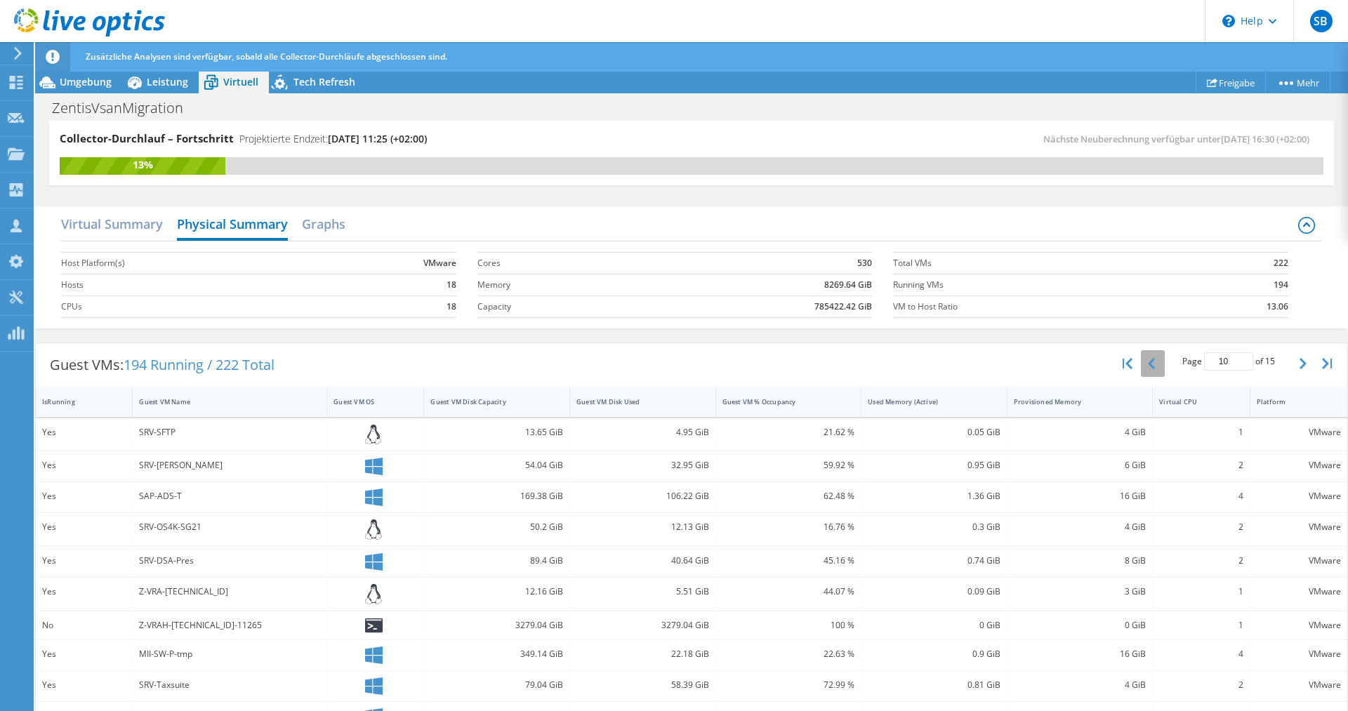
click at [1154, 369] on icon "button" at bounding box center [1151, 363] width 7 height 11
click at [1154, 370] on button "button" at bounding box center [1153, 363] width 24 height 27
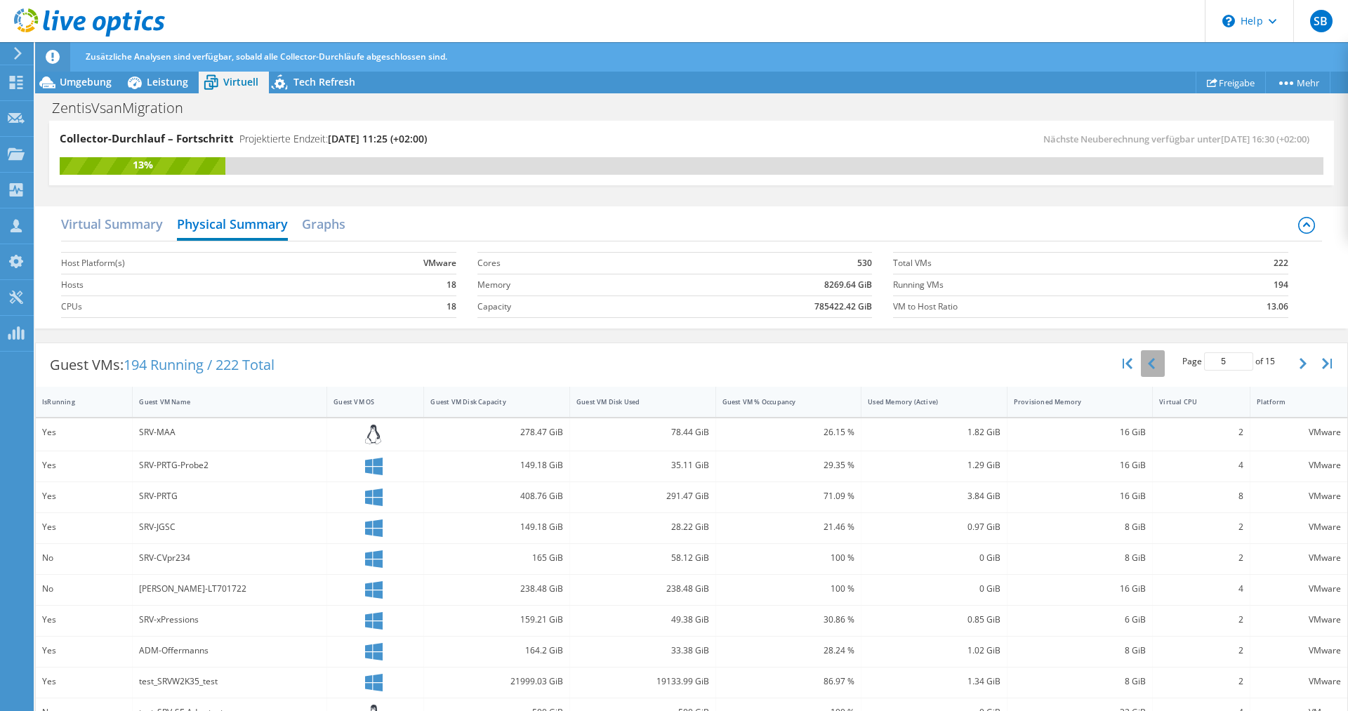
click at [1155, 370] on button "button" at bounding box center [1153, 363] width 24 height 27
click at [1155, 371] on button "button" at bounding box center [1153, 363] width 24 height 27
click at [1156, 372] on button "button" at bounding box center [1153, 363] width 24 height 27
type input "1"
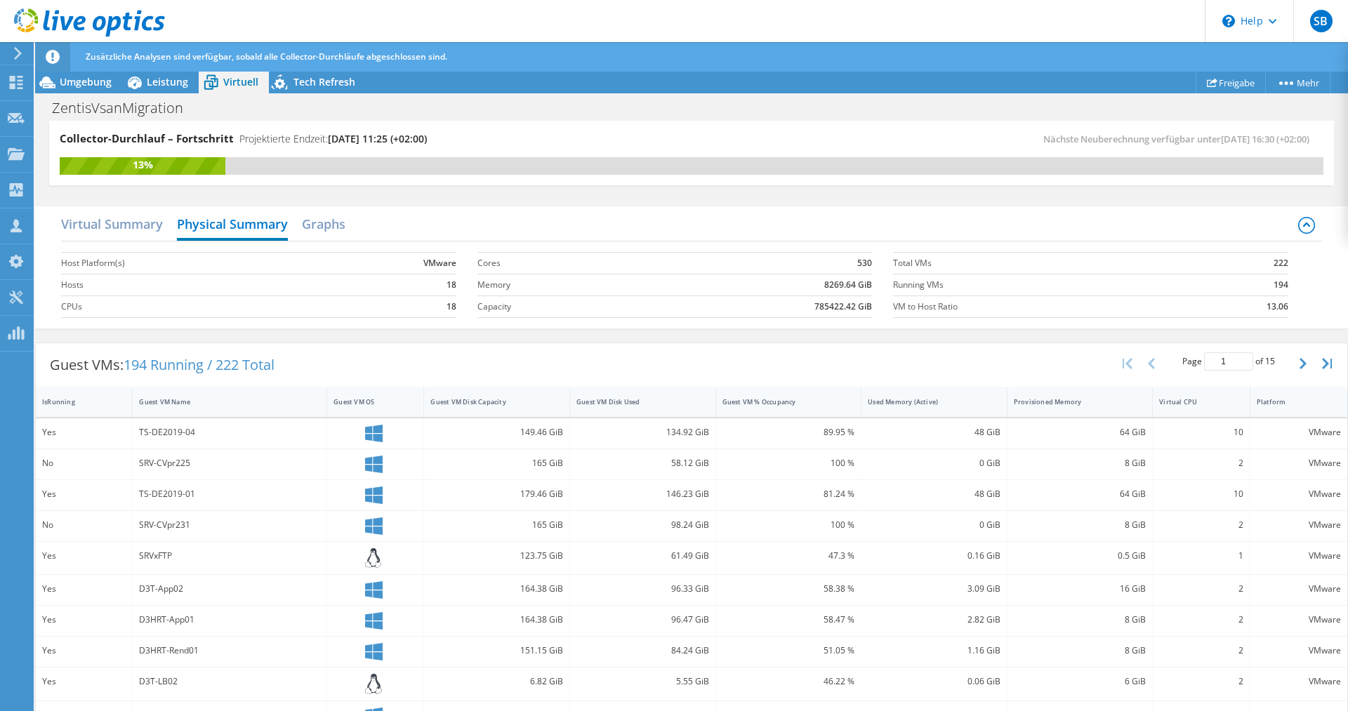
click at [1318, 220] on div "Virtual Summary Physical Summary Graphs" at bounding box center [691, 226] width 1260 height 32
click at [1302, 223] on icon at bounding box center [1306, 225] width 17 height 17
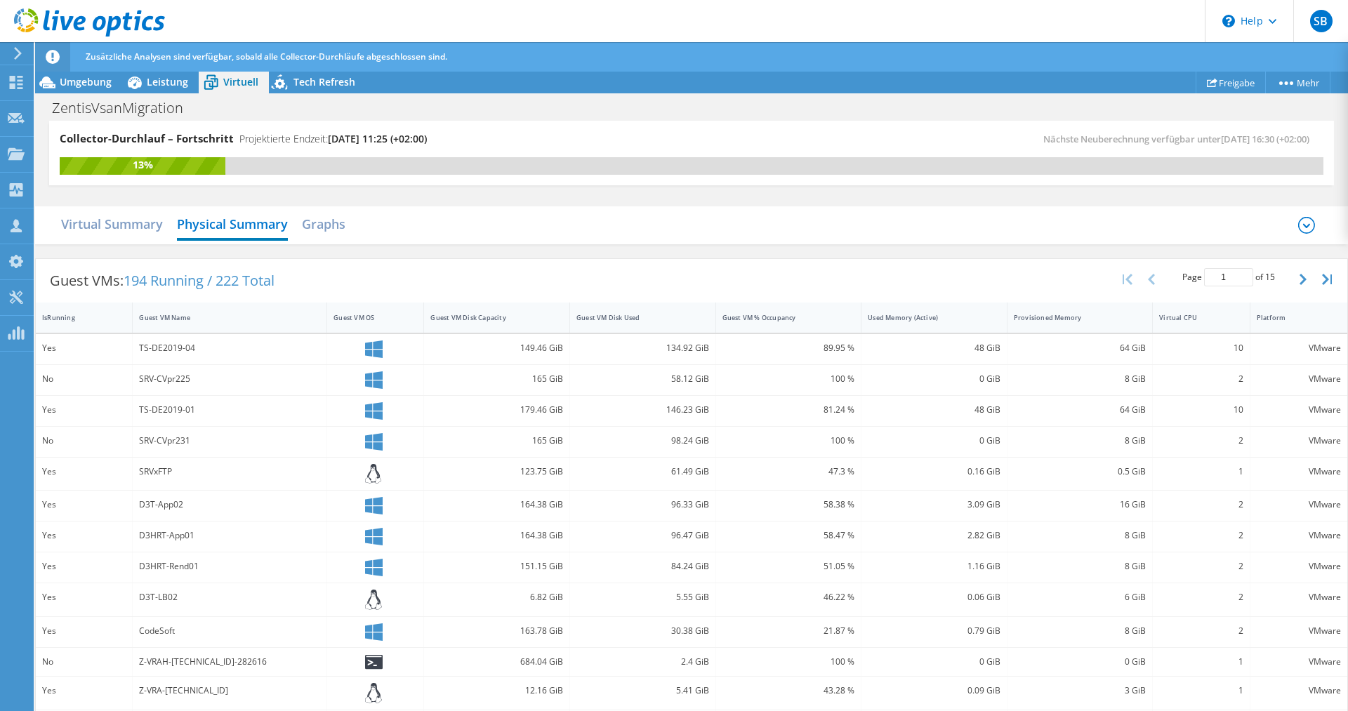
click at [1302, 223] on icon at bounding box center [1306, 225] width 17 height 17
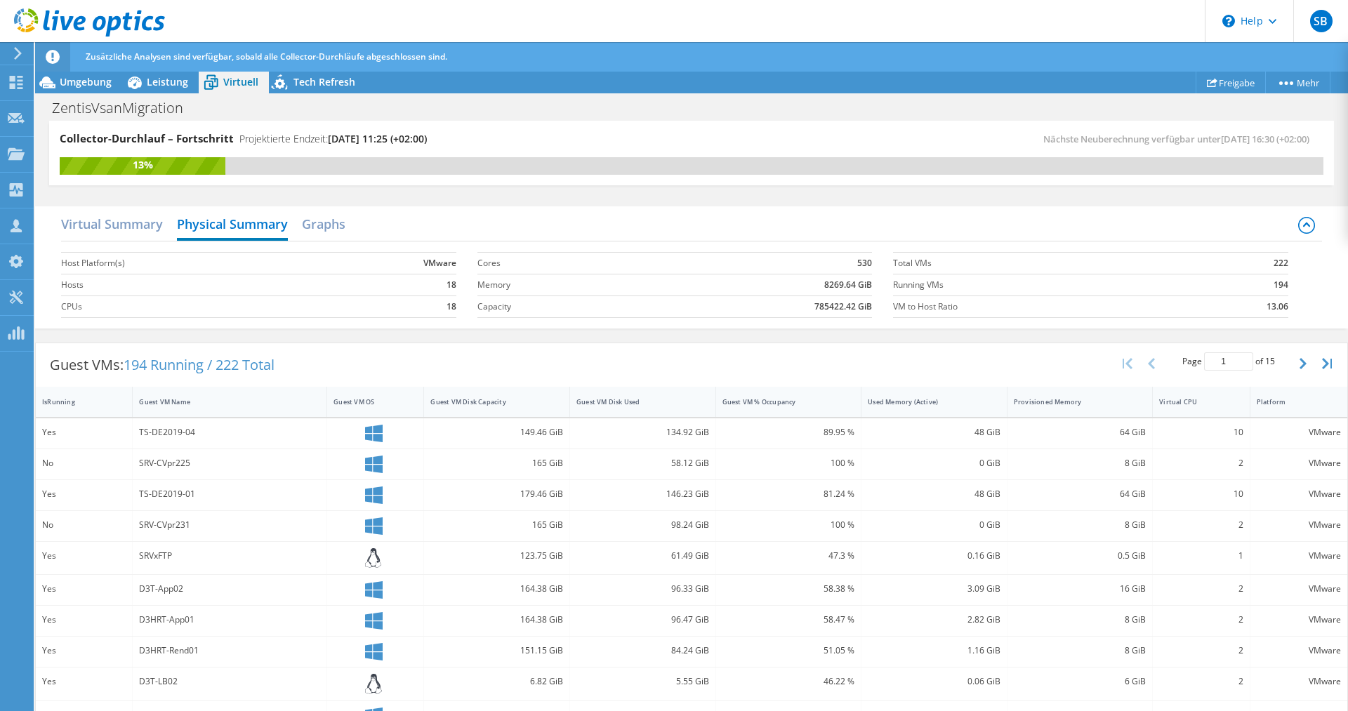
click at [172, 231] on div "Virtual Summary Physical Summary Graphs" at bounding box center [691, 226] width 1260 height 32
click at [147, 231] on h2 "Virtual Summary" at bounding box center [112, 225] width 102 height 31
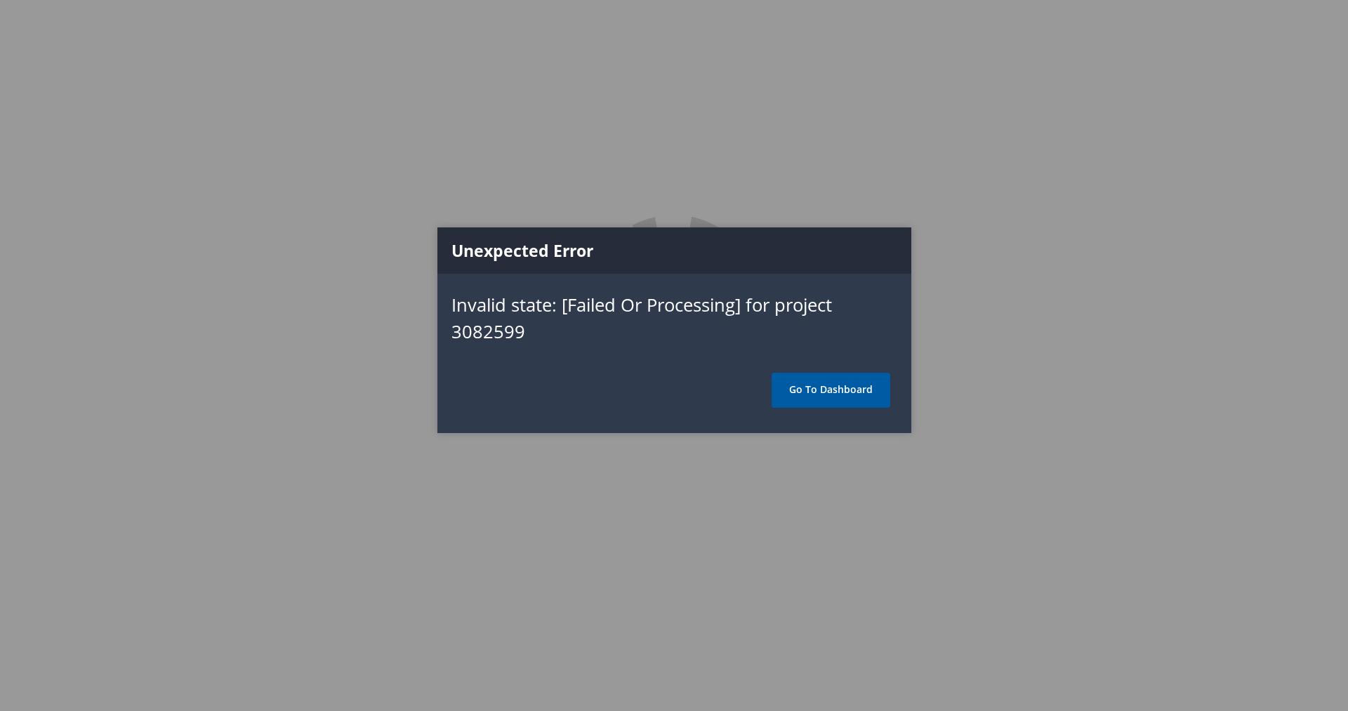
click at [810, 392] on link "Go To Dashboard" at bounding box center [831, 390] width 119 height 35
click at [798, 401] on link "Go To Dashboard" at bounding box center [831, 390] width 119 height 35
